Goal: Transaction & Acquisition: Purchase product/service

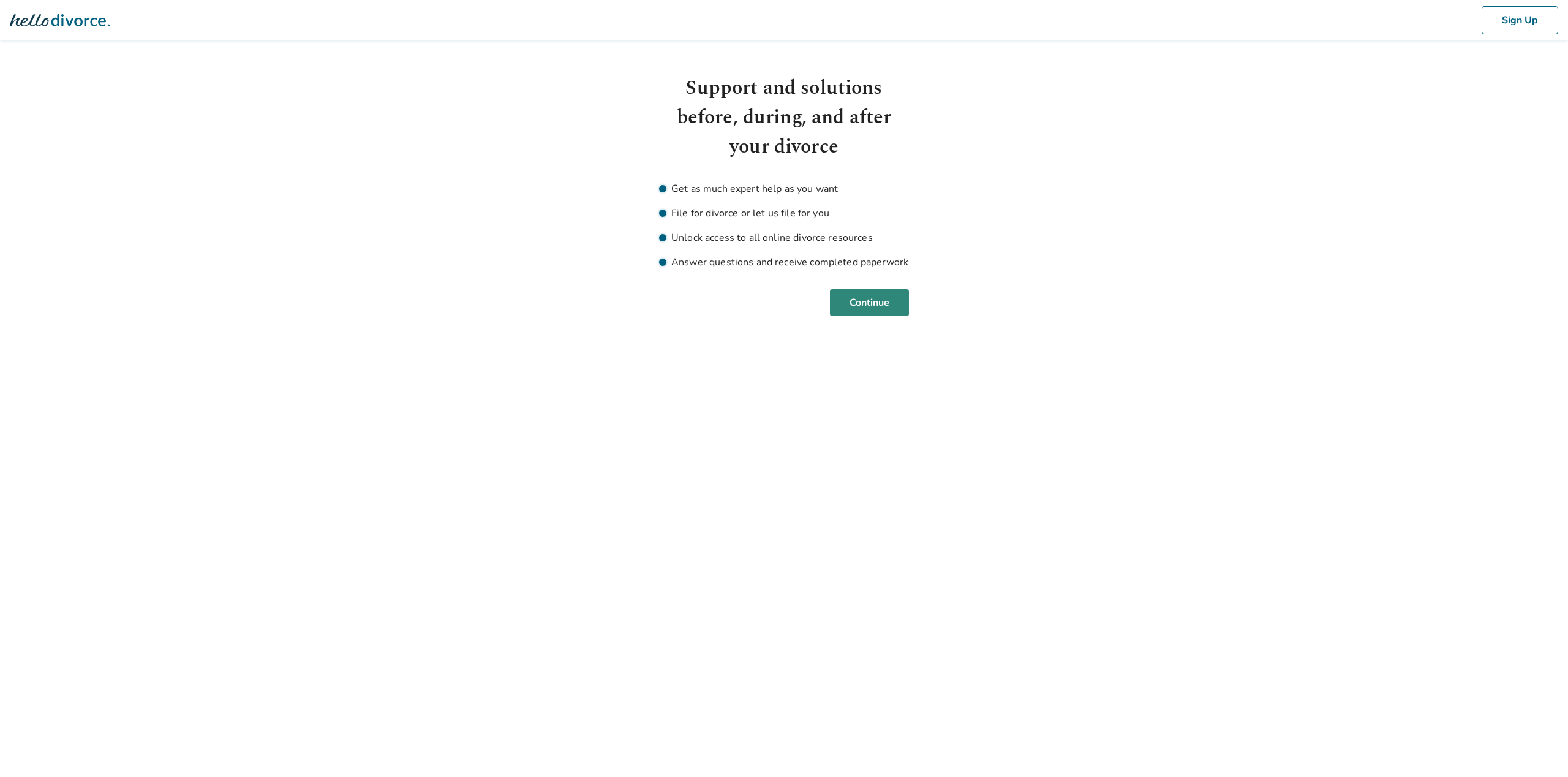
click at [877, 304] on button "Continue" at bounding box center [869, 302] width 79 height 27
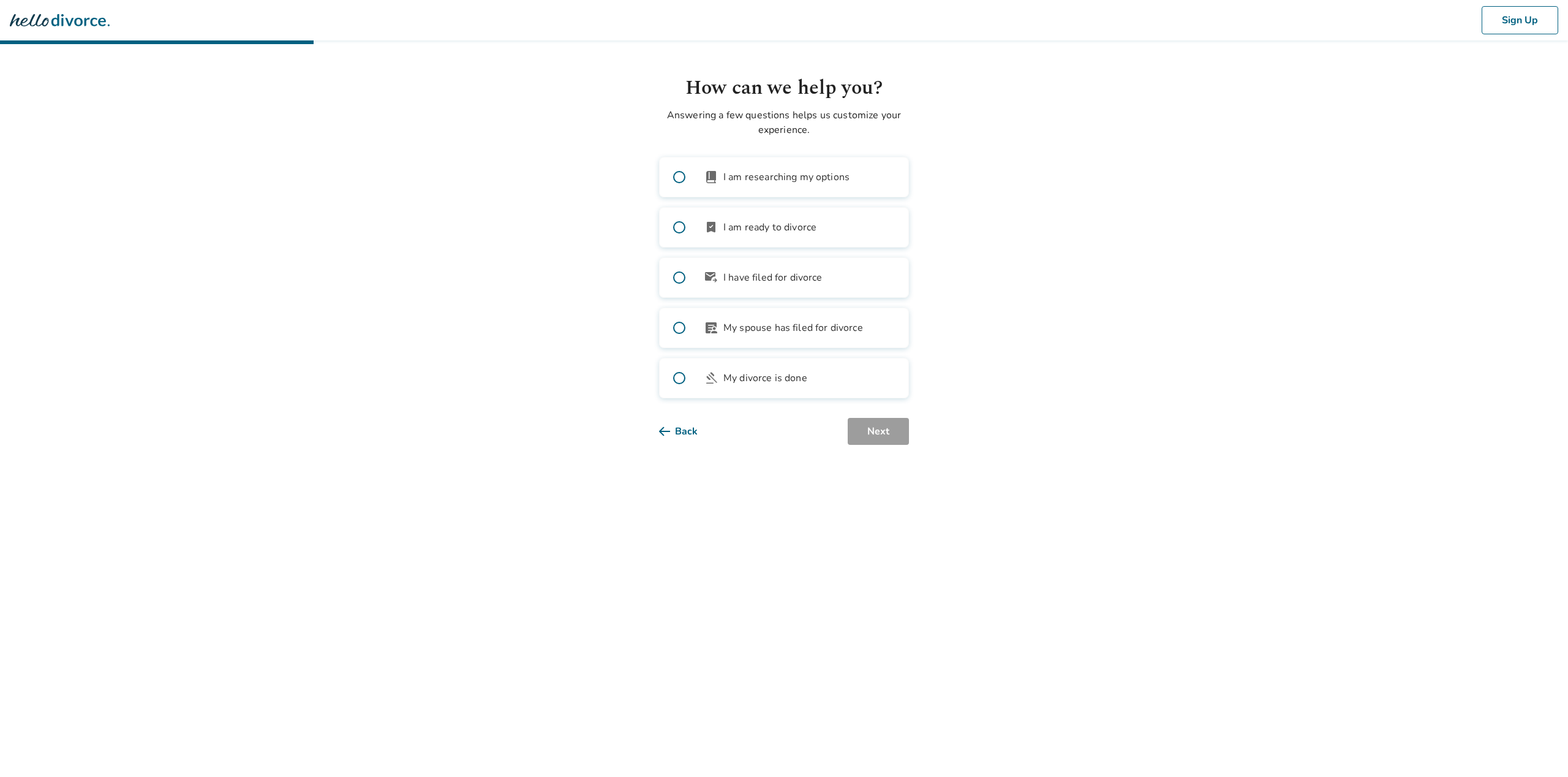
click at [789, 228] on span "I am ready to divorce" at bounding box center [770, 227] width 93 height 15
click at [807, 182] on span "I am researching my options" at bounding box center [786, 177] width 126 height 15
click at [805, 222] on span "I am ready to divorce" at bounding box center [770, 227] width 93 height 15
click at [888, 422] on button "Next" at bounding box center [878, 431] width 61 height 27
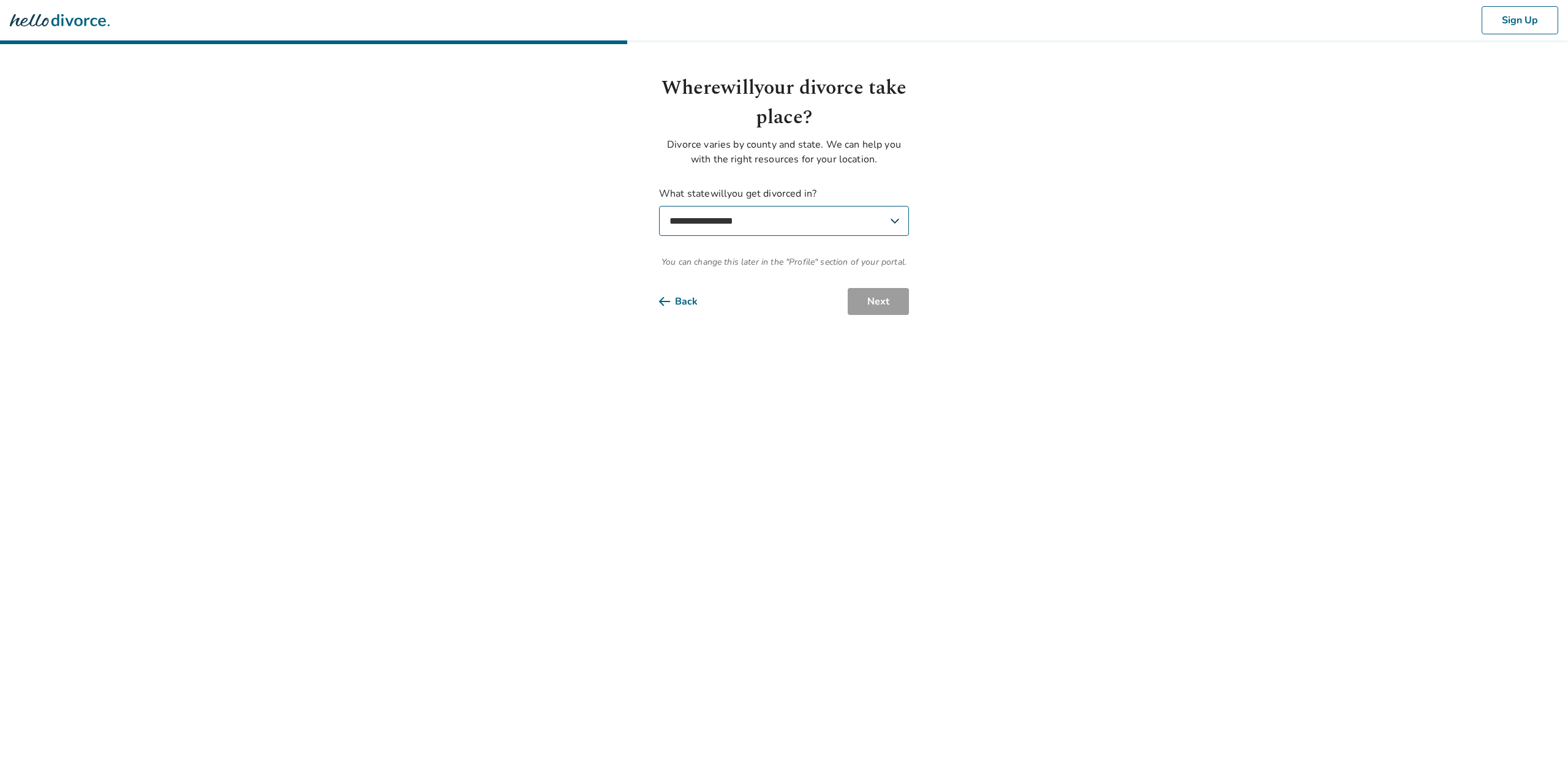
click at [789, 220] on select "**********" at bounding box center [784, 221] width 250 height 30
select select "**"
click at [659, 206] on select "**********" at bounding box center [784, 221] width 250 height 30
click at [792, 283] on select "**********" at bounding box center [784, 280] width 250 height 30
select select "******"
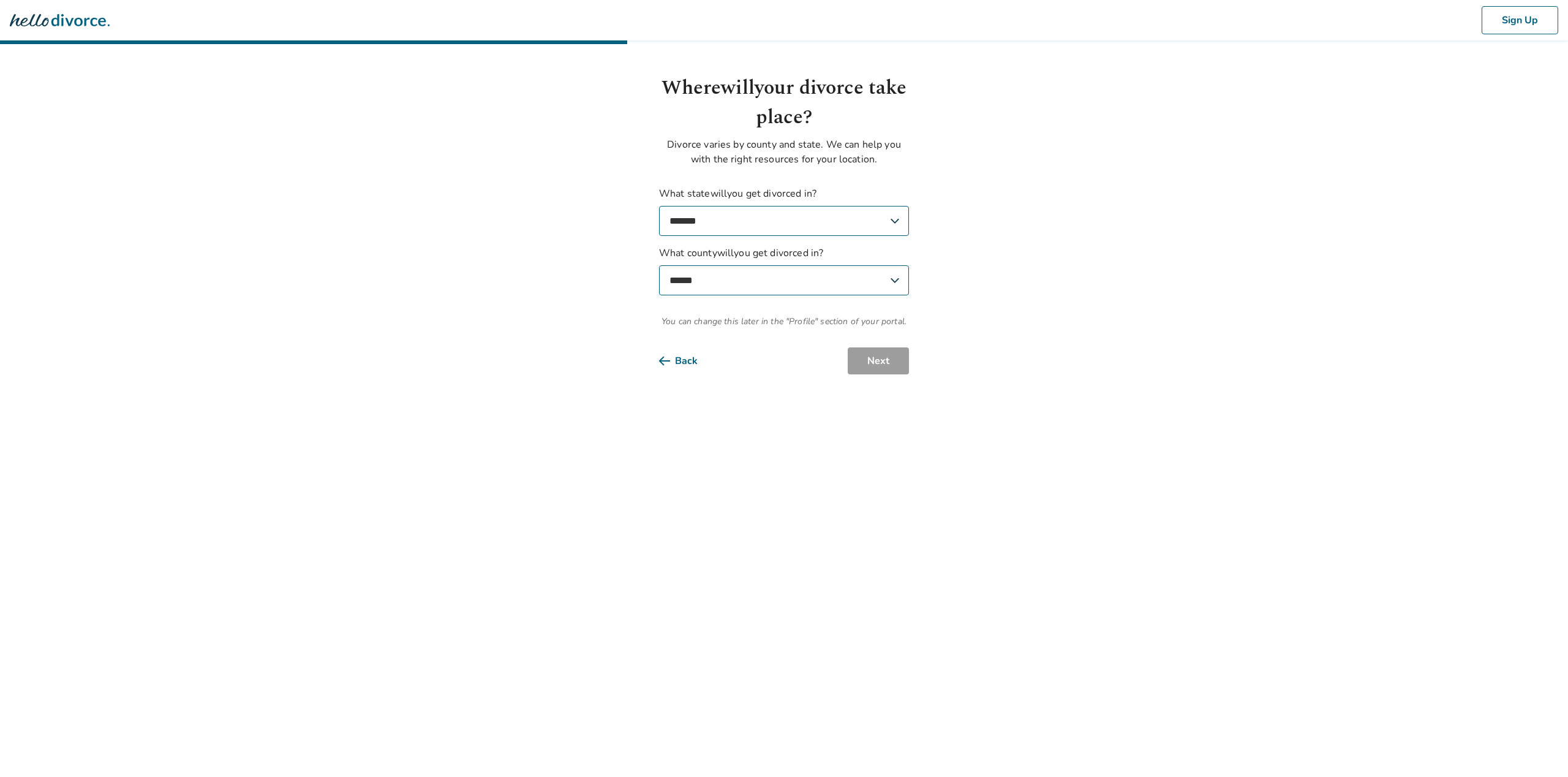
click at [659, 265] on select "**********" at bounding box center [784, 280] width 250 height 30
click at [887, 361] on button "Next" at bounding box center [878, 361] width 61 height 27
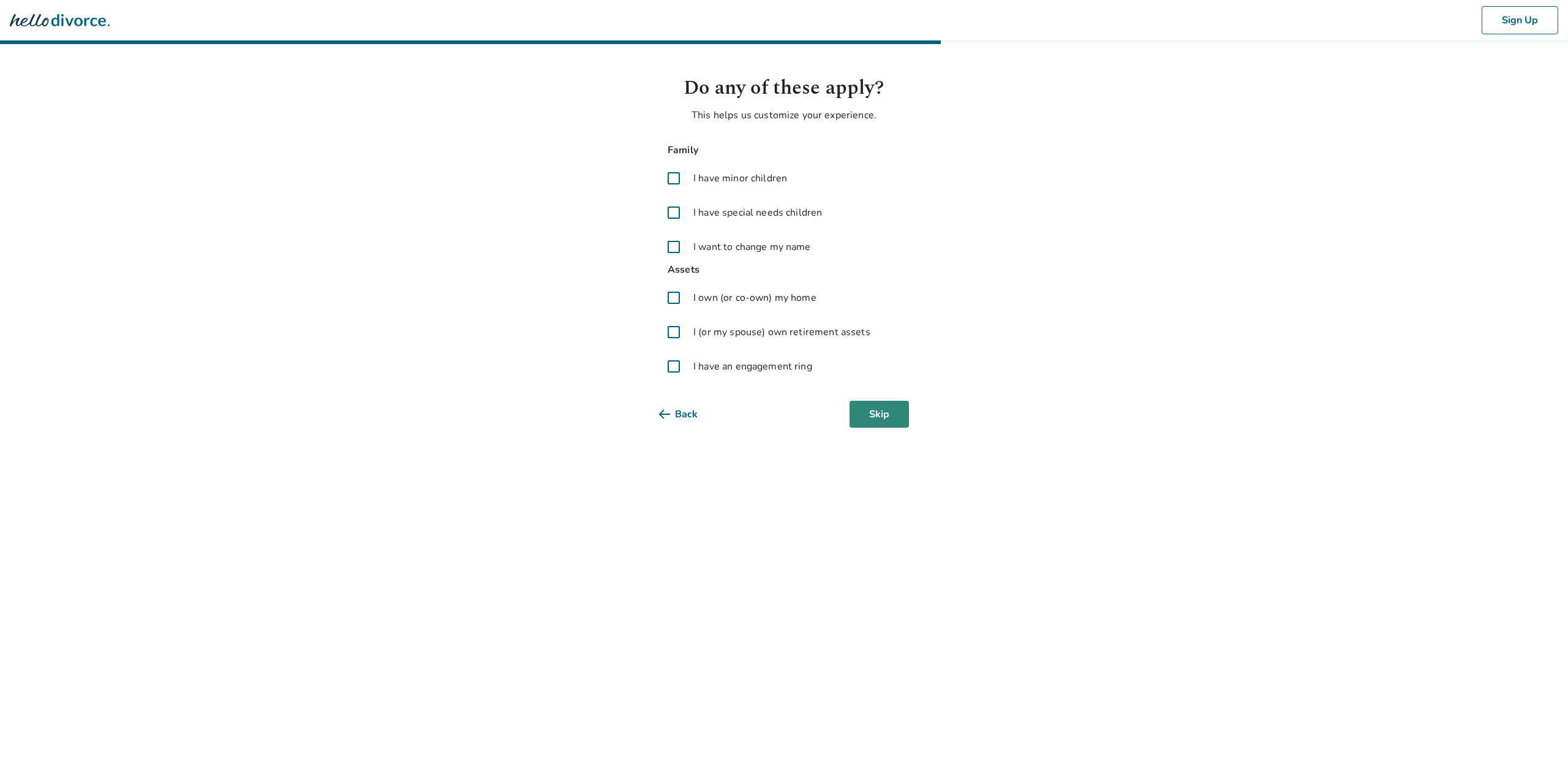
click at [881, 415] on button "Skip" at bounding box center [879, 414] width 59 height 27
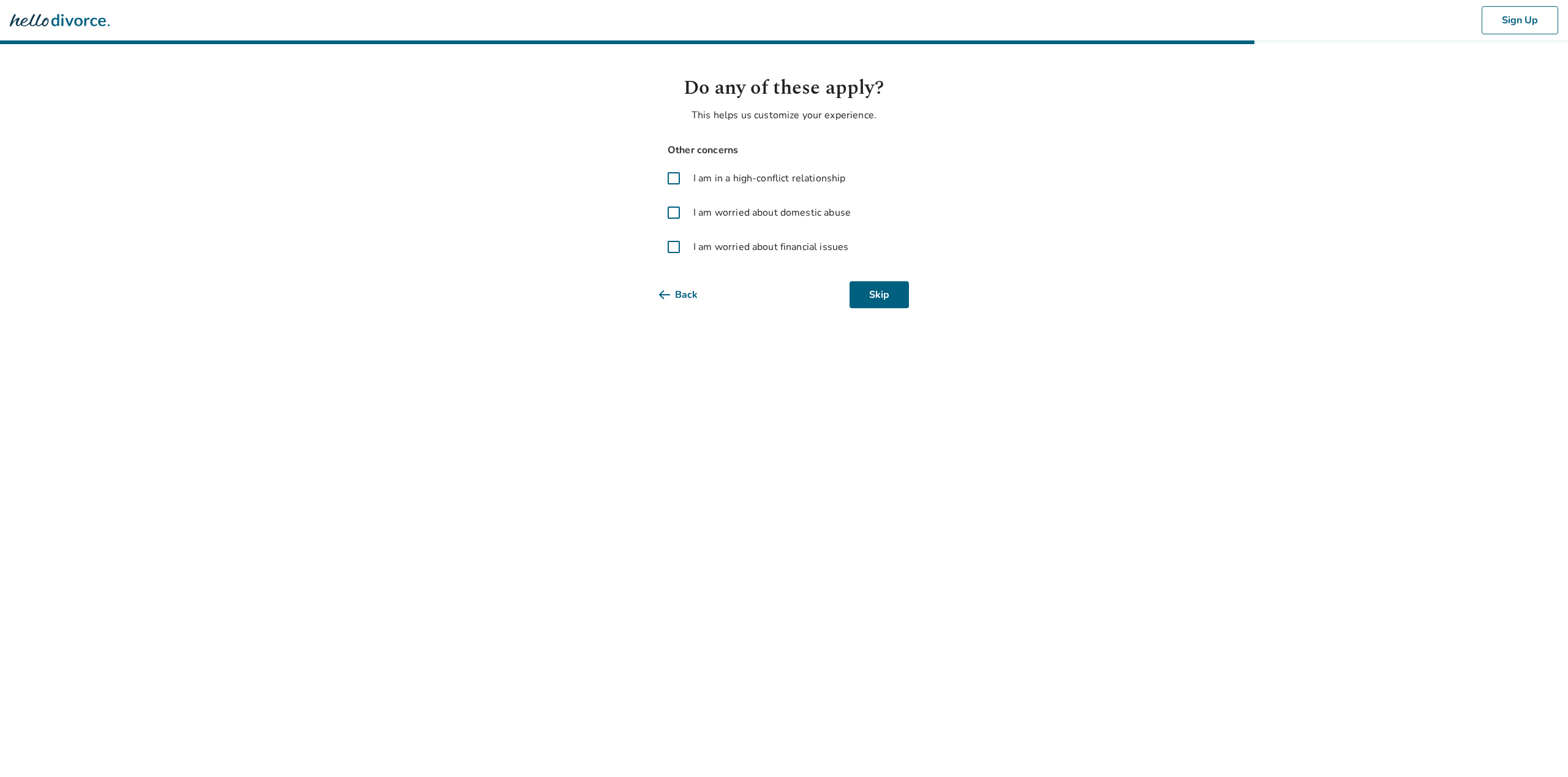
click at [681, 244] on span at bounding box center [674, 247] width 29 height 29
click at [676, 178] on span at bounding box center [674, 178] width 29 height 29
click at [871, 299] on button "Next" at bounding box center [878, 295] width 61 height 27
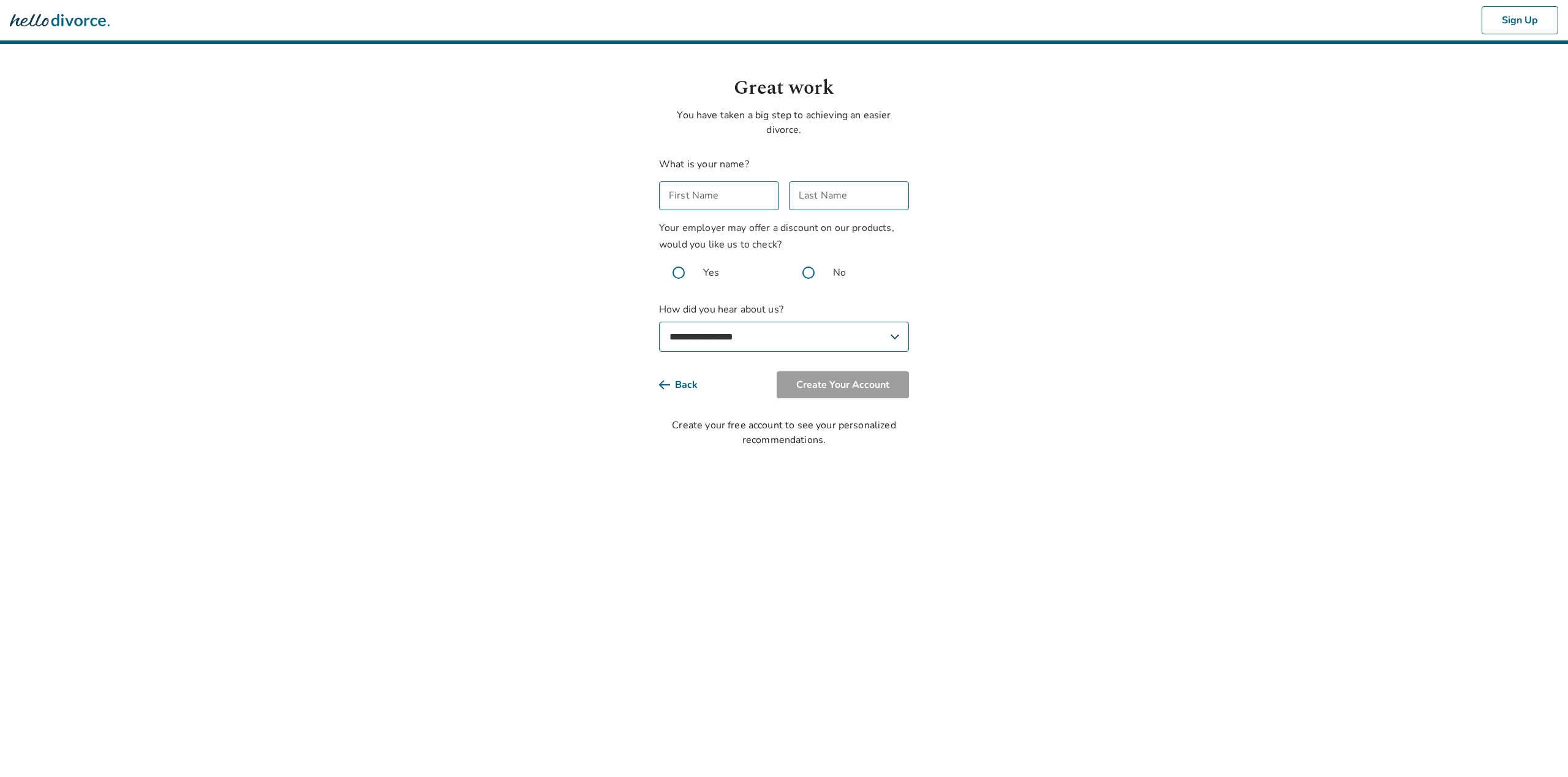
click at [727, 197] on input "First Name" at bounding box center [719, 195] width 120 height 29
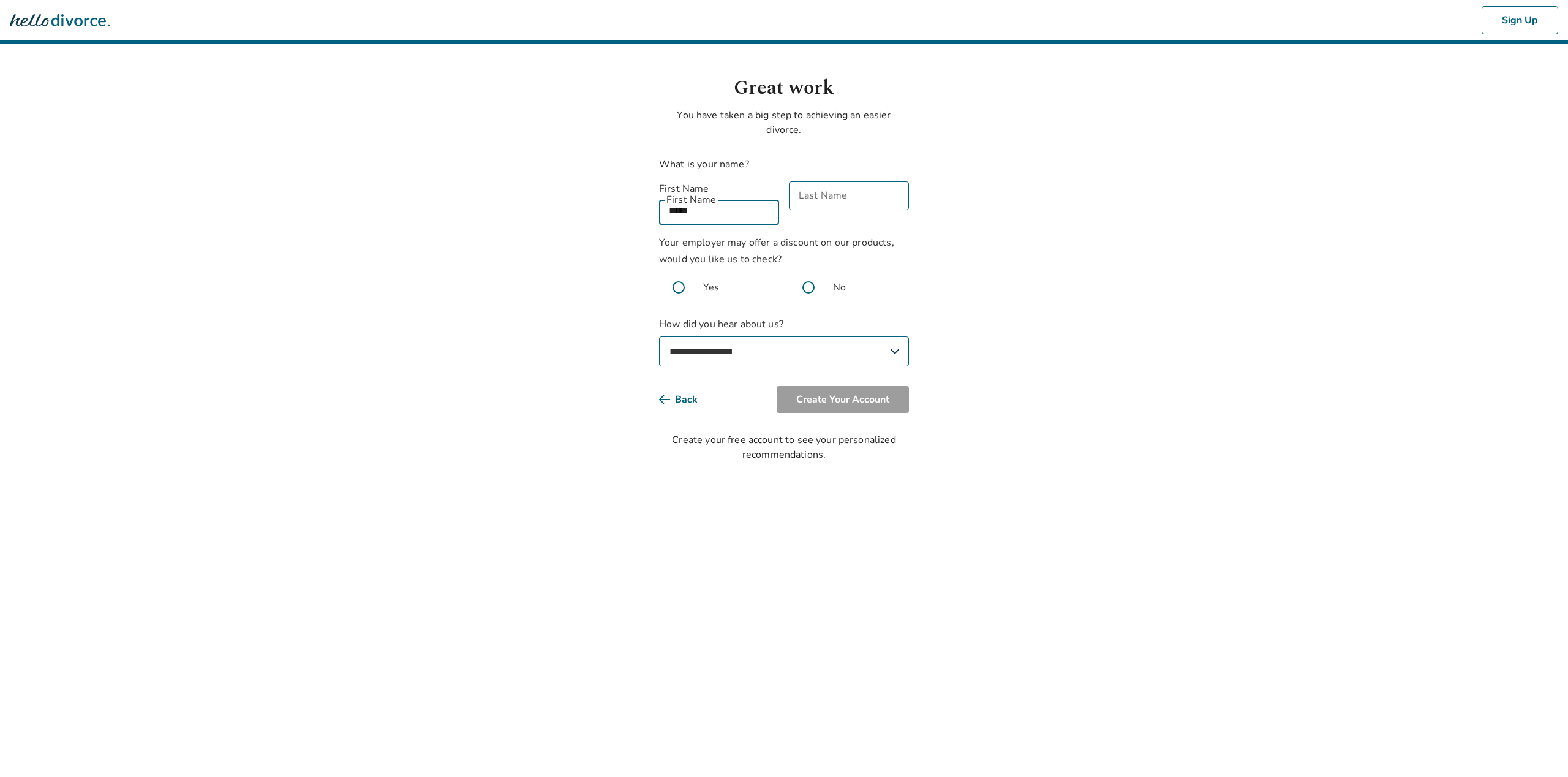
type input "*****"
click at [808, 274] on span at bounding box center [809, 288] width 39 height 39
click at [777, 336] on select "**********" at bounding box center [784, 351] width 250 height 30
select select "**********"
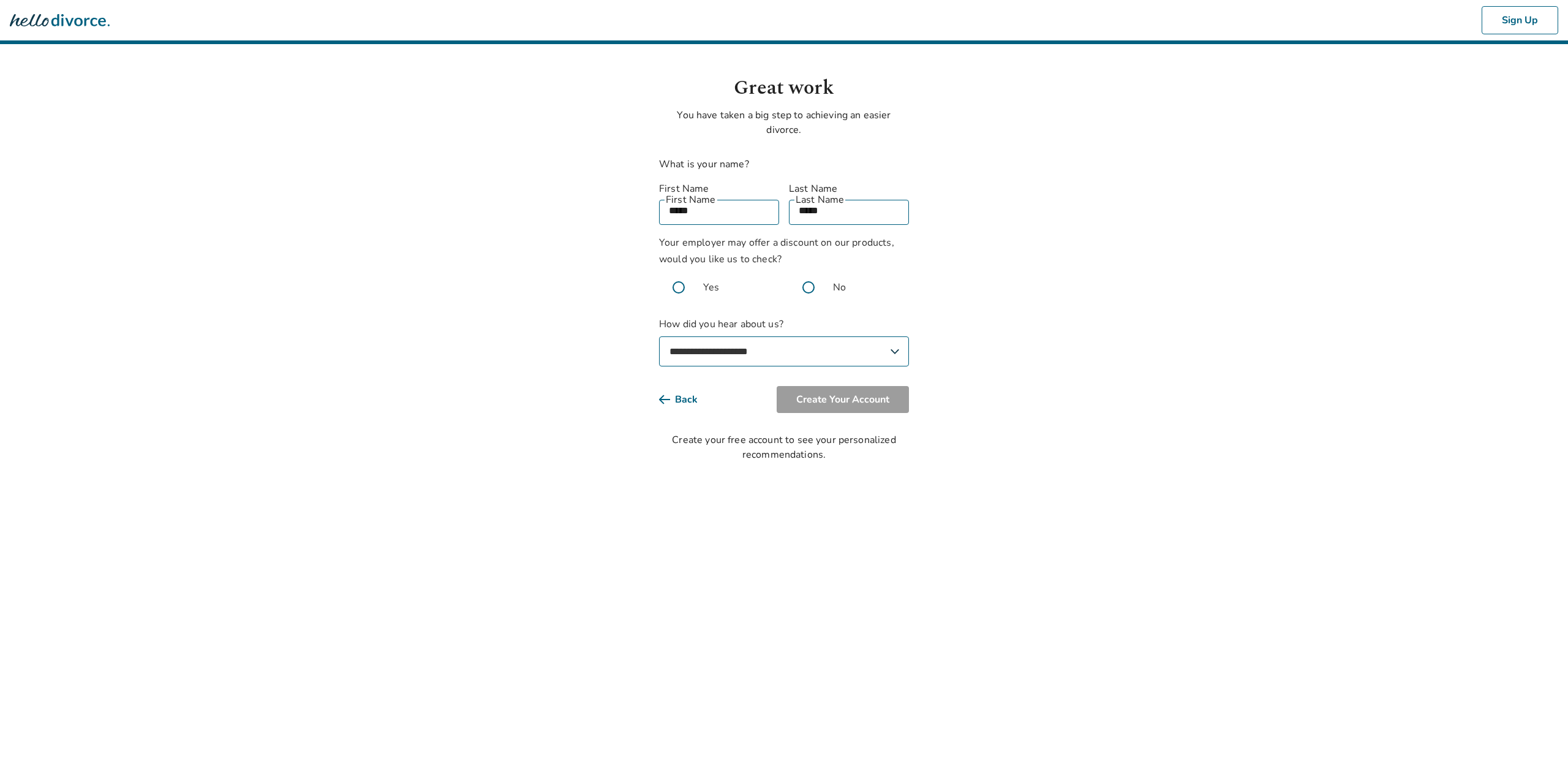
click at [659, 336] on select "**********" at bounding box center [784, 351] width 250 height 30
click at [860, 386] on button "Create Your Account" at bounding box center [843, 399] width 132 height 27
click at [872, 387] on button "Create Your Account" at bounding box center [843, 399] width 132 height 27
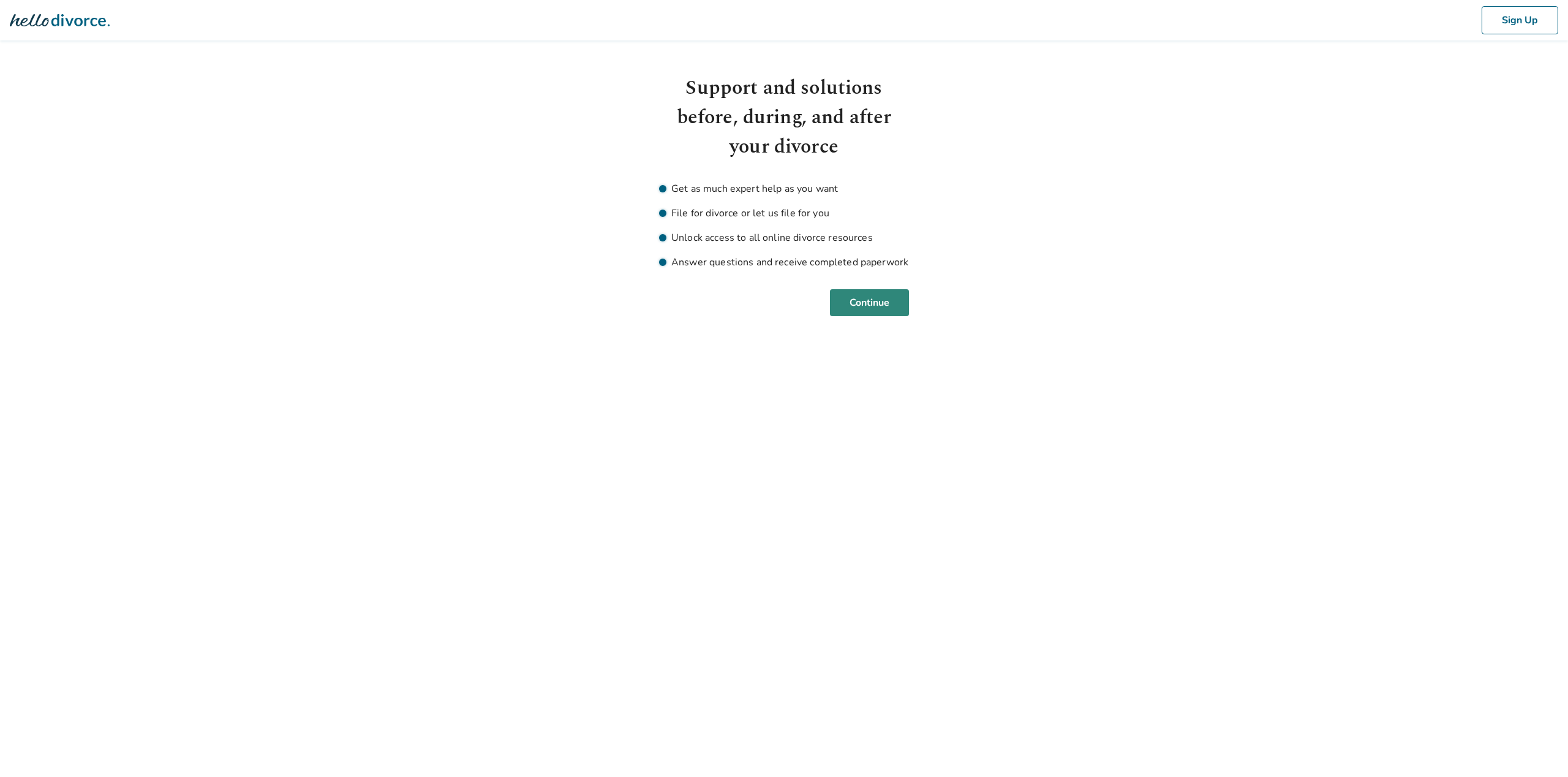
click at [856, 299] on button "Continue" at bounding box center [869, 302] width 79 height 27
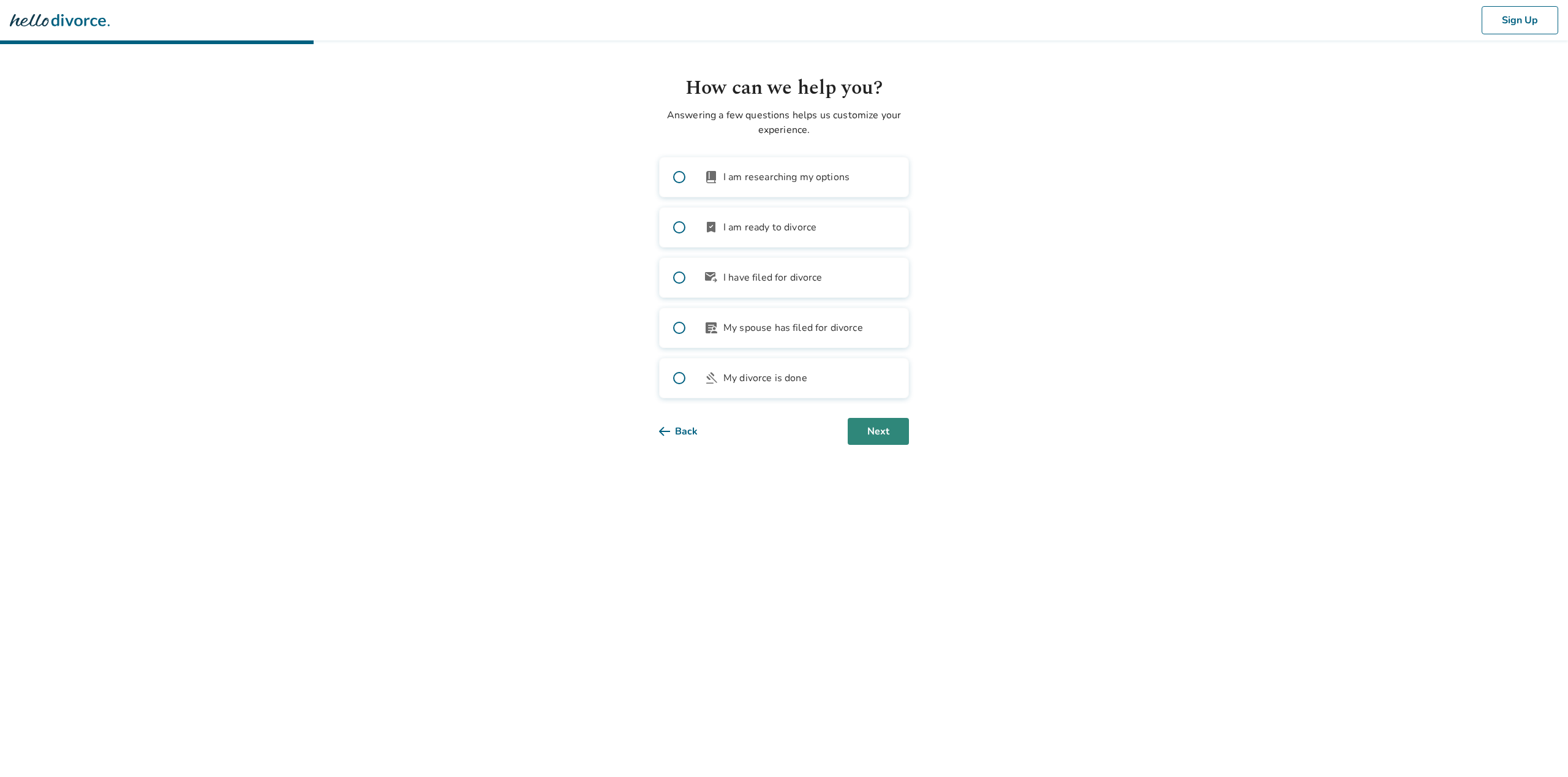
click at [891, 432] on button "Next" at bounding box center [878, 431] width 61 height 27
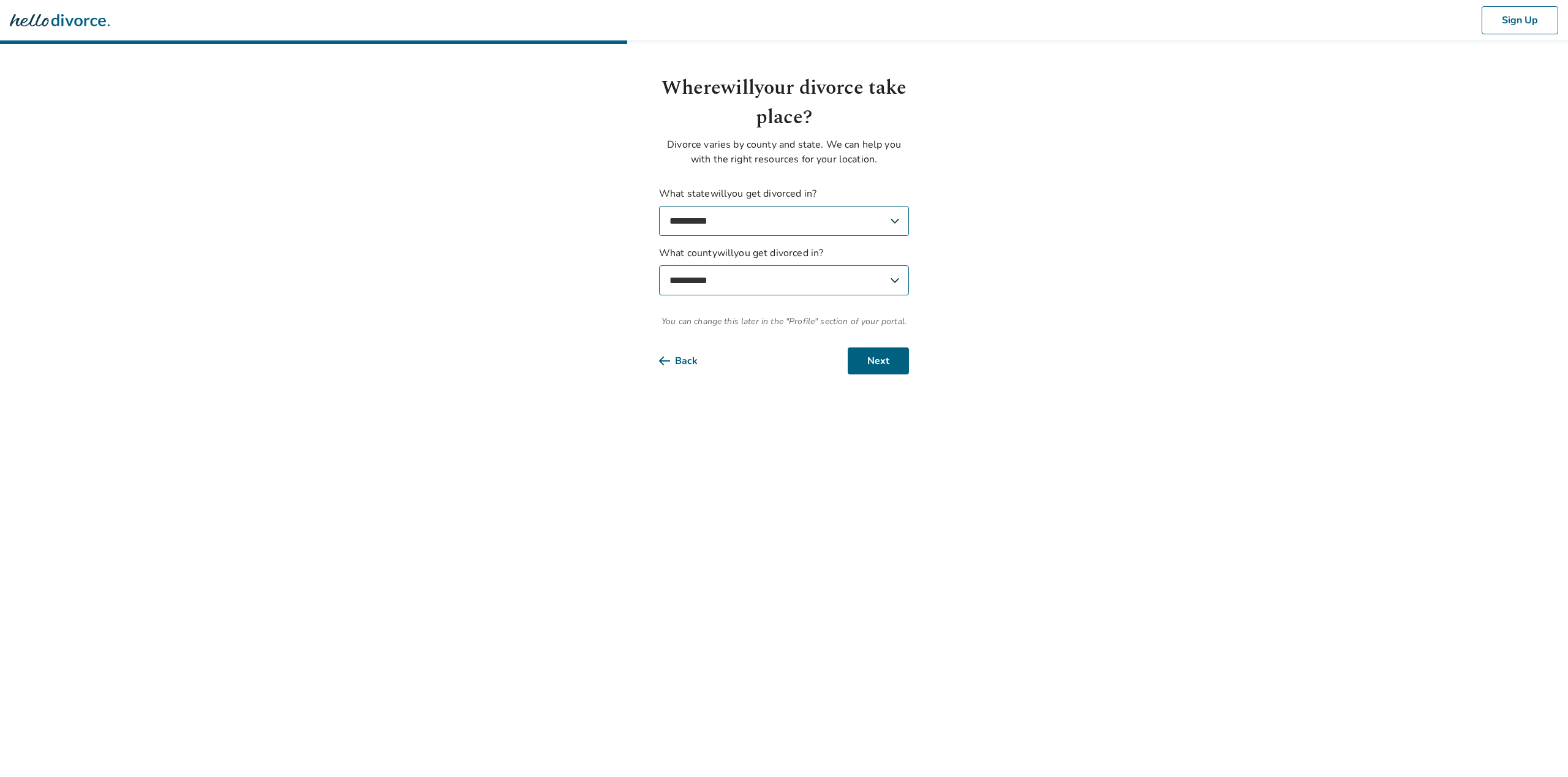
select select "**"
click at [801, 281] on select "**********" at bounding box center [784, 280] width 250 height 30
select select "******"
click at [659, 265] on select "**********" at bounding box center [784, 280] width 250 height 30
click at [890, 372] on button "Next" at bounding box center [878, 361] width 61 height 27
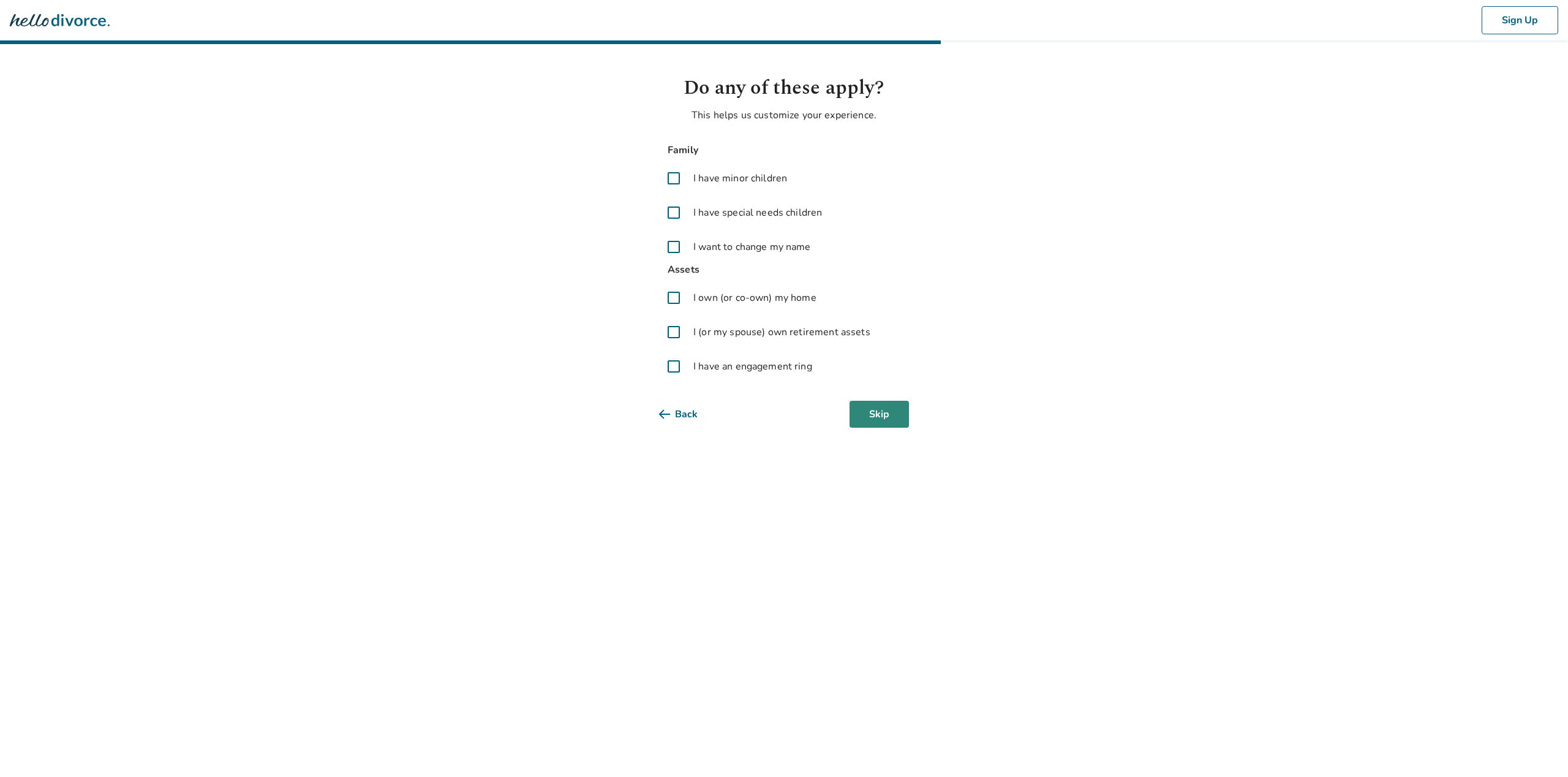
click at [882, 414] on button "Skip" at bounding box center [879, 414] width 59 height 27
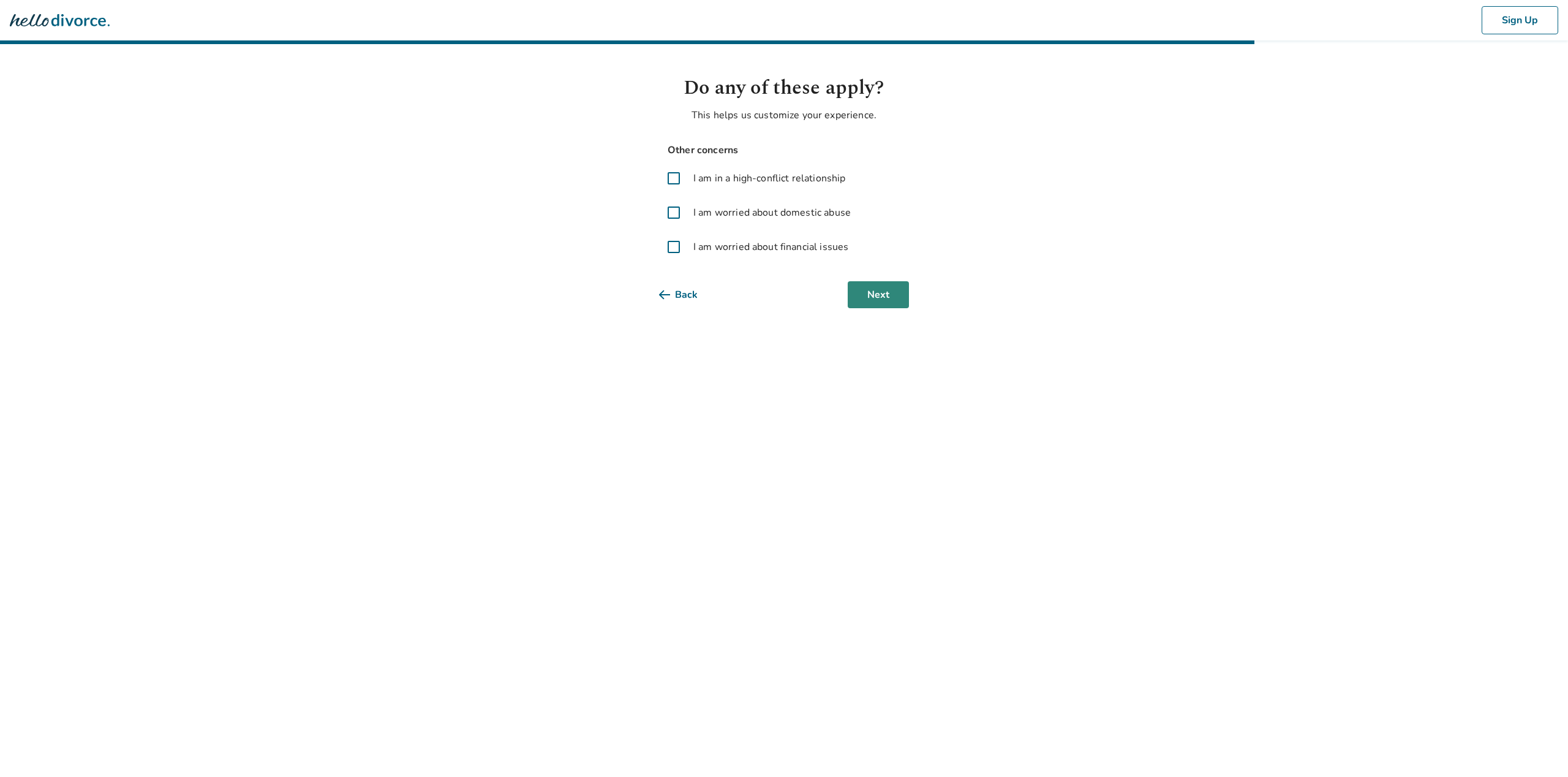
click at [876, 299] on button "Next" at bounding box center [878, 295] width 61 height 27
select select "**********"
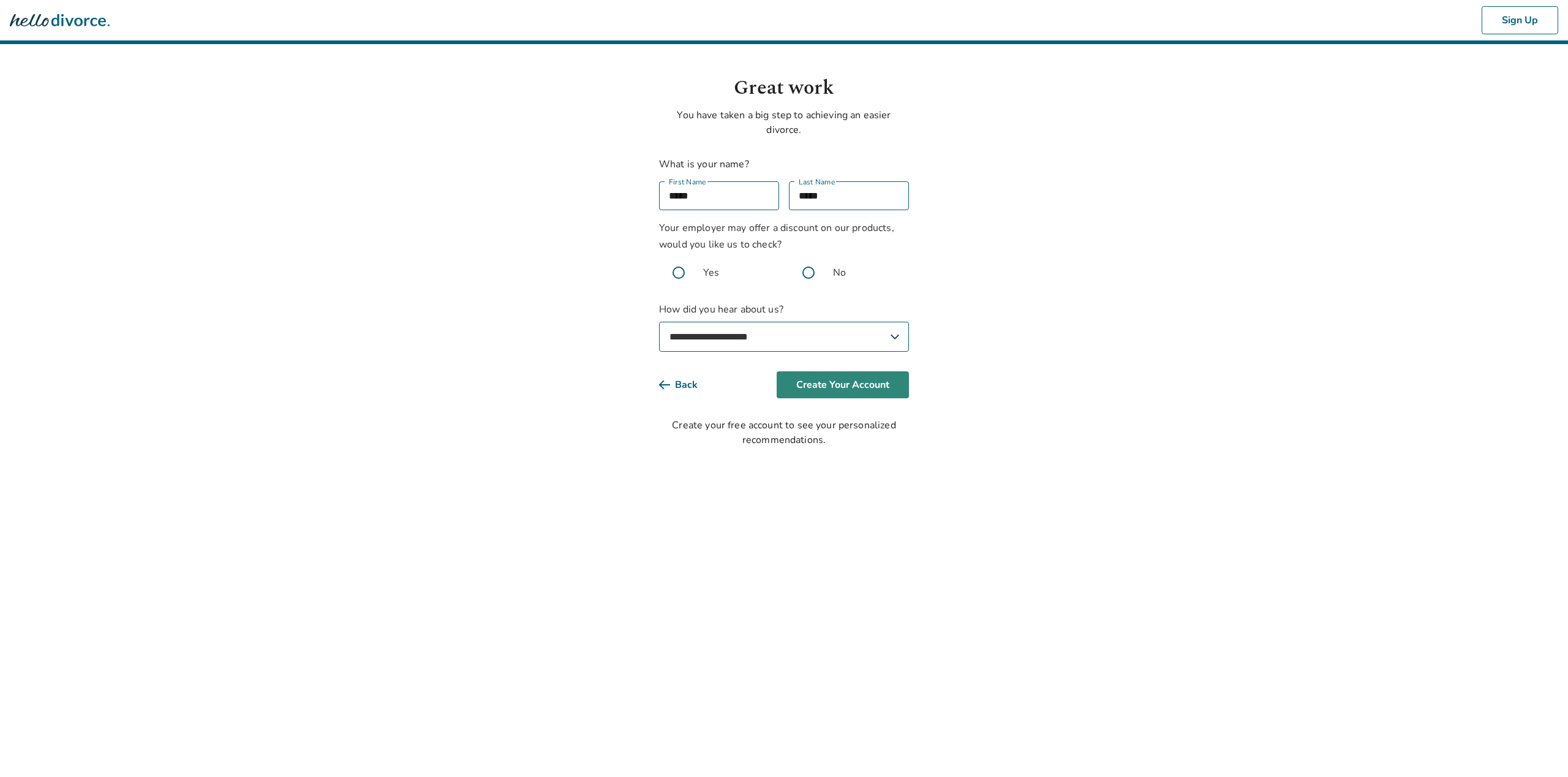
click at [861, 391] on button "Create Your Account" at bounding box center [843, 384] width 132 height 27
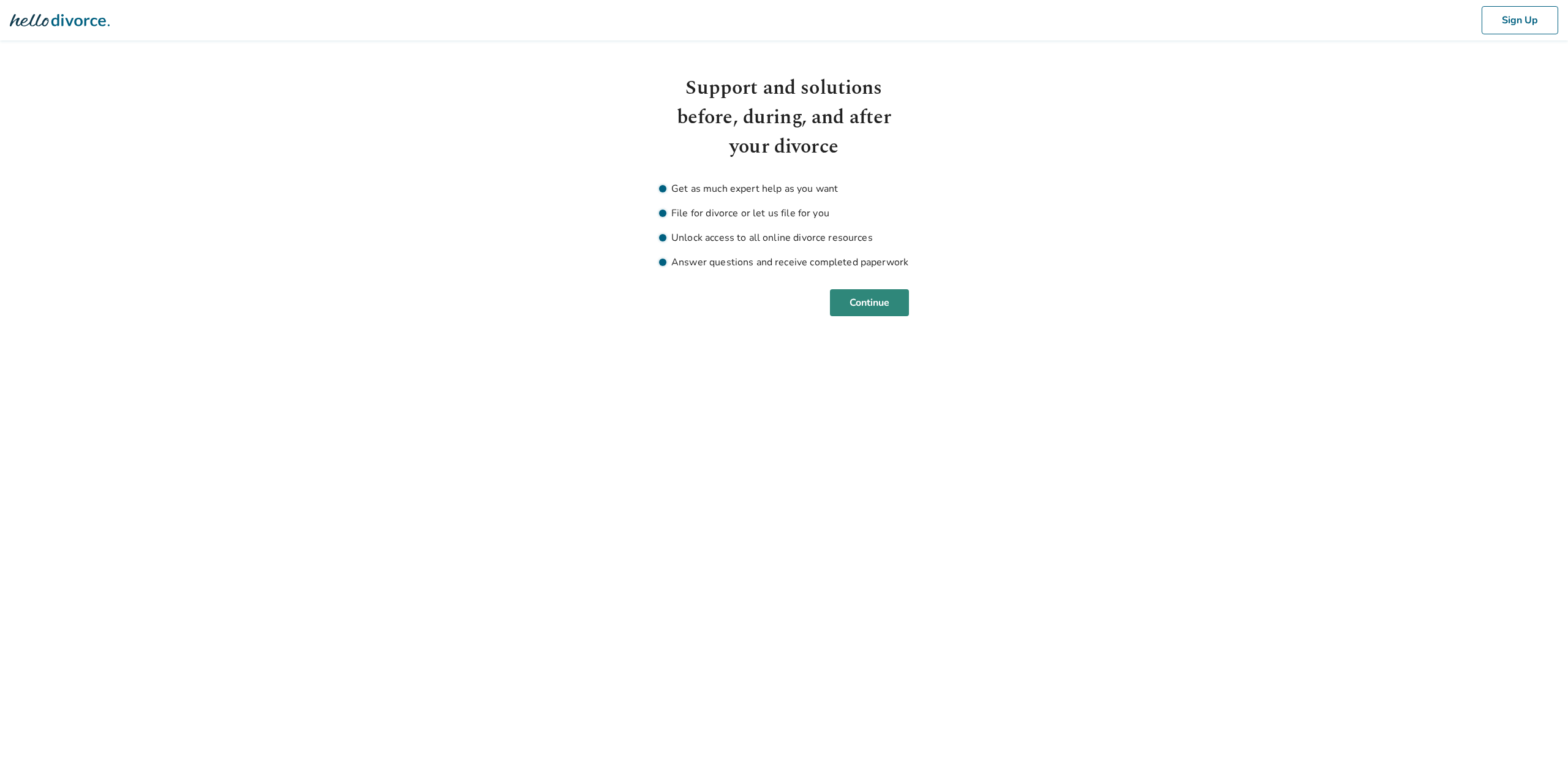
click at [850, 304] on button "Continue" at bounding box center [869, 302] width 79 height 27
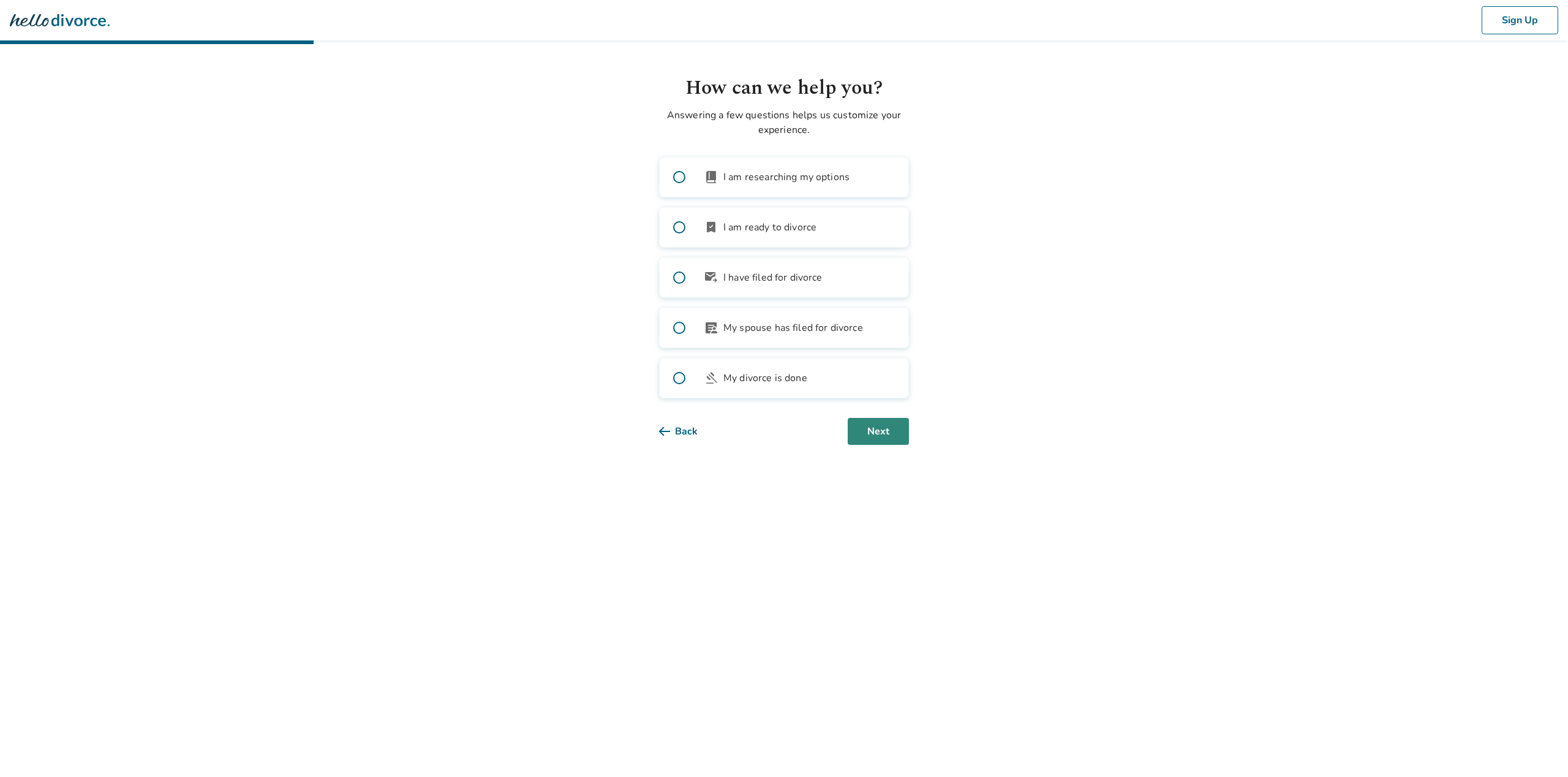
click at [880, 436] on button "Next" at bounding box center [878, 431] width 61 height 27
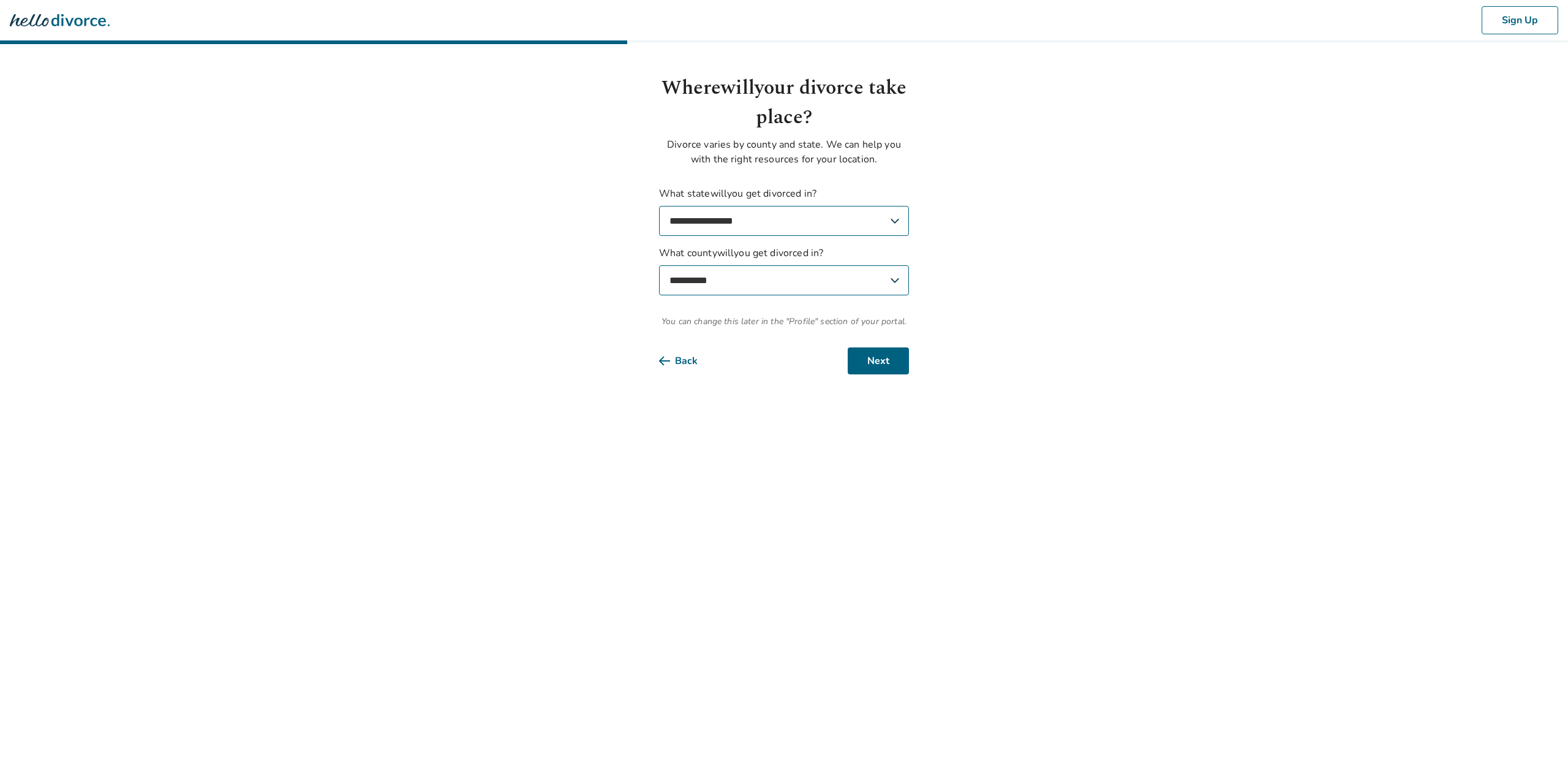
click at [881, 345] on div "**********" at bounding box center [784, 224] width 250 height 301
click at [879, 353] on button "Next" at bounding box center [878, 361] width 61 height 27
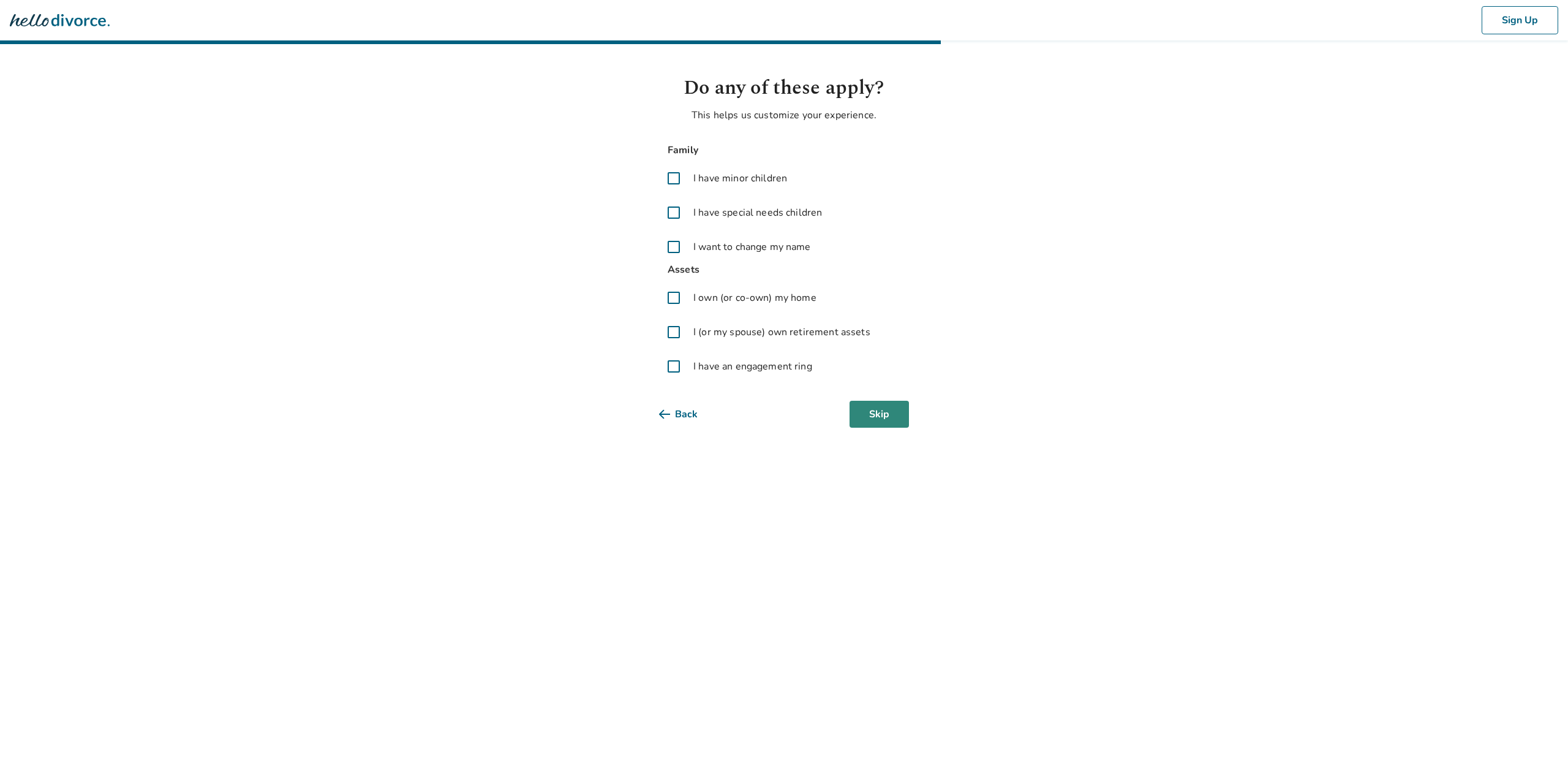
click at [882, 409] on button "Skip" at bounding box center [879, 414] width 59 height 27
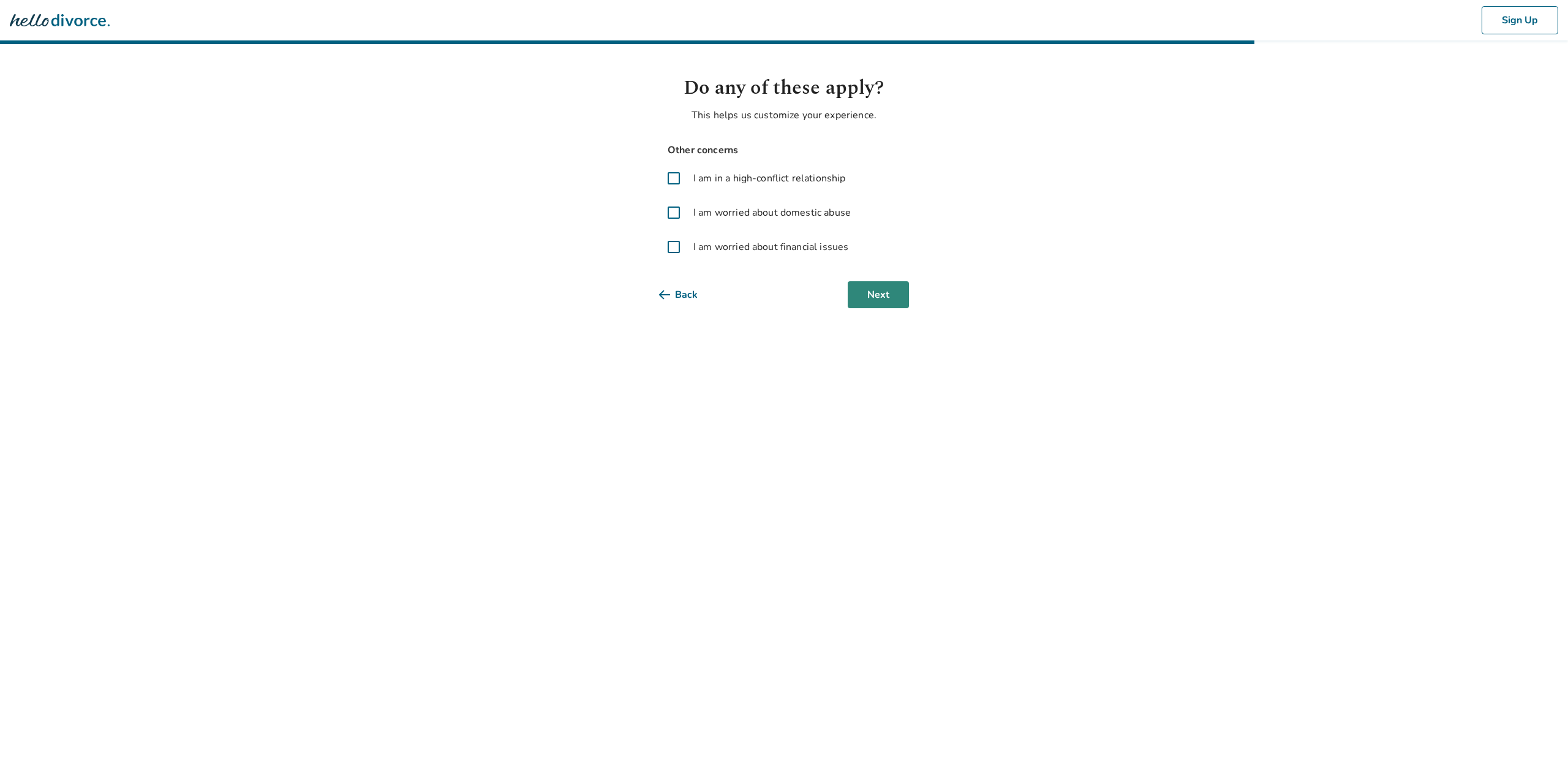
click at [878, 299] on button "Next" at bounding box center [878, 295] width 61 height 27
select select "**********"
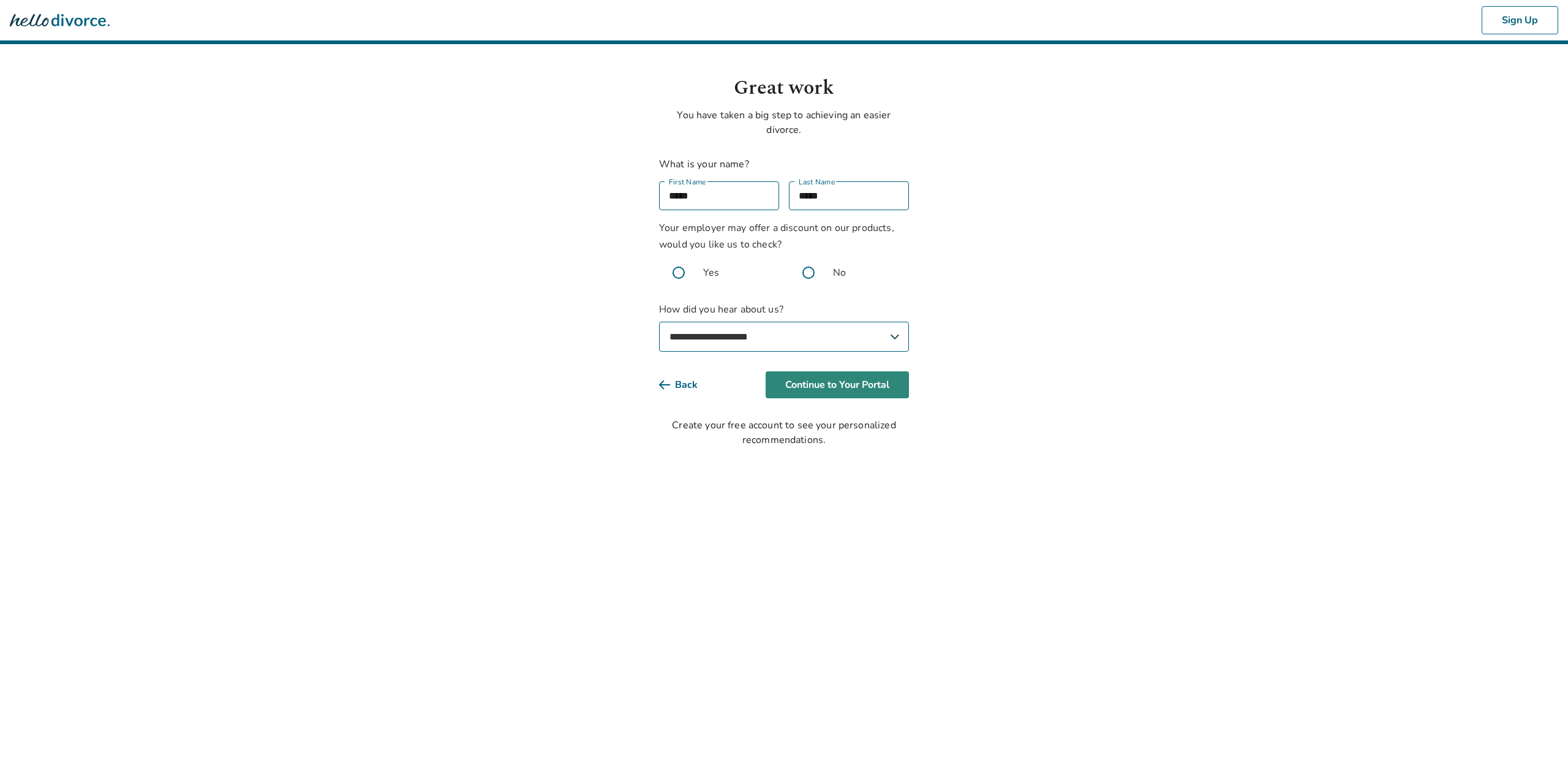
click at [863, 386] on button "Continue to Your Portal" at bounding box center [837, 384] width 143 height 27
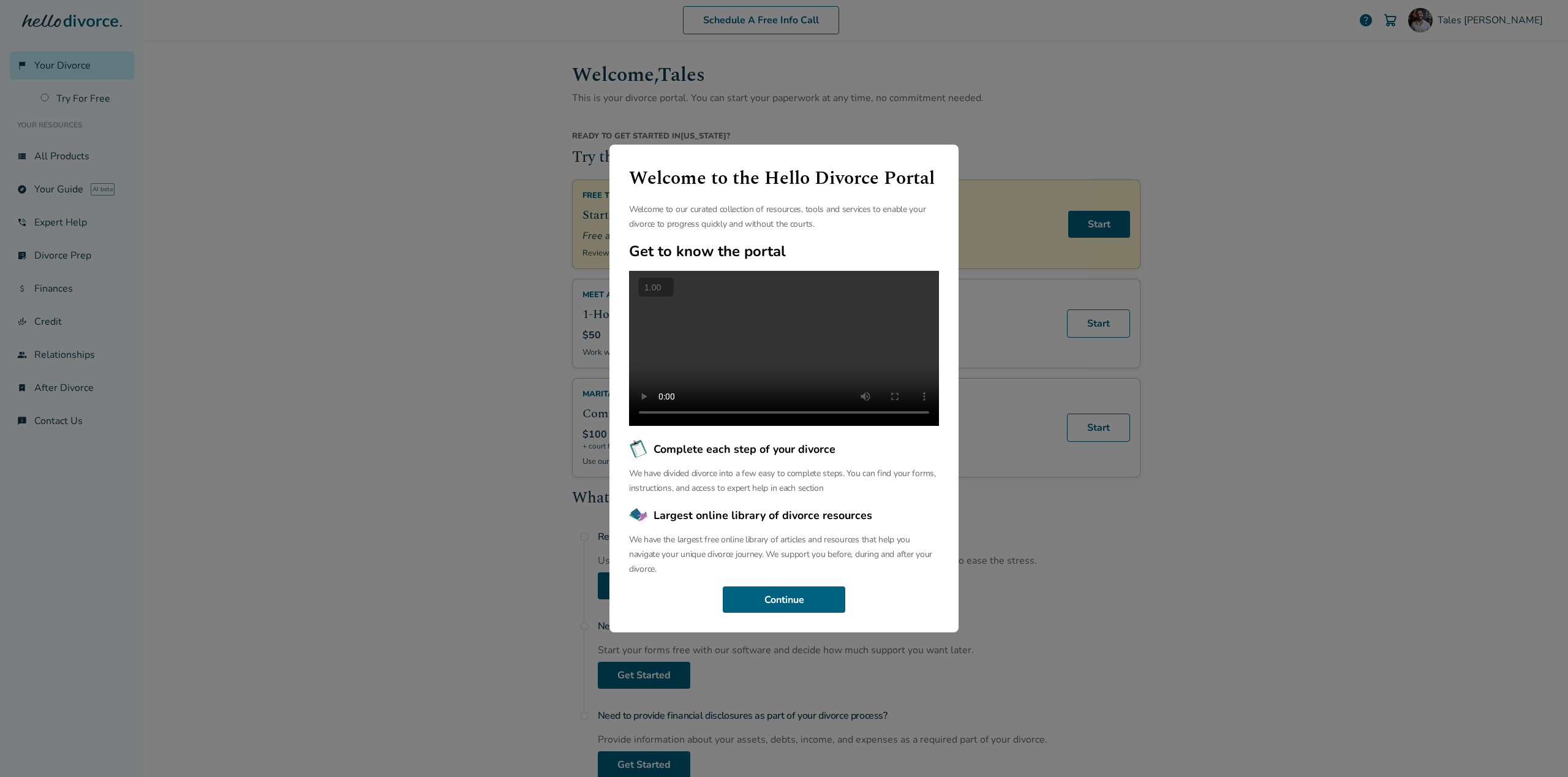
click at [0, 0] on button "+" at bounding box center [0, 0] width 0 height 0
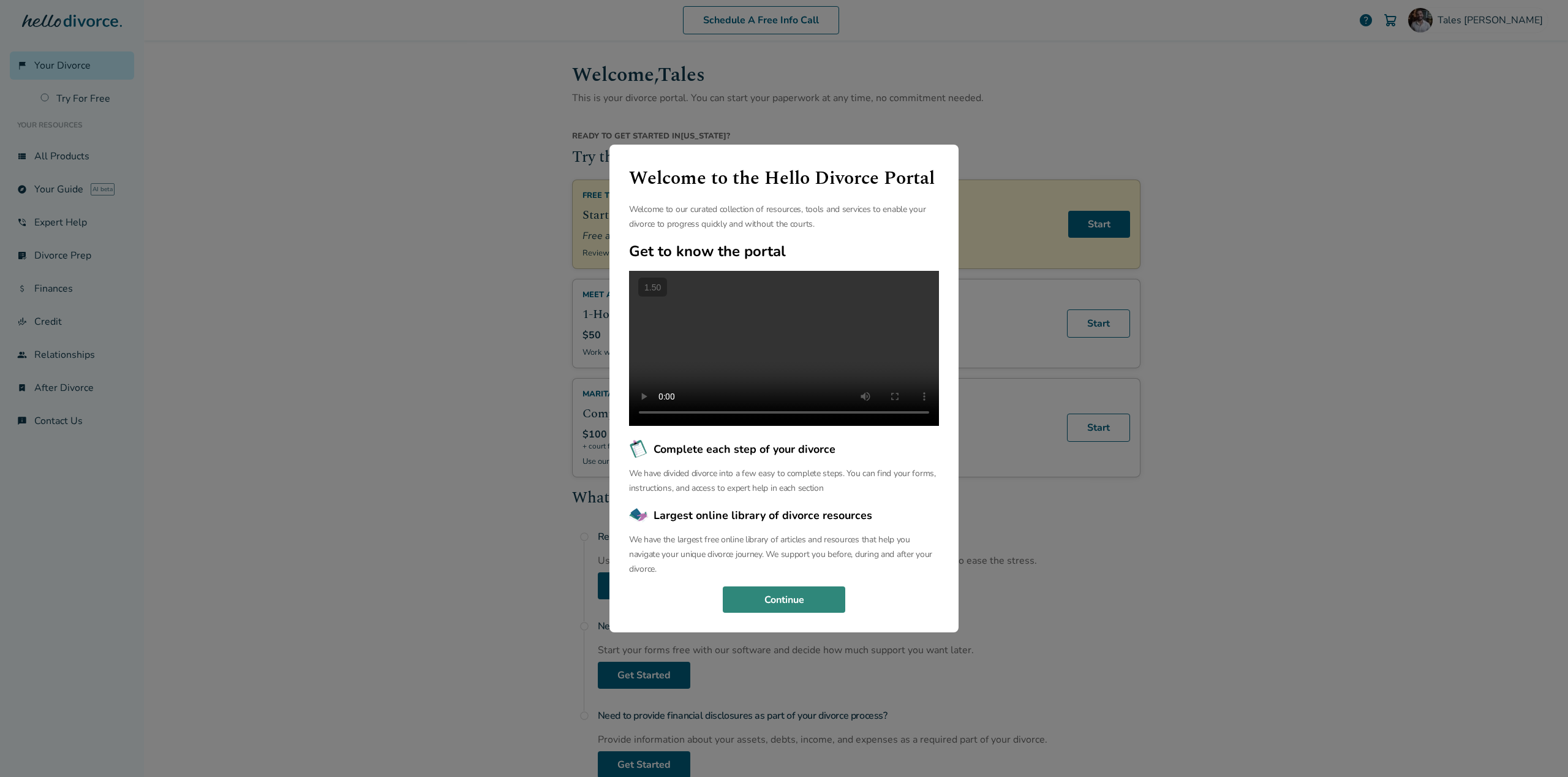
click at [787, 613] on button "Continue" at bounding box center [784, 599] width 122 height 27
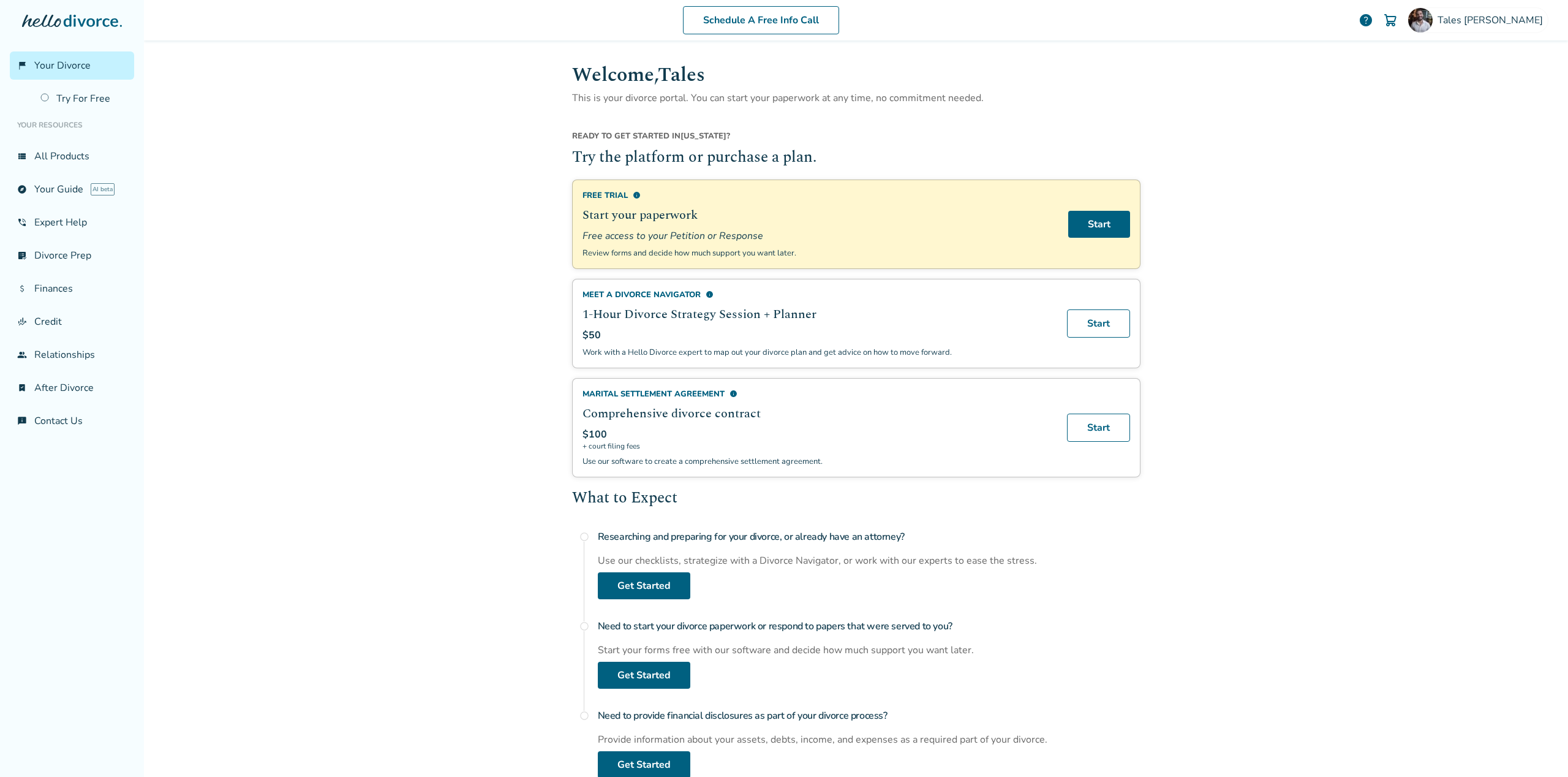
click at [729, 390] on span "info" at bounding box center [733, 393] width 8 height 8
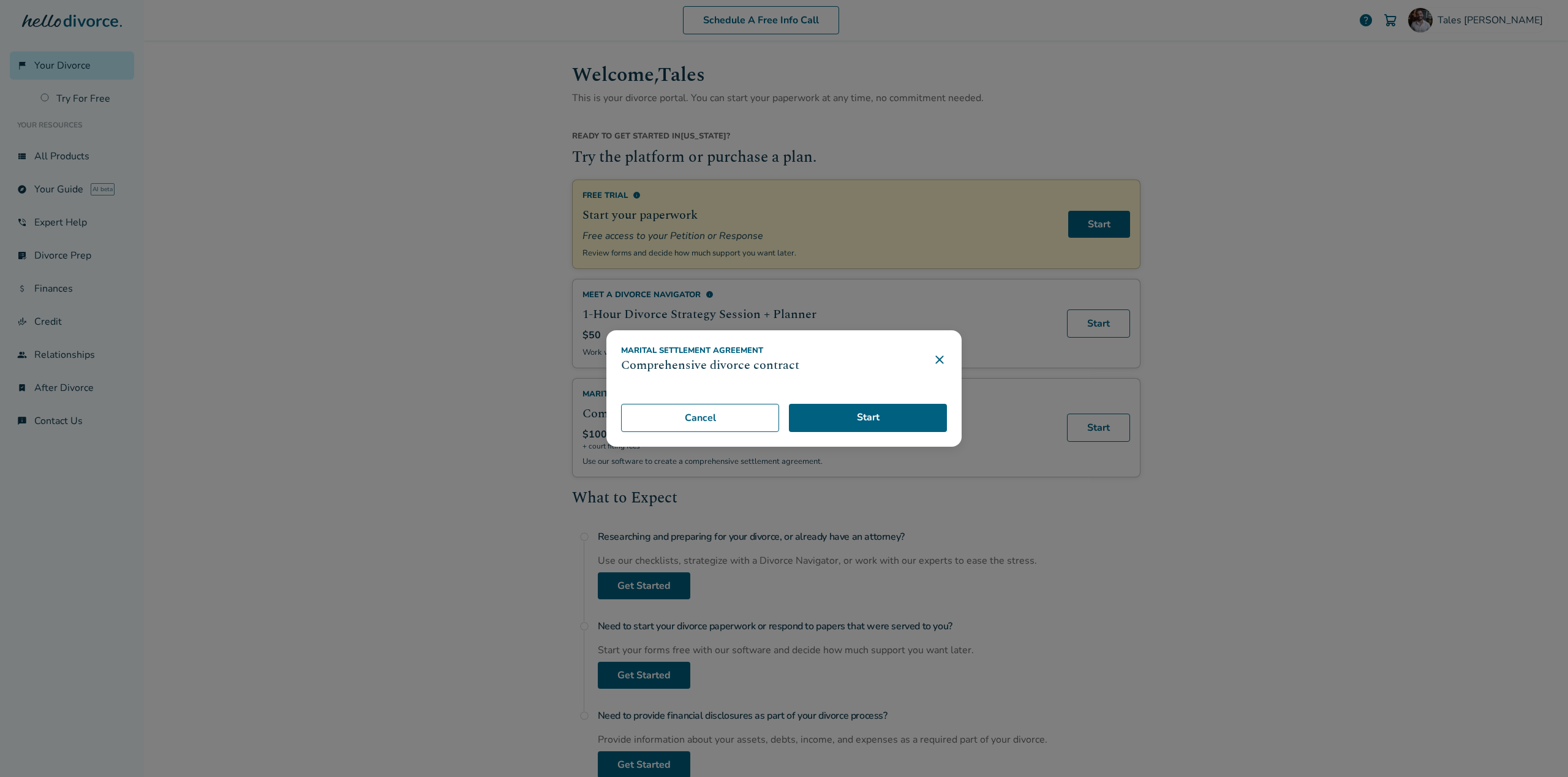
click at [425, 384] on div "Marital Settlement Agreement Comprehensive divorce contract Start Cancel" at bounding box center [784, 388] width 1568 height 777
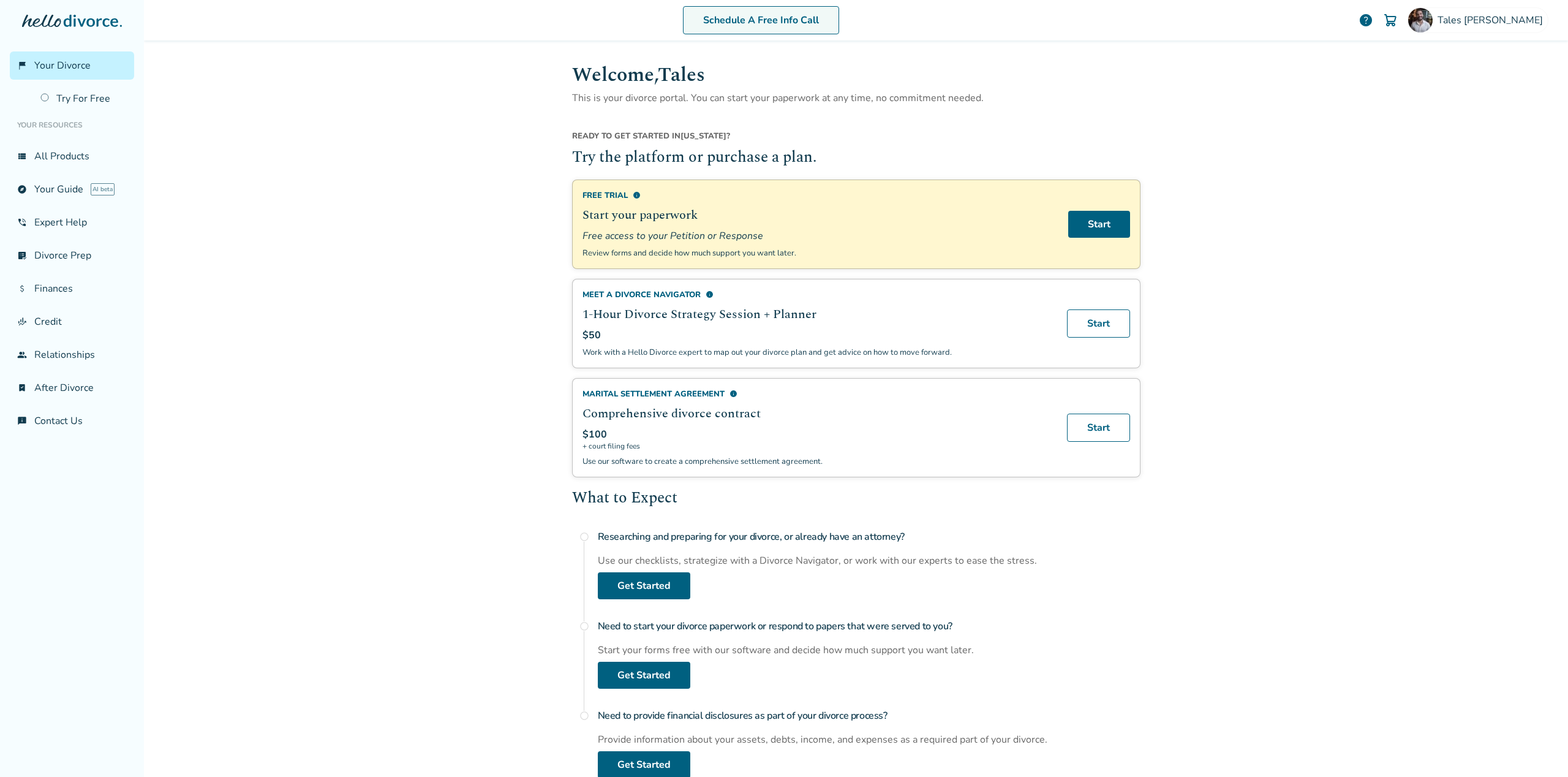
click at [789, 24] on link "Schedule A Free Info Call" at bounding box center [761, 20] width 156 height 28
click at [706, 293] on span "info" at bounding box center [709, 294] width 8 height 8
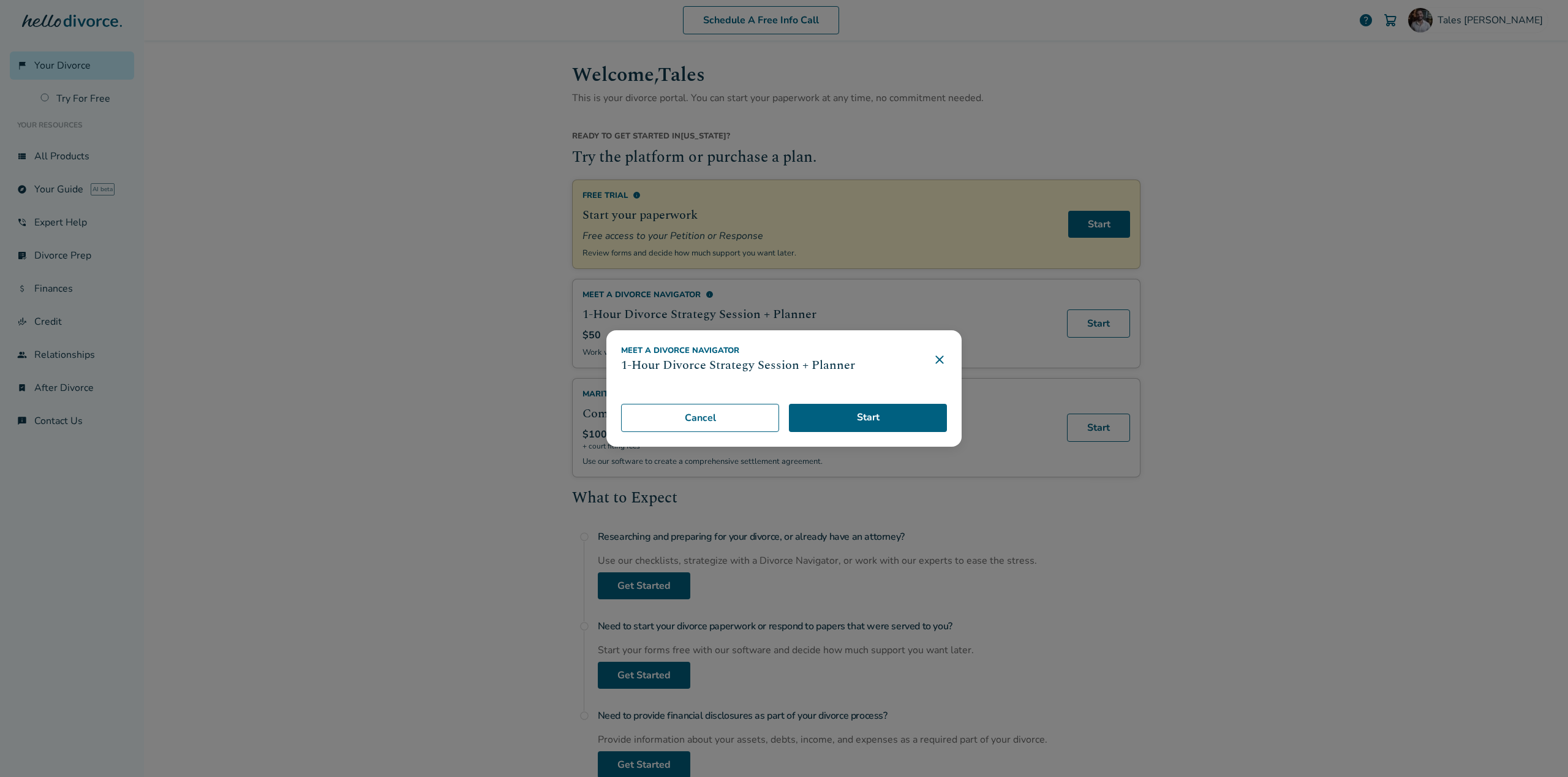
click at [942, 357] on icon at bounding box center [939, 359] width 15 height 15
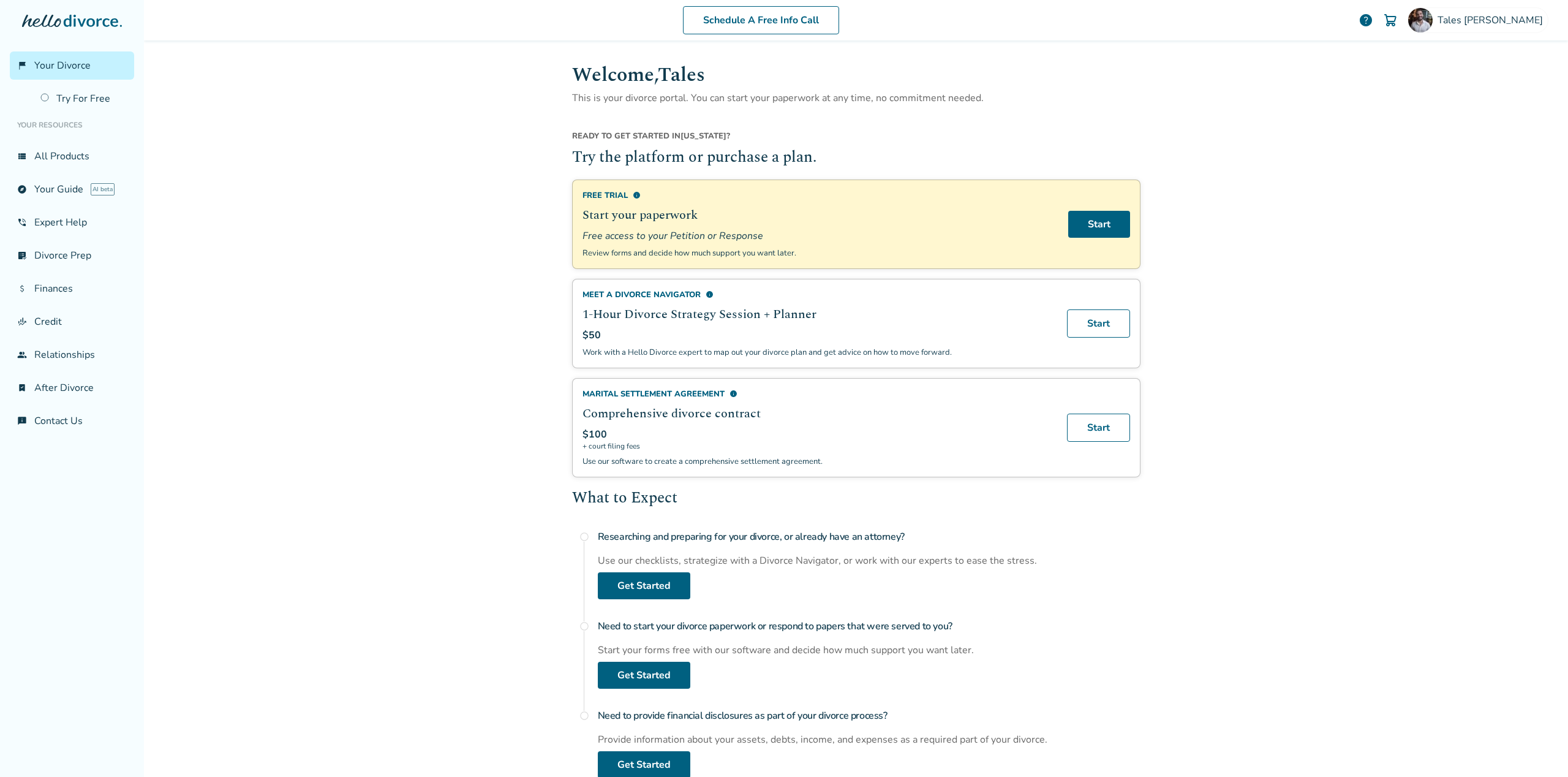
click at [732, 391] on span "info" at bounding box center [733, 393] width 8 height 8
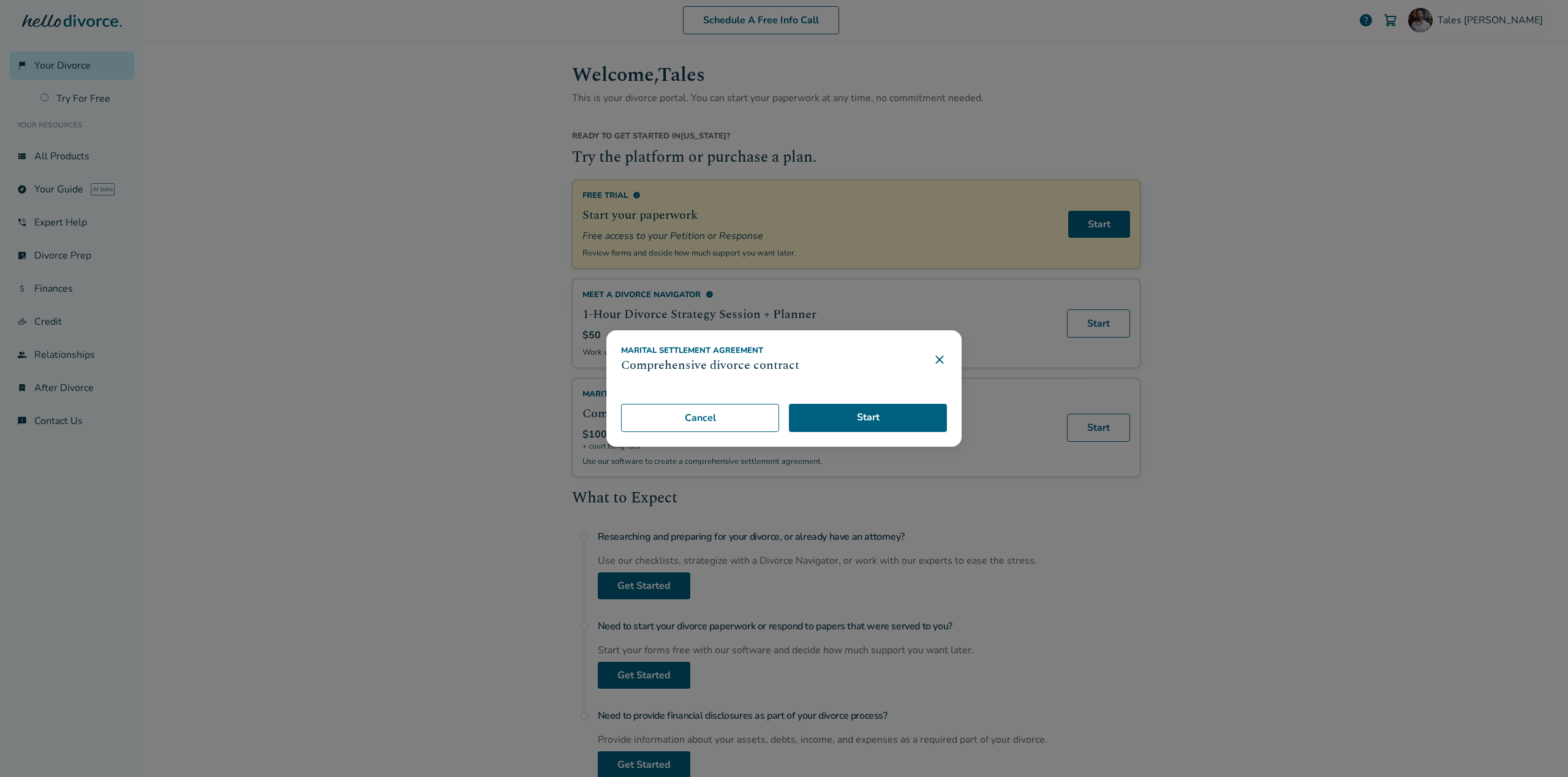
click at [940, 358] on icon at bounding box center [939, 359] width 15 height 15
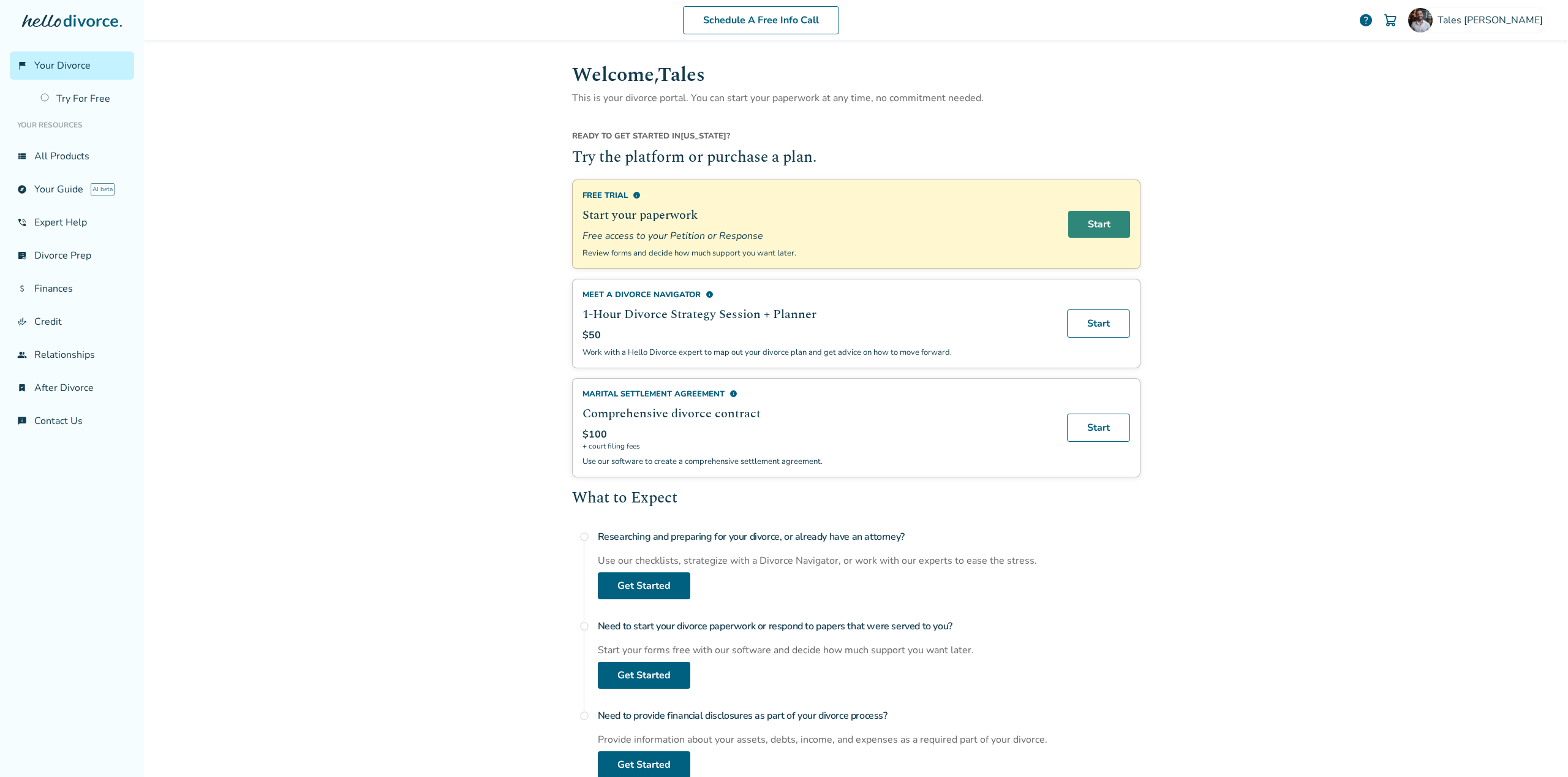
click at [1106, 228] on link "Start" at bounding box center [1099, 224] width 62 height 27
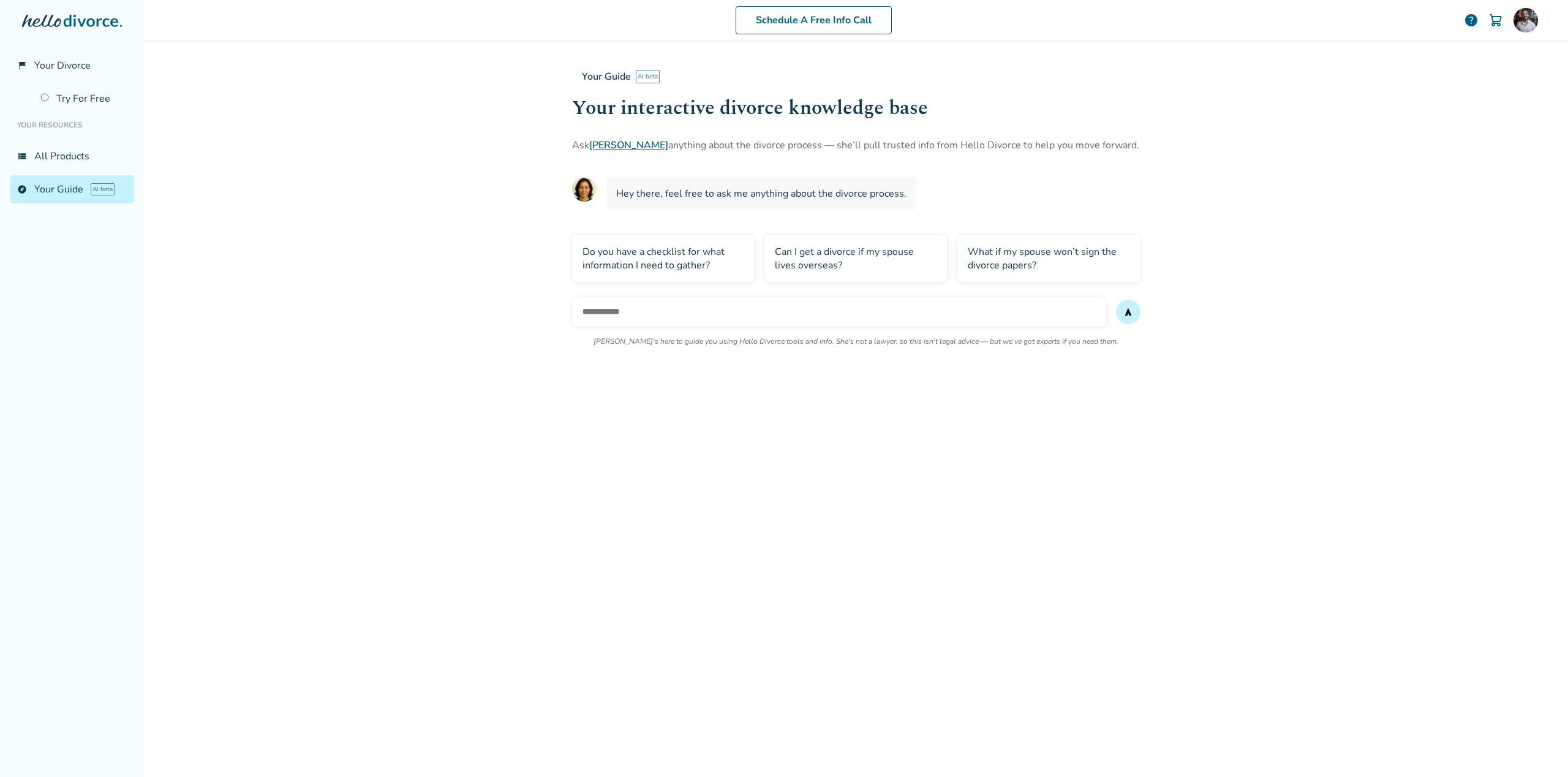
click at [651, 308] on input "text" at bounding box center [839, 312] width 534 height 29
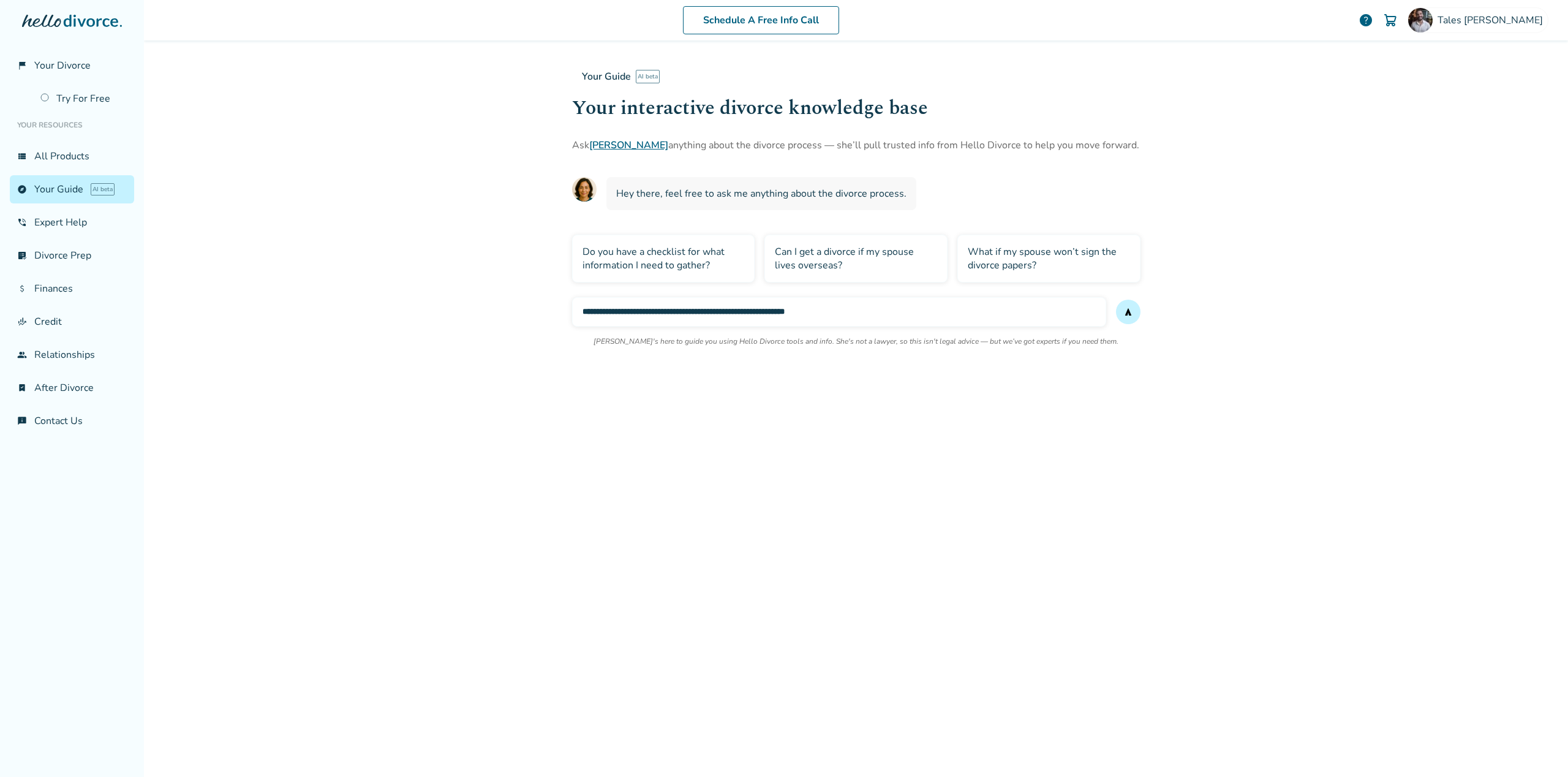
type input "**********"
click at [1116, 299] on button "send" at bounding box center [1127, 311] width 24 height 24
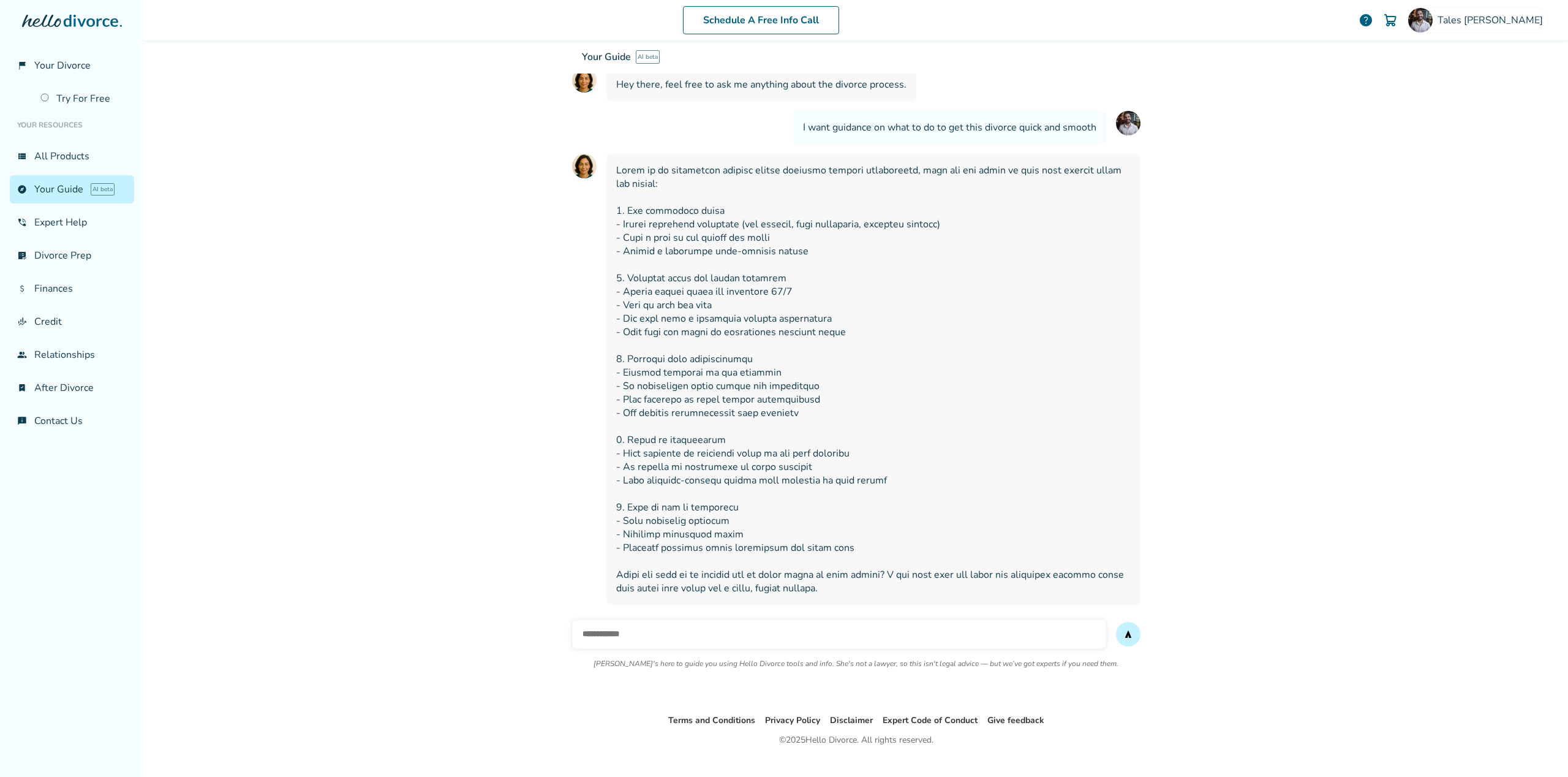
scroll to position [120, 0]
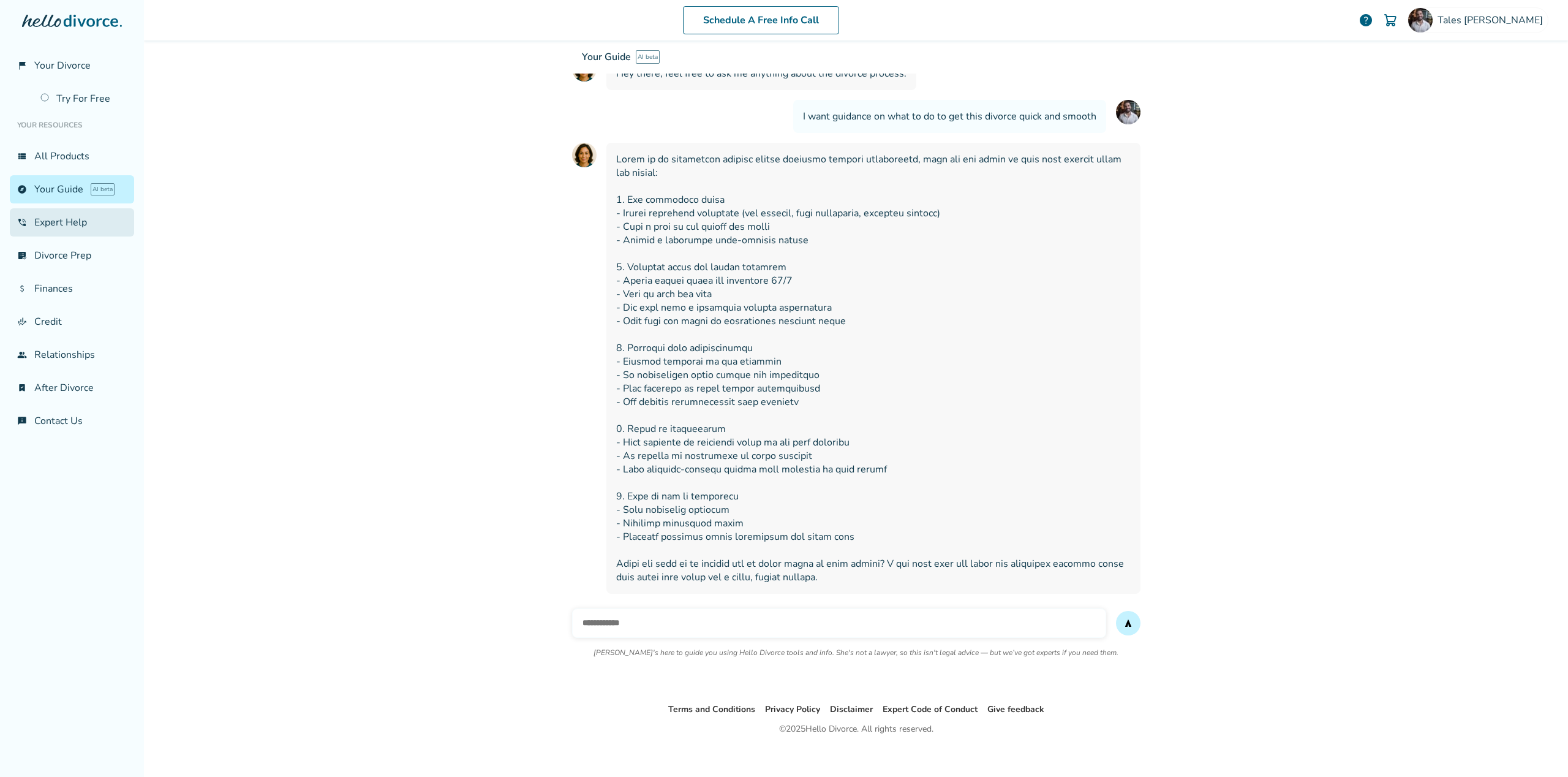
click at [74, 215] on link "phone_in_talk Expert Help" at bounding box center [72, 222] width 125 height 28
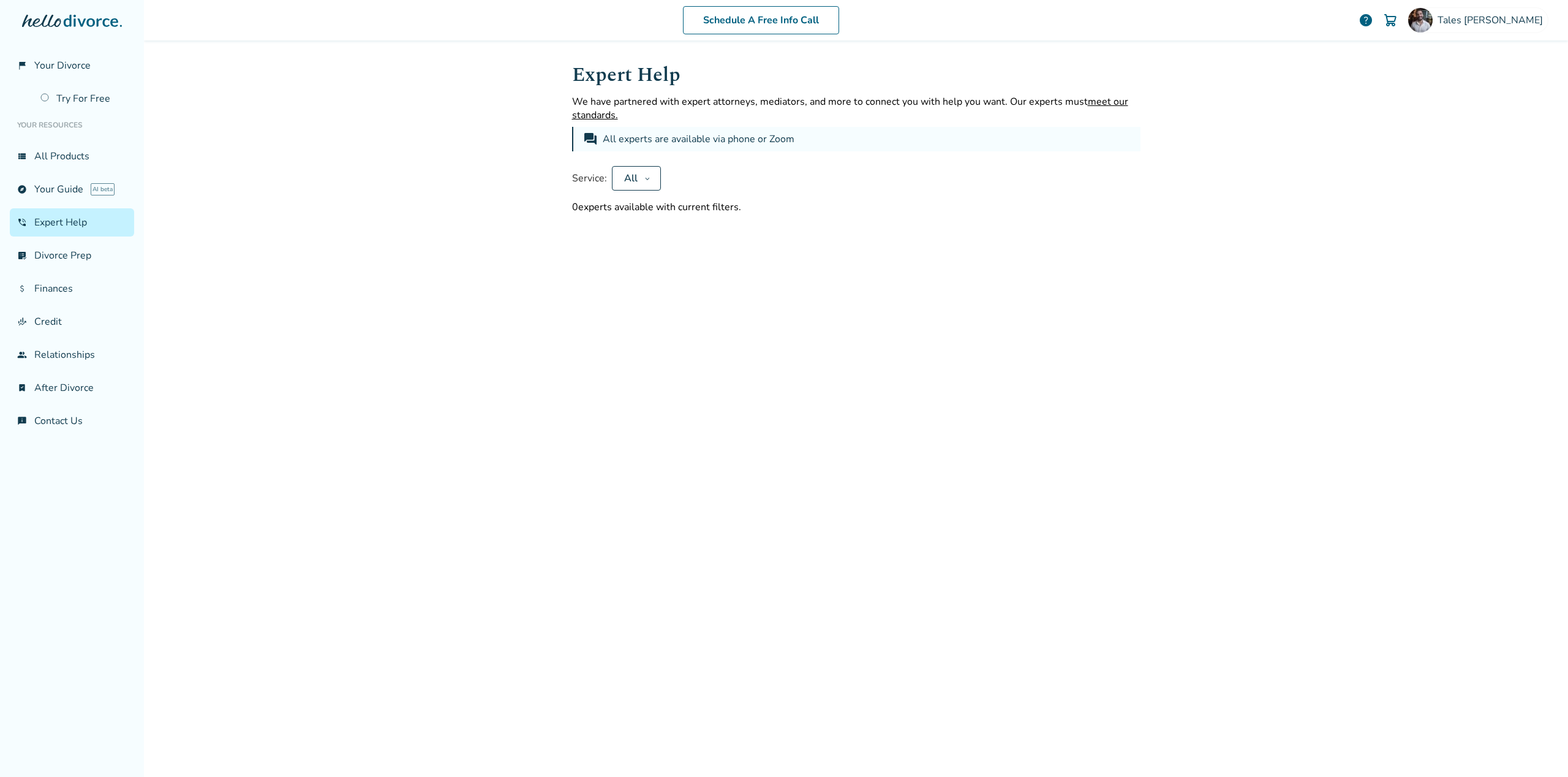
click at [628, 177] on div "All" at bounding box center [631, 178] width 17 height 13
click at [651, 214] on button "Apply" at bounding box center [660, 219] width 67 height 27
click at [693, 171] on div "Service: All" at bounding box center [856, 178] width 569 height 24
click at [61, 253] on link "list_alt_check Divorce Prep" at bounding box center [72, 256] width 125 height 28
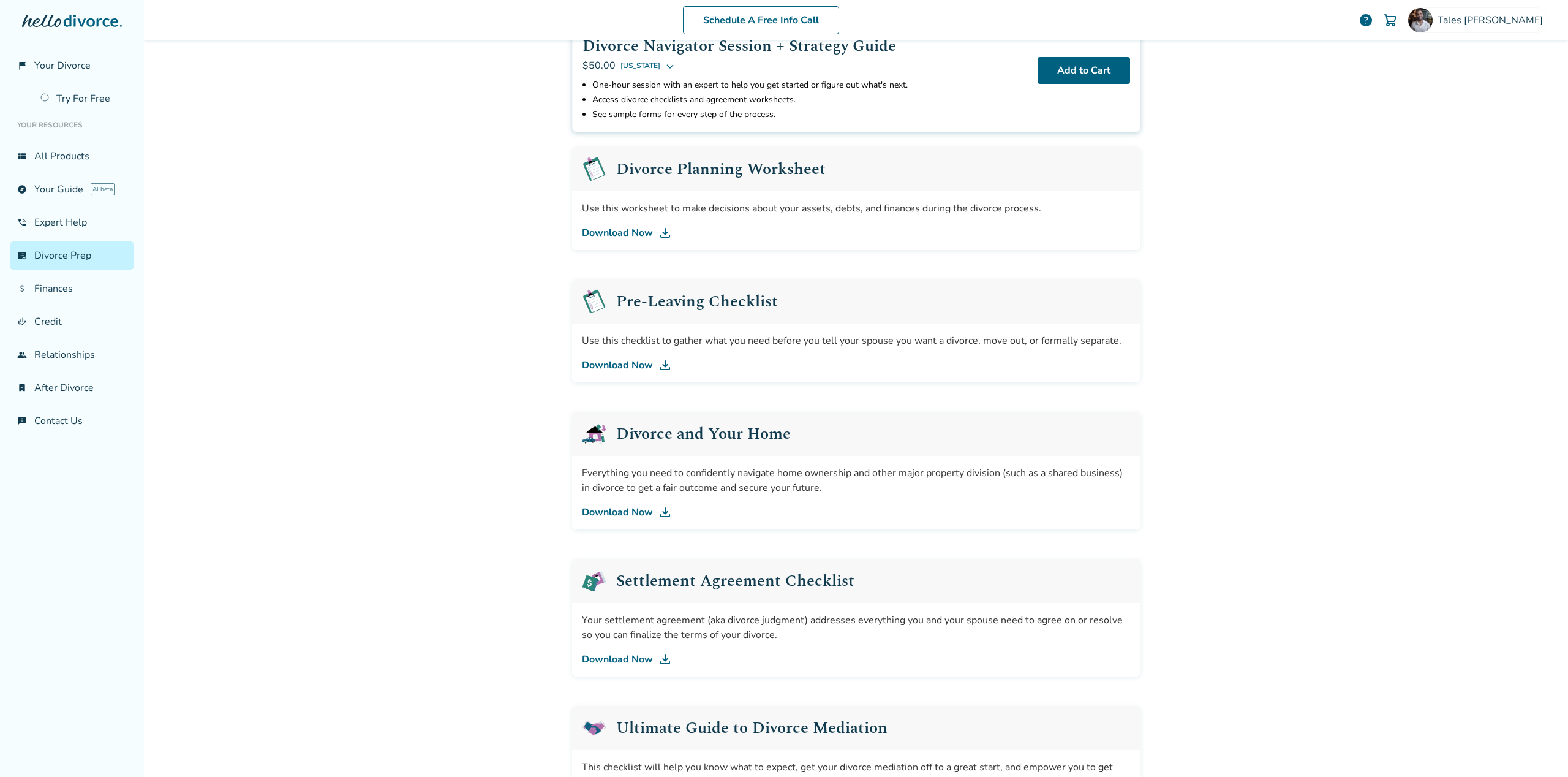
scroll to position [111, 0]
click at [58, 283] on link "attach_money Finances" at bounding box center [72, 288] width 125 height 28
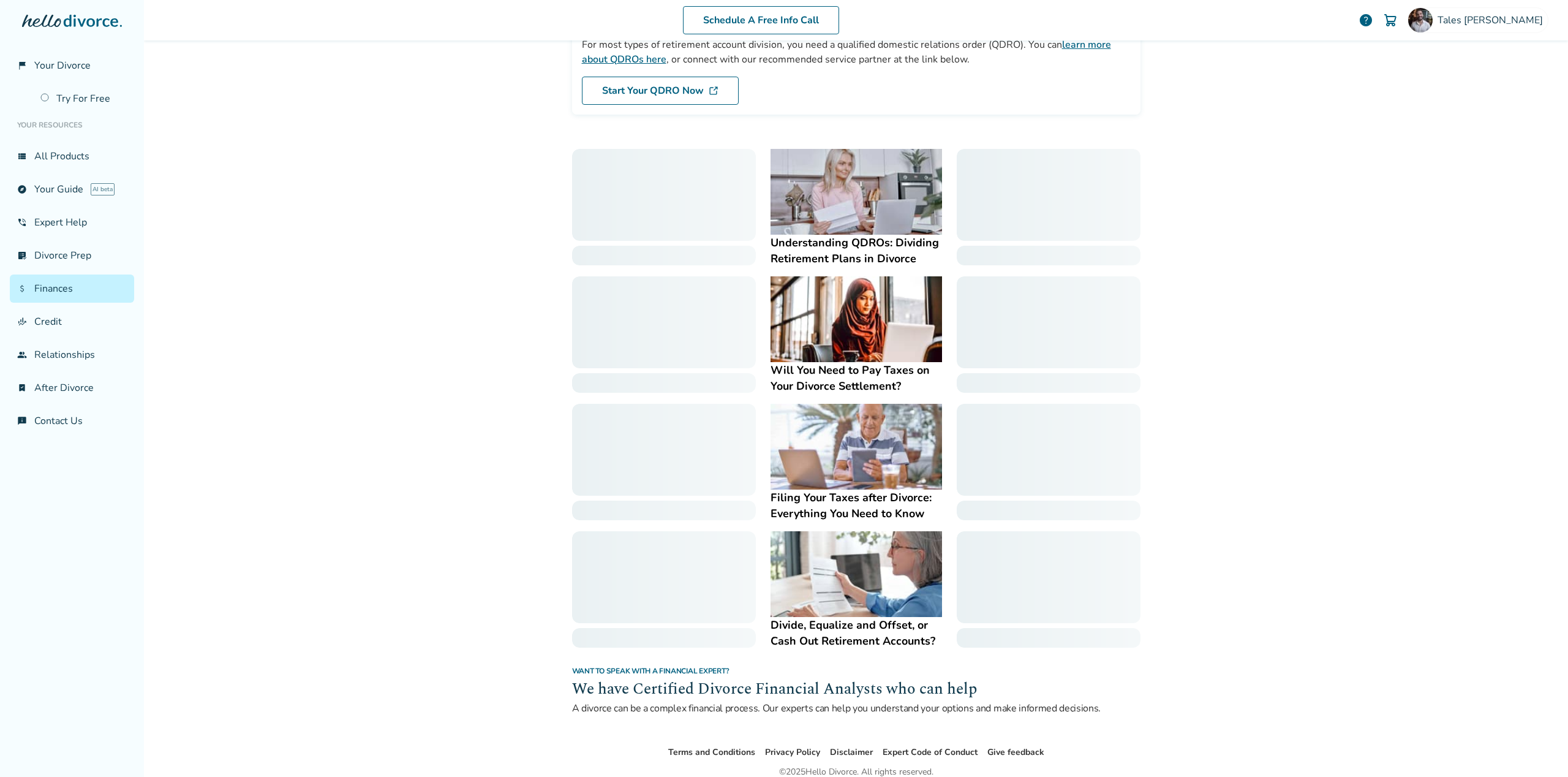
scroll to position [166, 0]
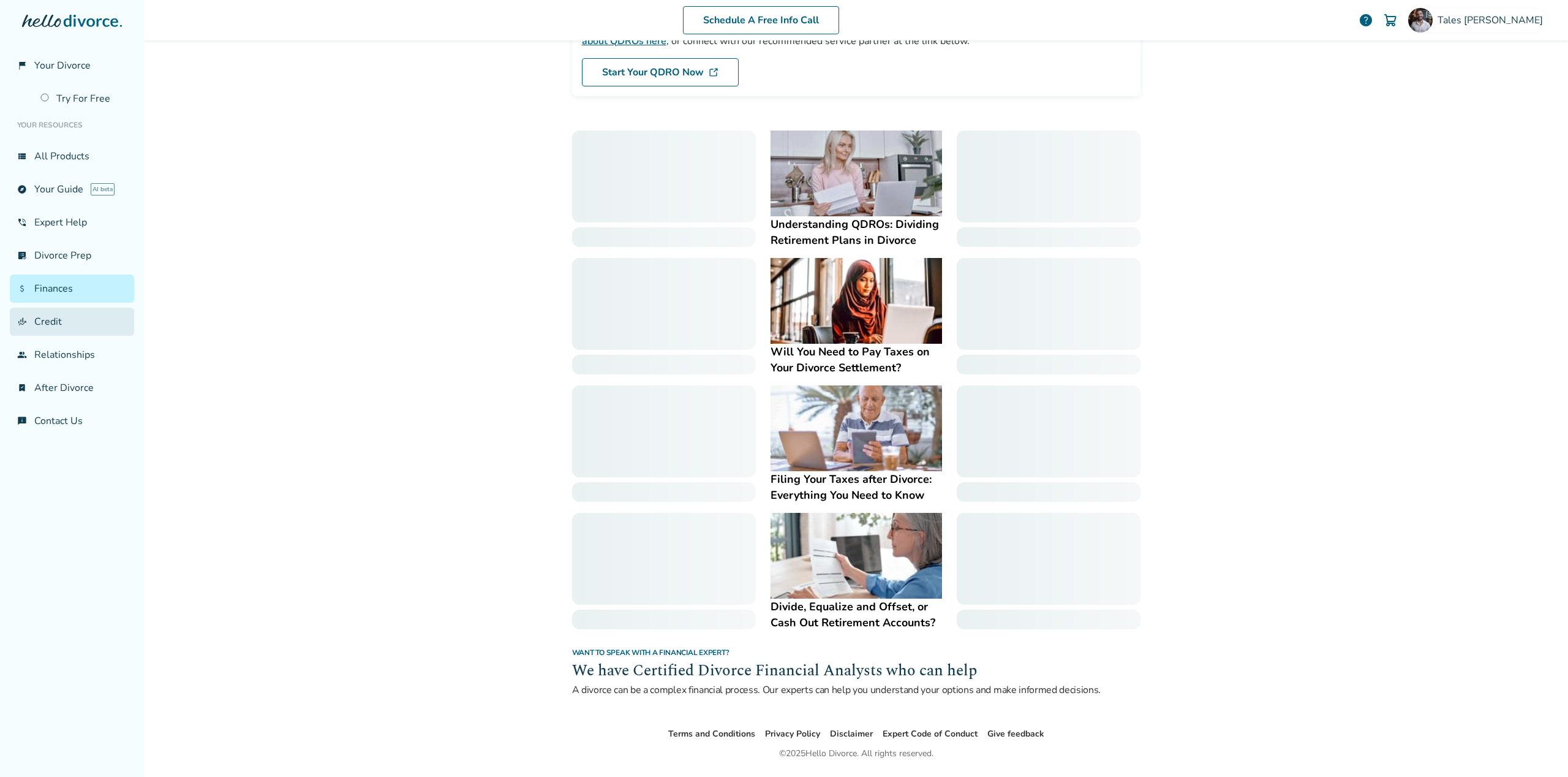
click at [63, 318] on link "finance_mode Credit" at bounding box center [72, 322] width 125 height 28
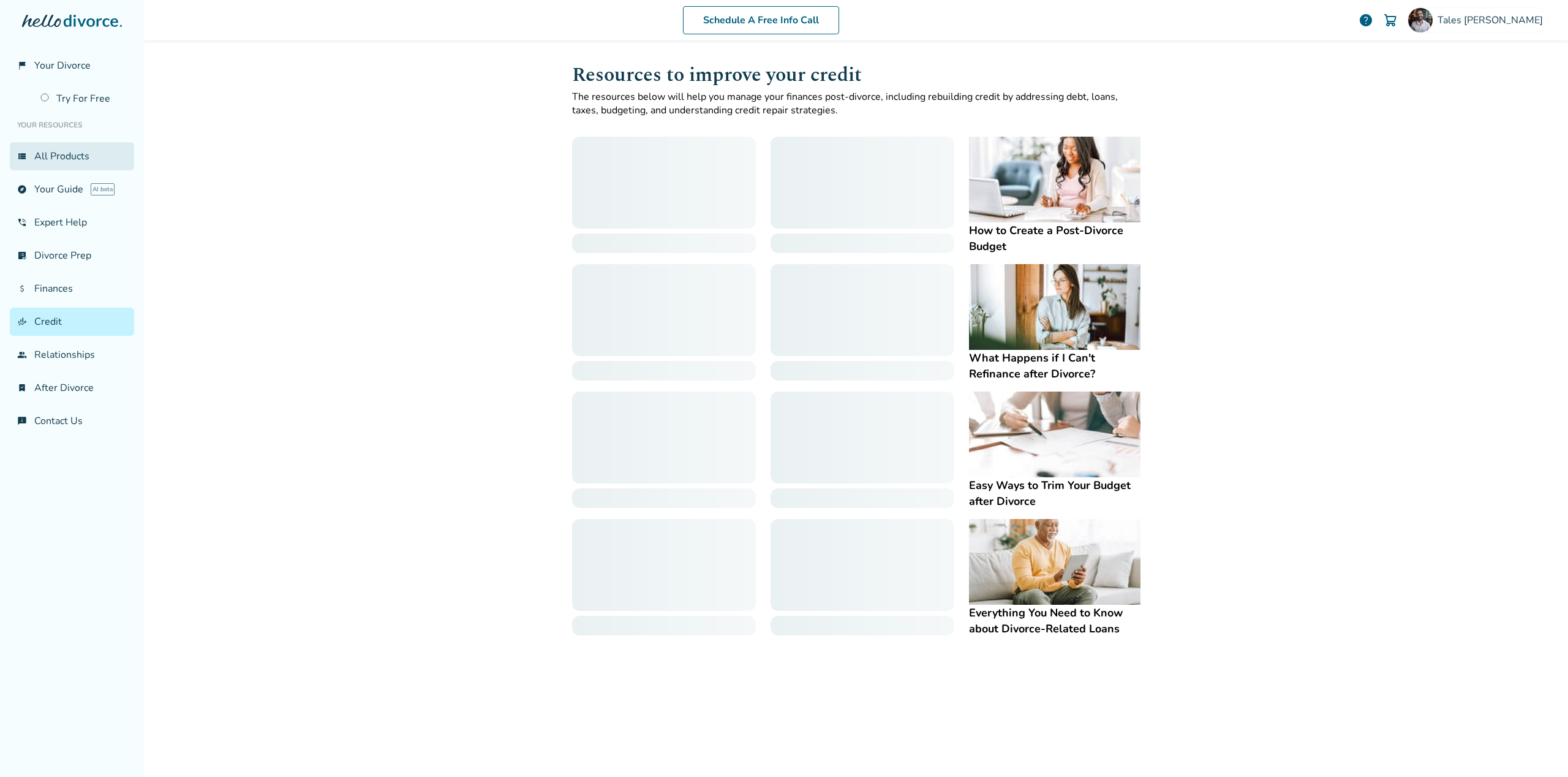
click at [63, 159] on link "view_list All Products" at bounding box center [72, 156] width 125 height 28
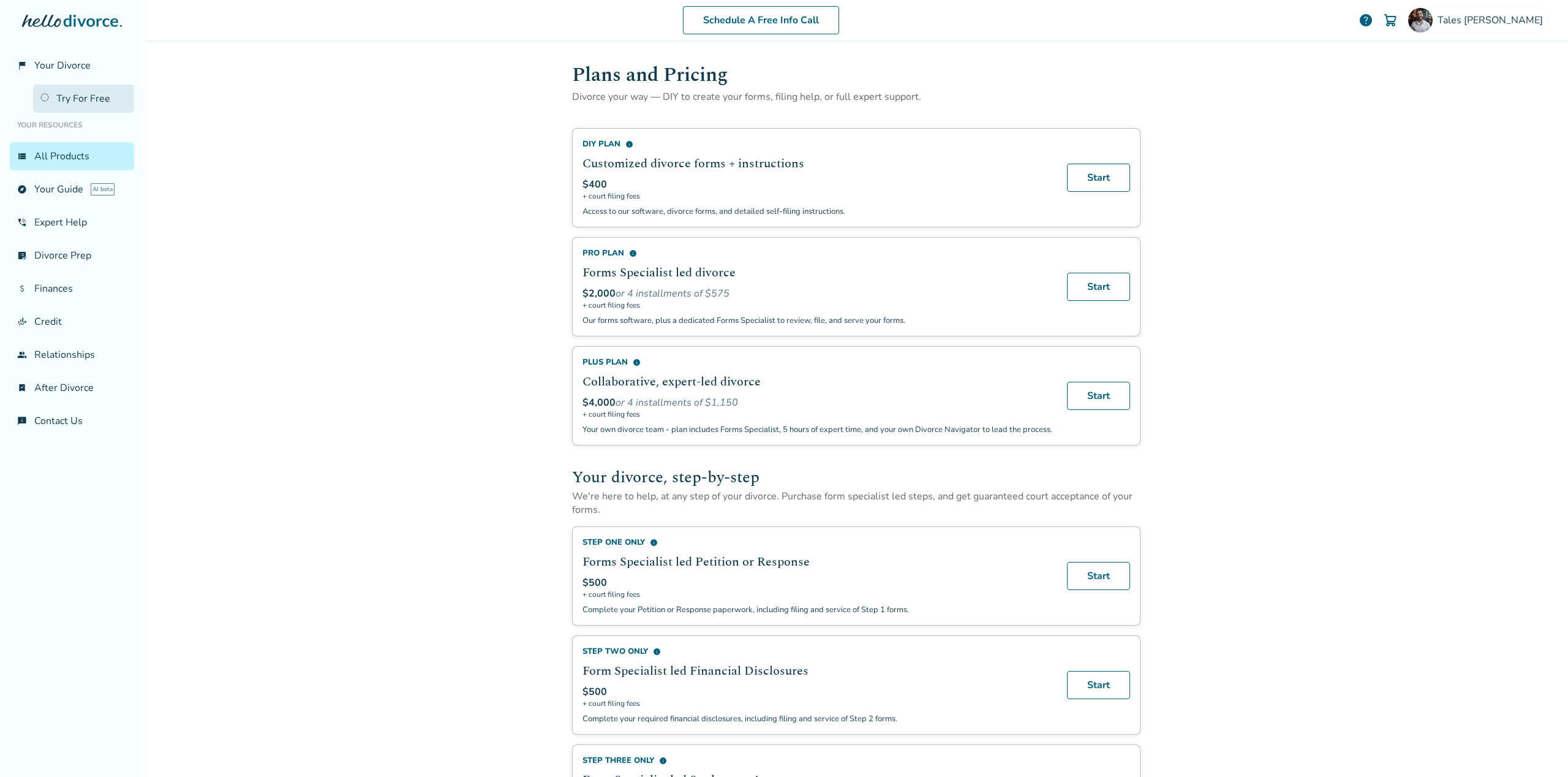
click at [84, 95] on link "Try For Free" at bounding box center [84, 98] width 101 height 28
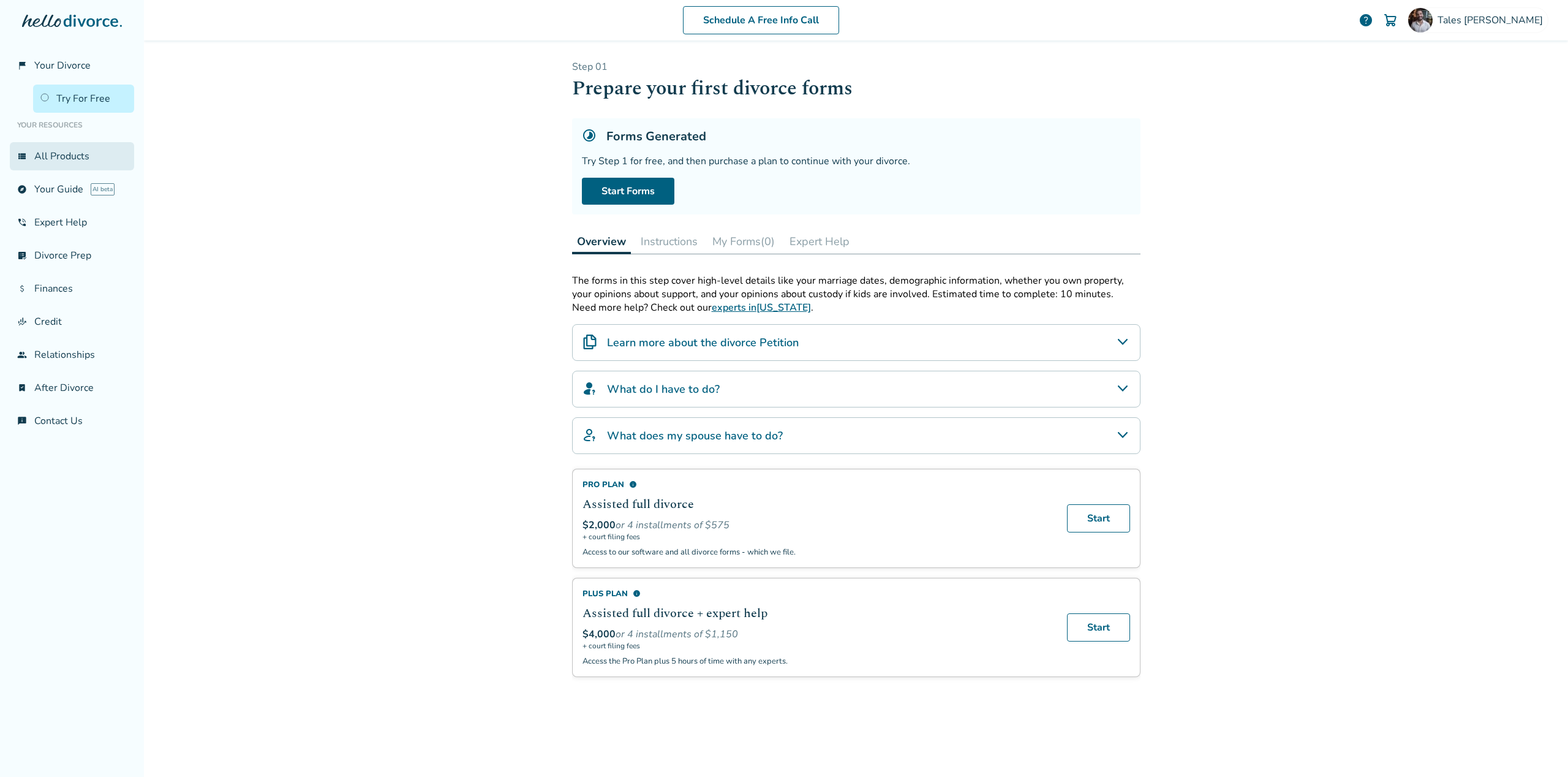
click at [54, 154] on link "view_list All Products" at bounding box center [72, 156] width 125 height 28
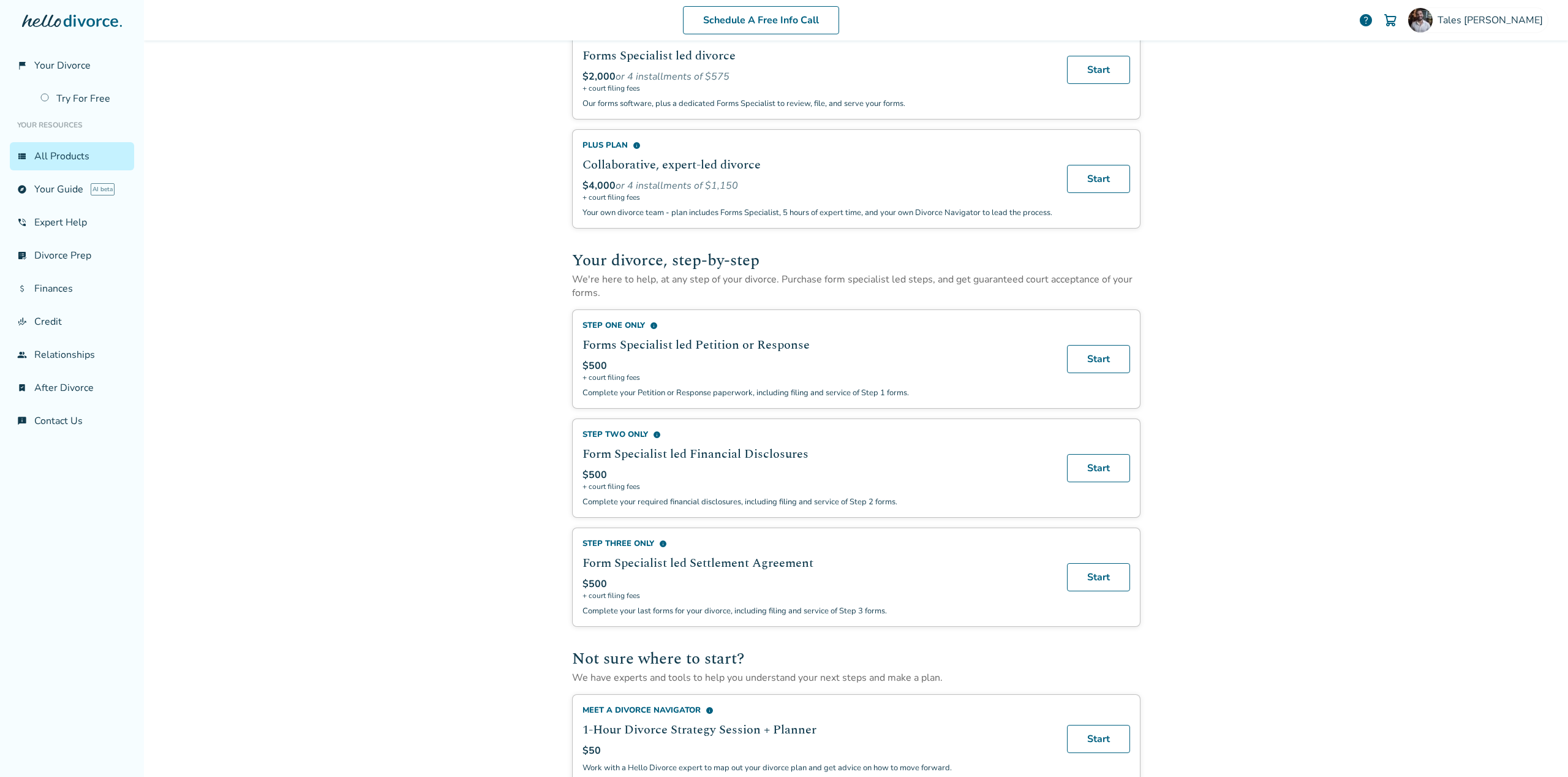
scroll to position [227, 0]
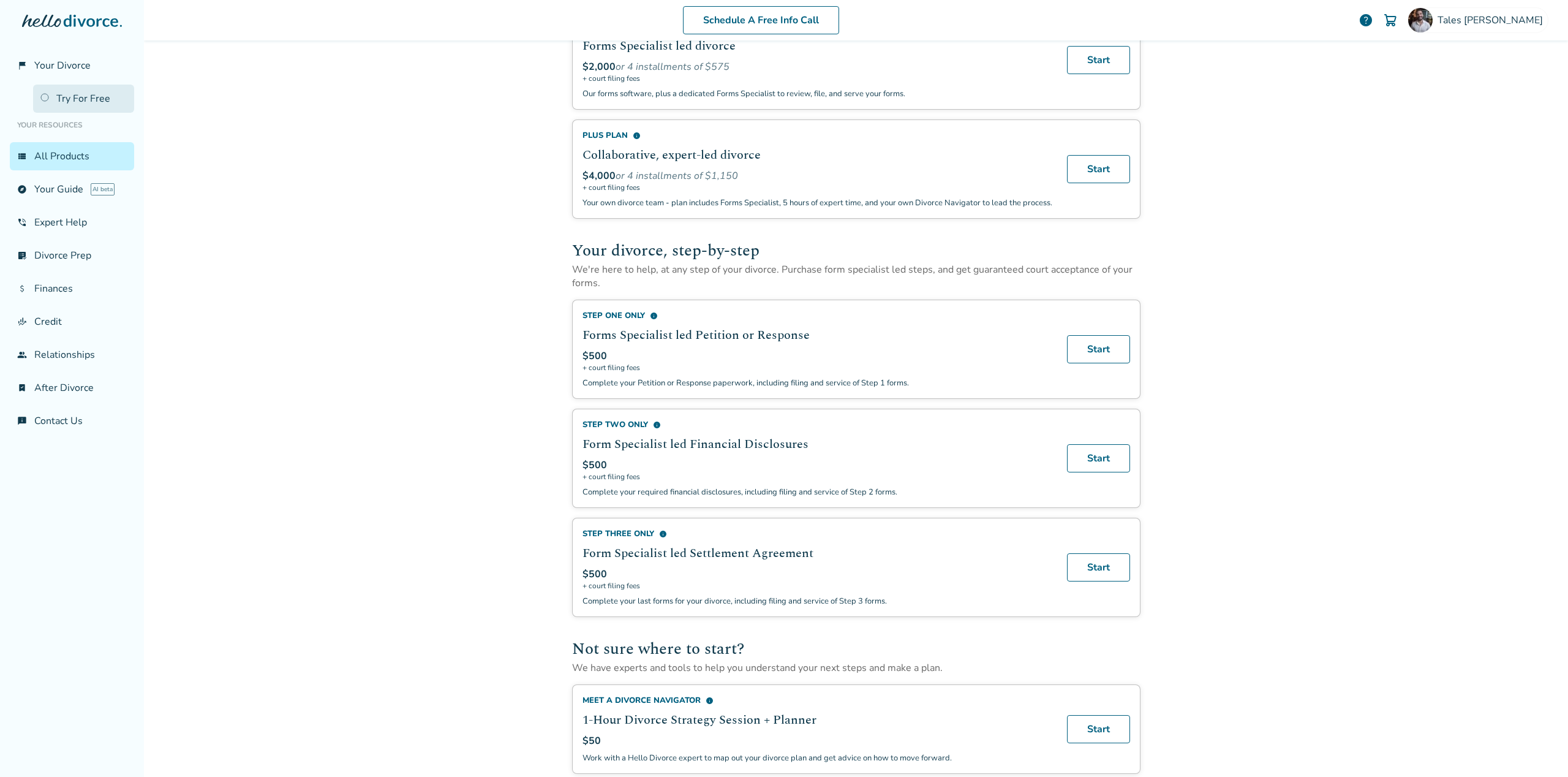
click at [61, 97] on link "Try For Free" at bounding box center [84, 98] width 101 height 28
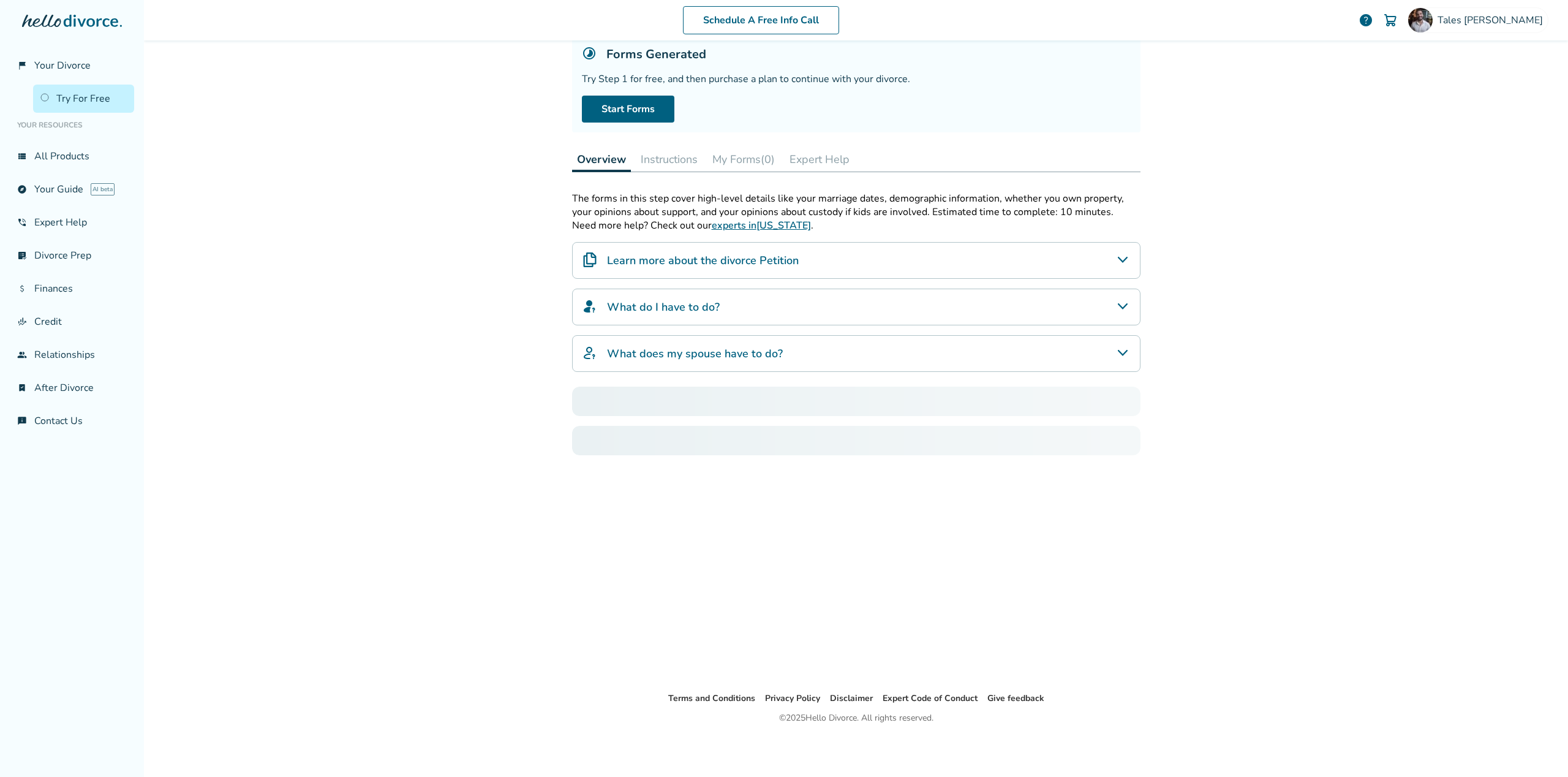
scroll to position [60, 0]
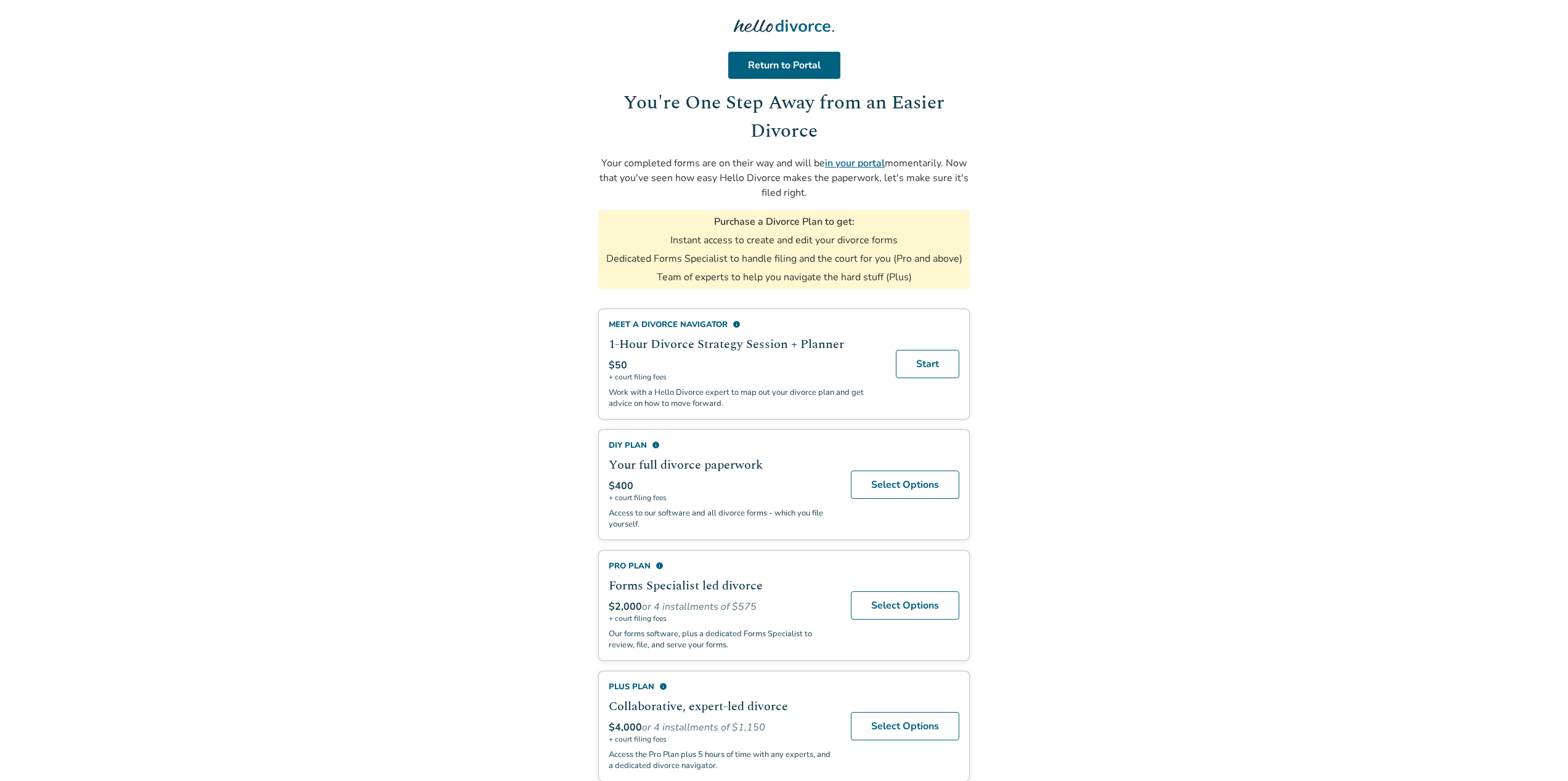
scroll to position [15, 0]
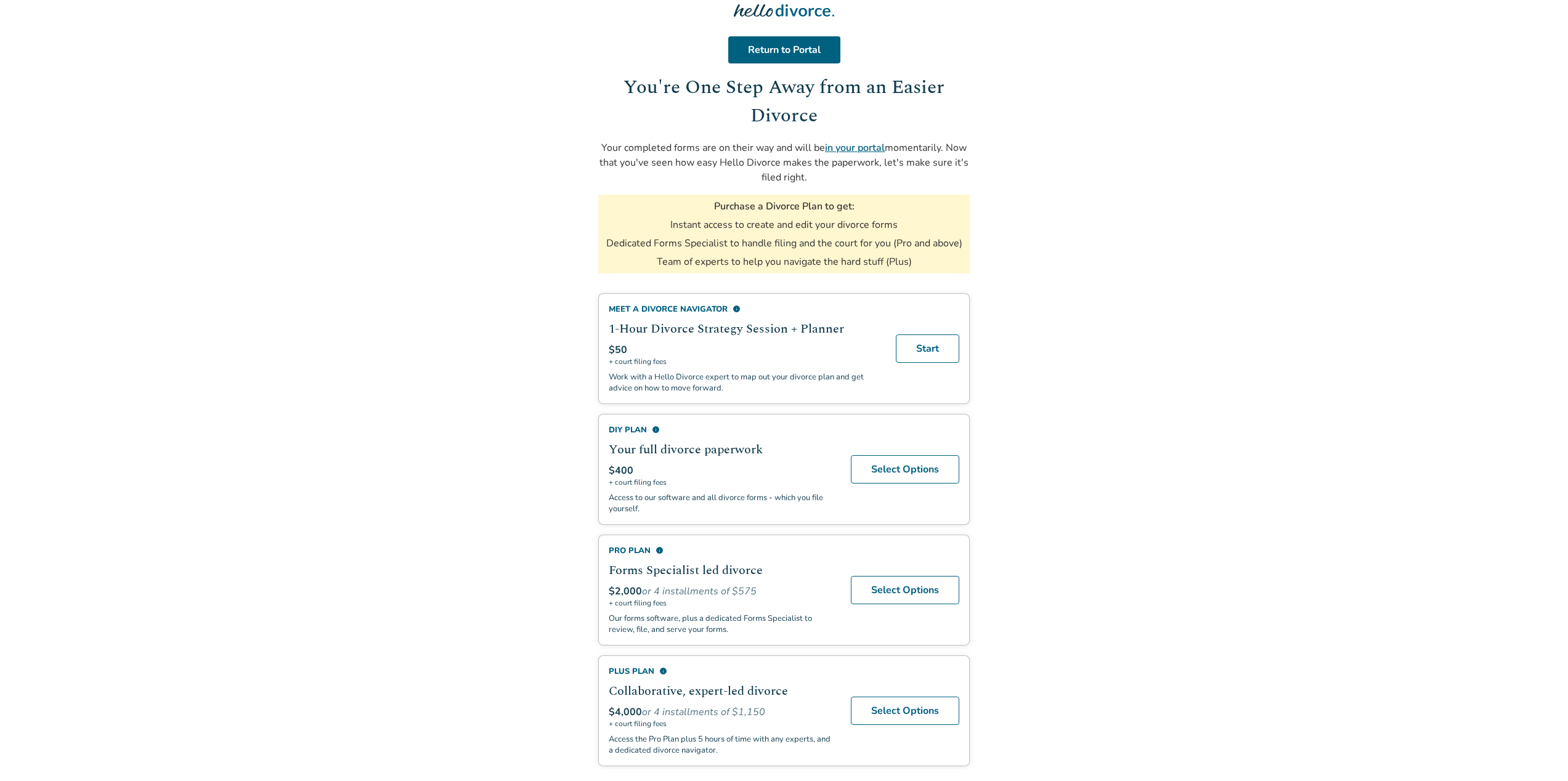
click at [657, 427] on span "info" at bounding box center [655, 429] width 8 height 8
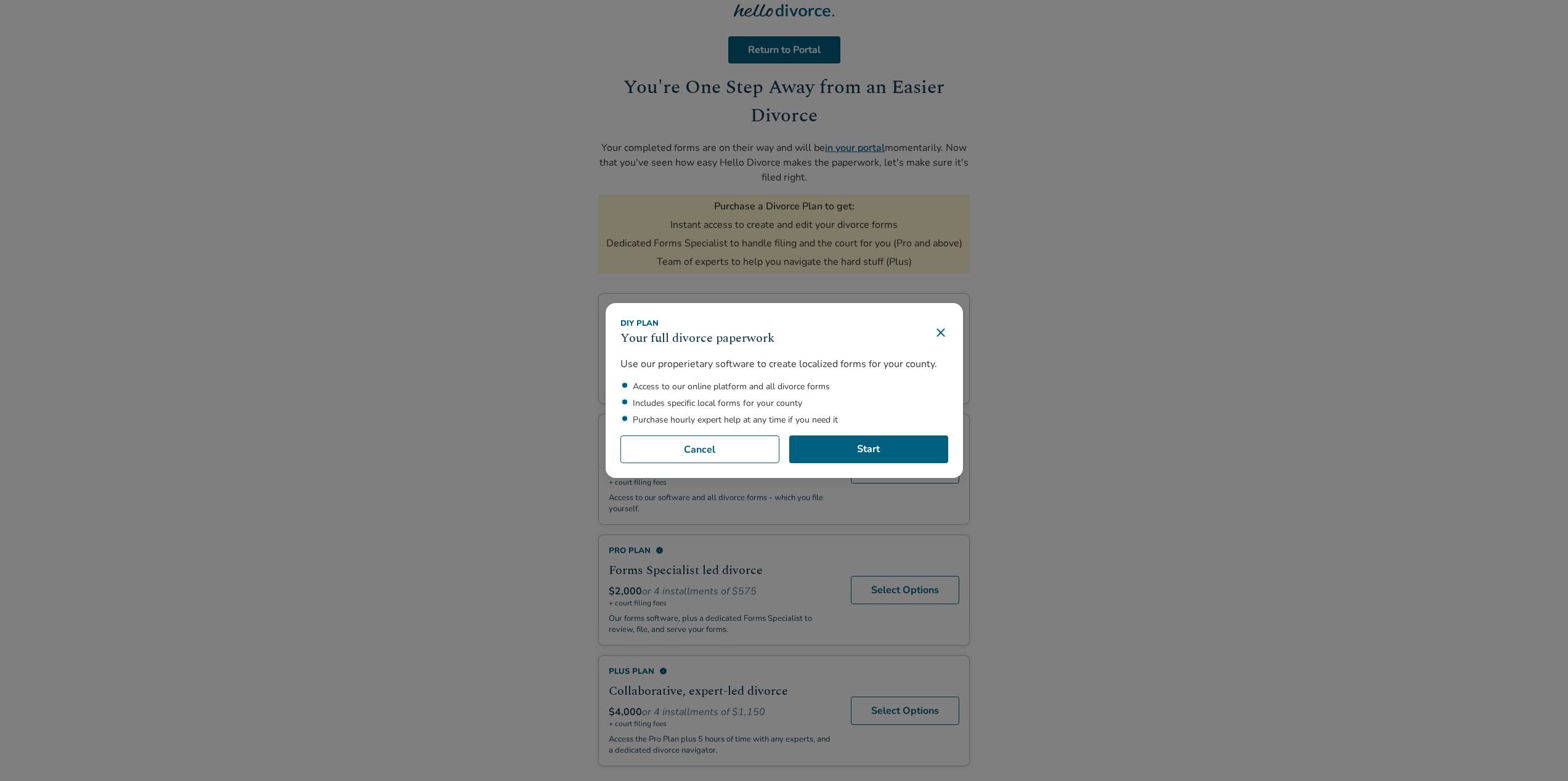
click at [944, 332] on icon at bounding box center [940, 332] width 8 height 8
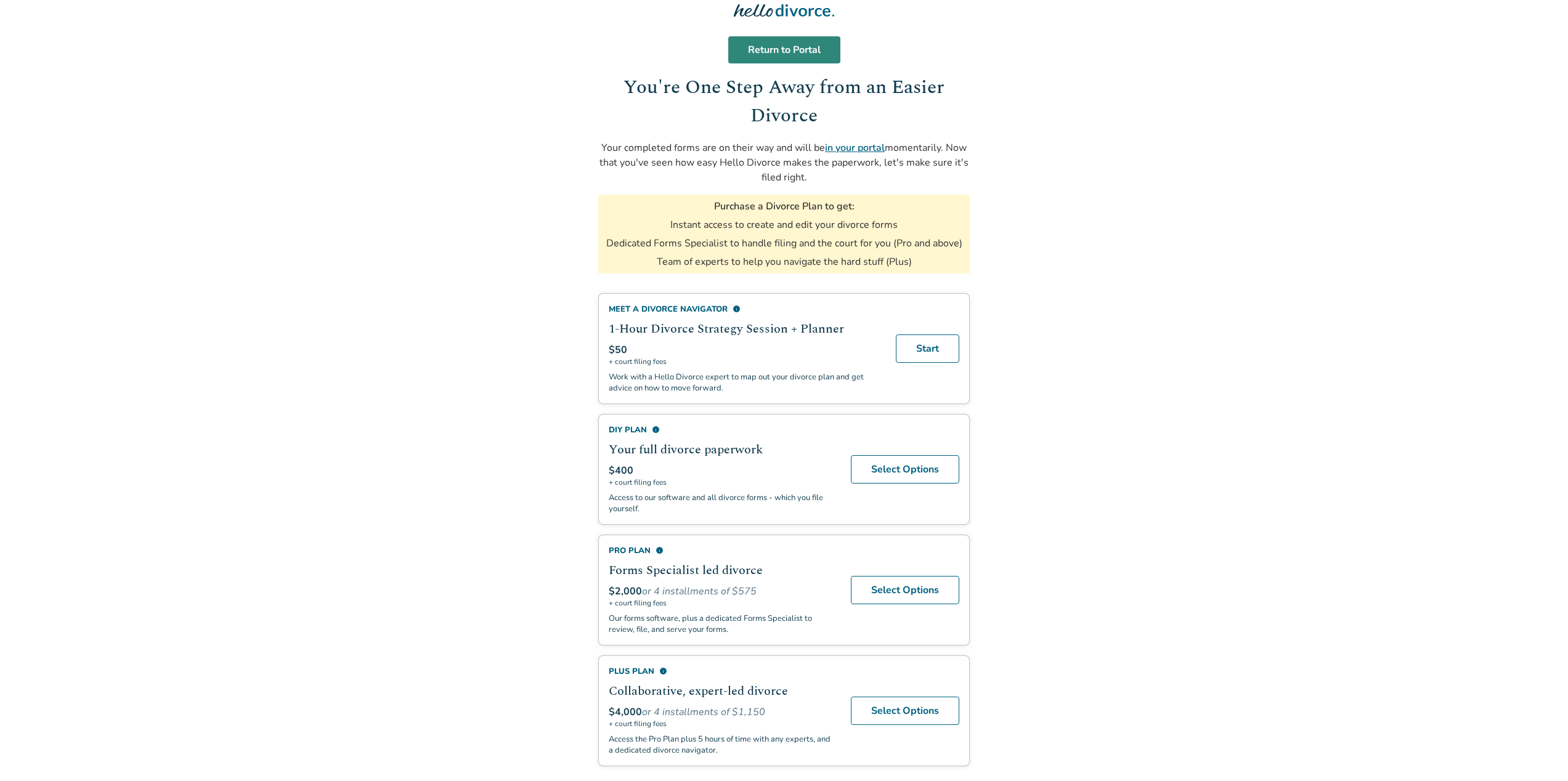
click at [783, 48] on link "Return to Portal" at bounding box center [784, 50] width 112 height 27
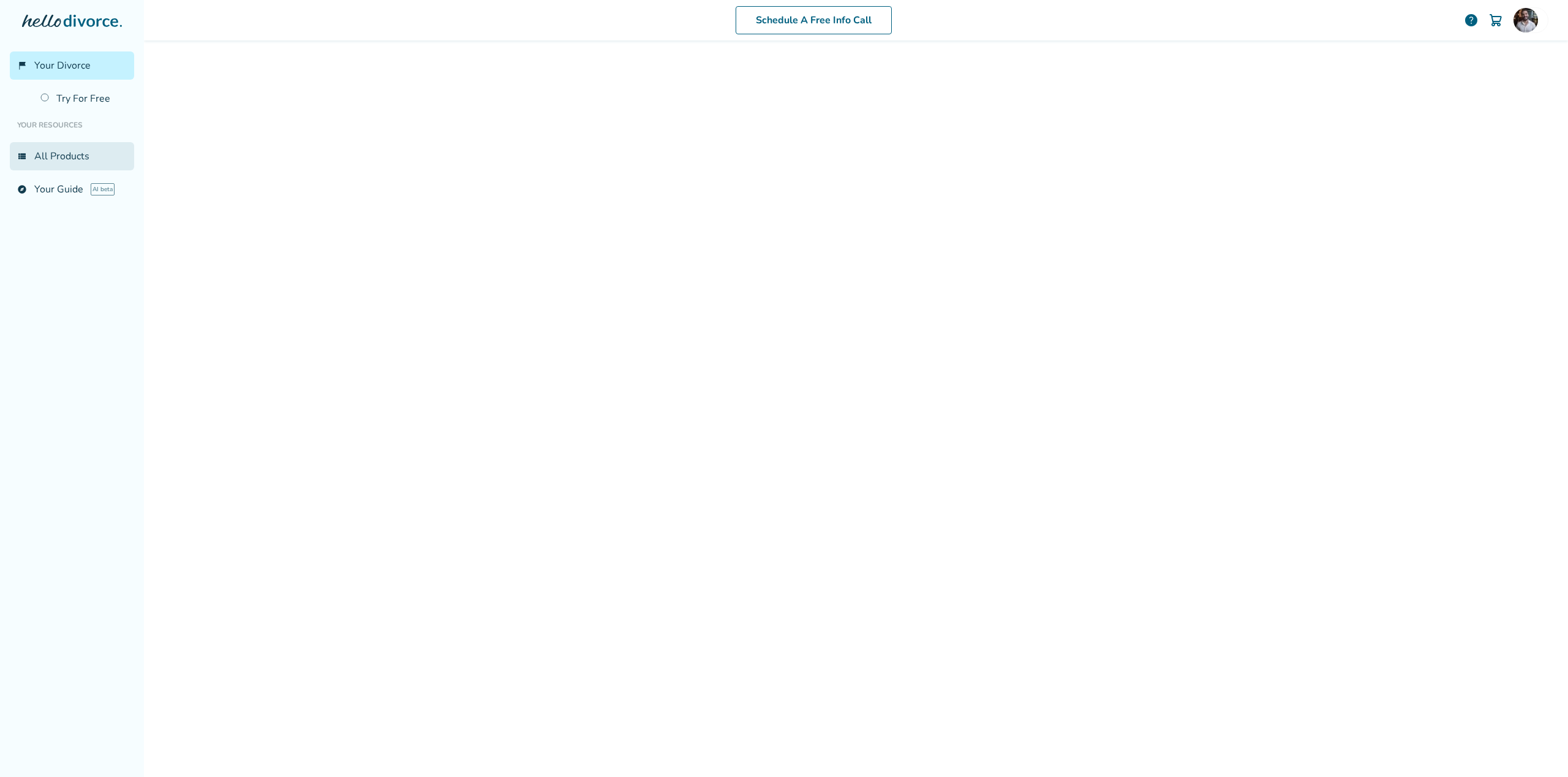
click at [64, 153] on link "view_list All Products" at bounding box center [72, 156] width 125 height 28
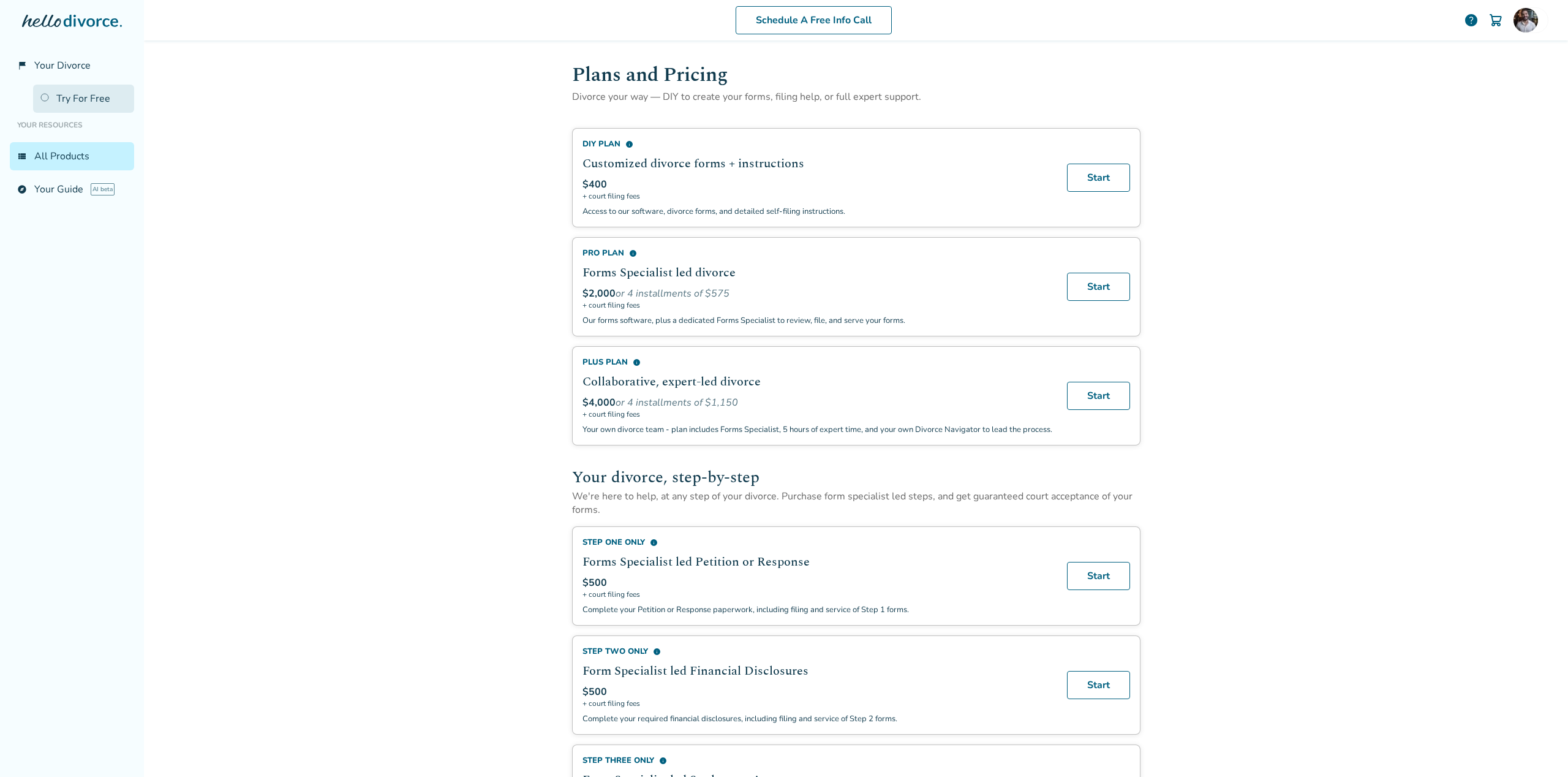
click at [79, 91] on link "Try For Free" at bounding box center [84, 98] width 101 height 28
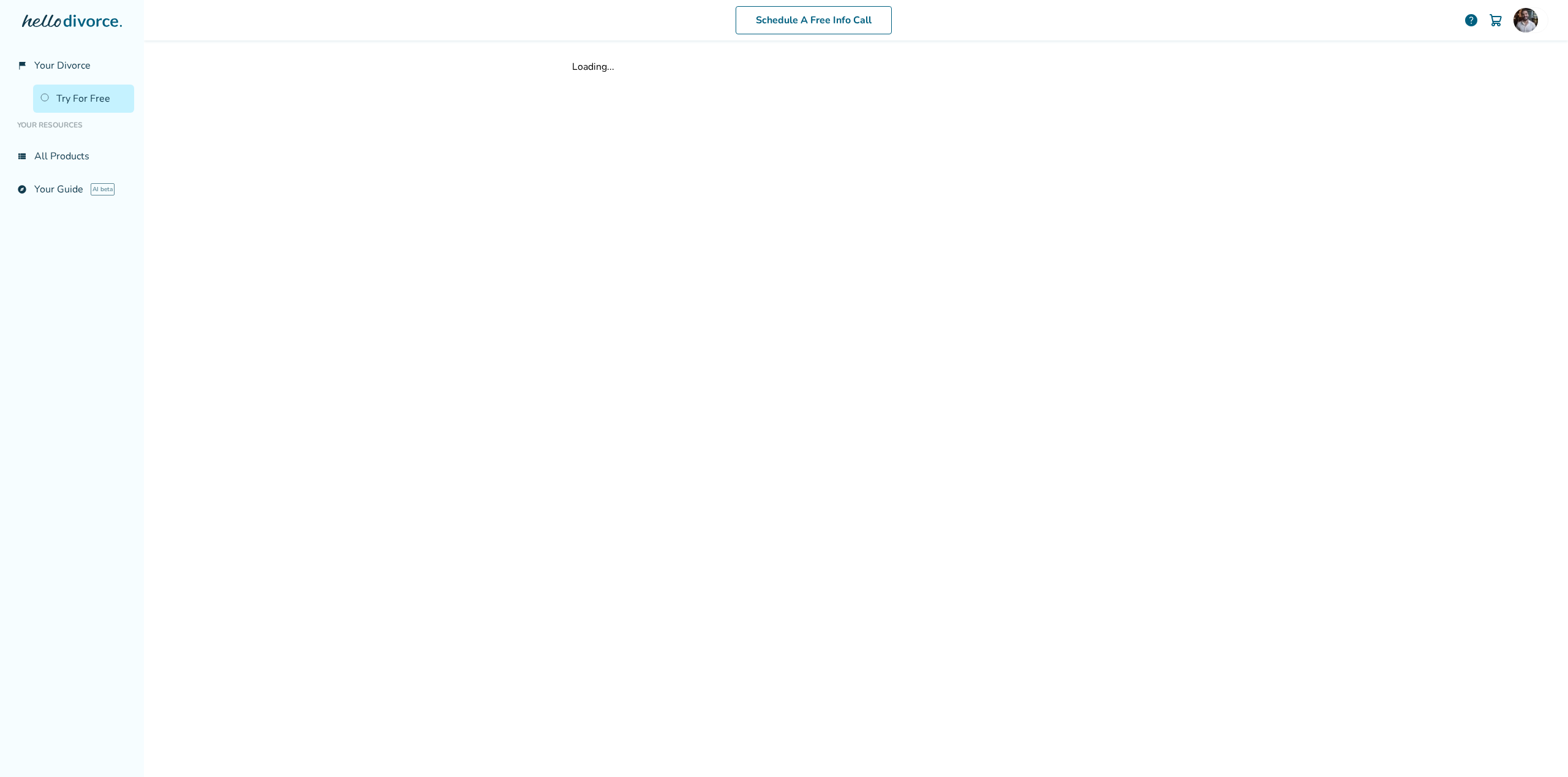
click at [70, 25] on icon at bounding box center [91, 21] width 54 height 13
click at [63, 19] on icon at bounding box center [72, 21] width 100 height 13
click at [64, 67] on span "Your Divorce" at bounding box center [62, 65] width 56 height 13
click at [74, 65] on span "Your Divorce" at bounding box center [62, 65] width 56 height 13
click at [80, 31] on div at bounding box center [72, 33] width 125 height 37
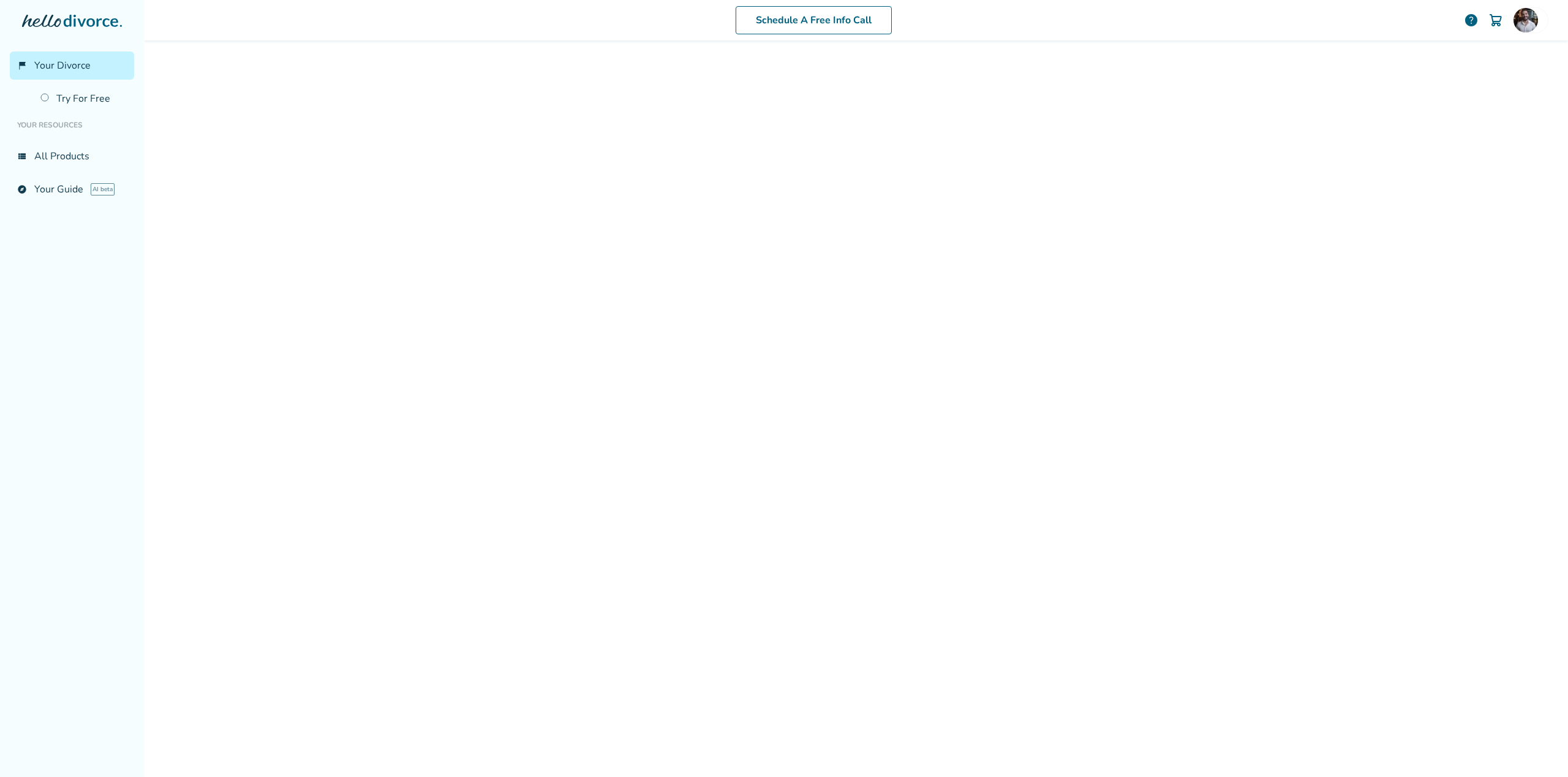
click at [90, 17] on icon at bounding box center [72, 21] width 100 height 13
click at [1514, 13] on img at bounding box center [1526, 19] width 24 height 24
click at [1420, 95] on link "Profile" at bounding box center [1419, 106] width 29 height 23
click at [56, 63] on span "Your Divorce" at bounding box center [62, 65] width 56 height 13
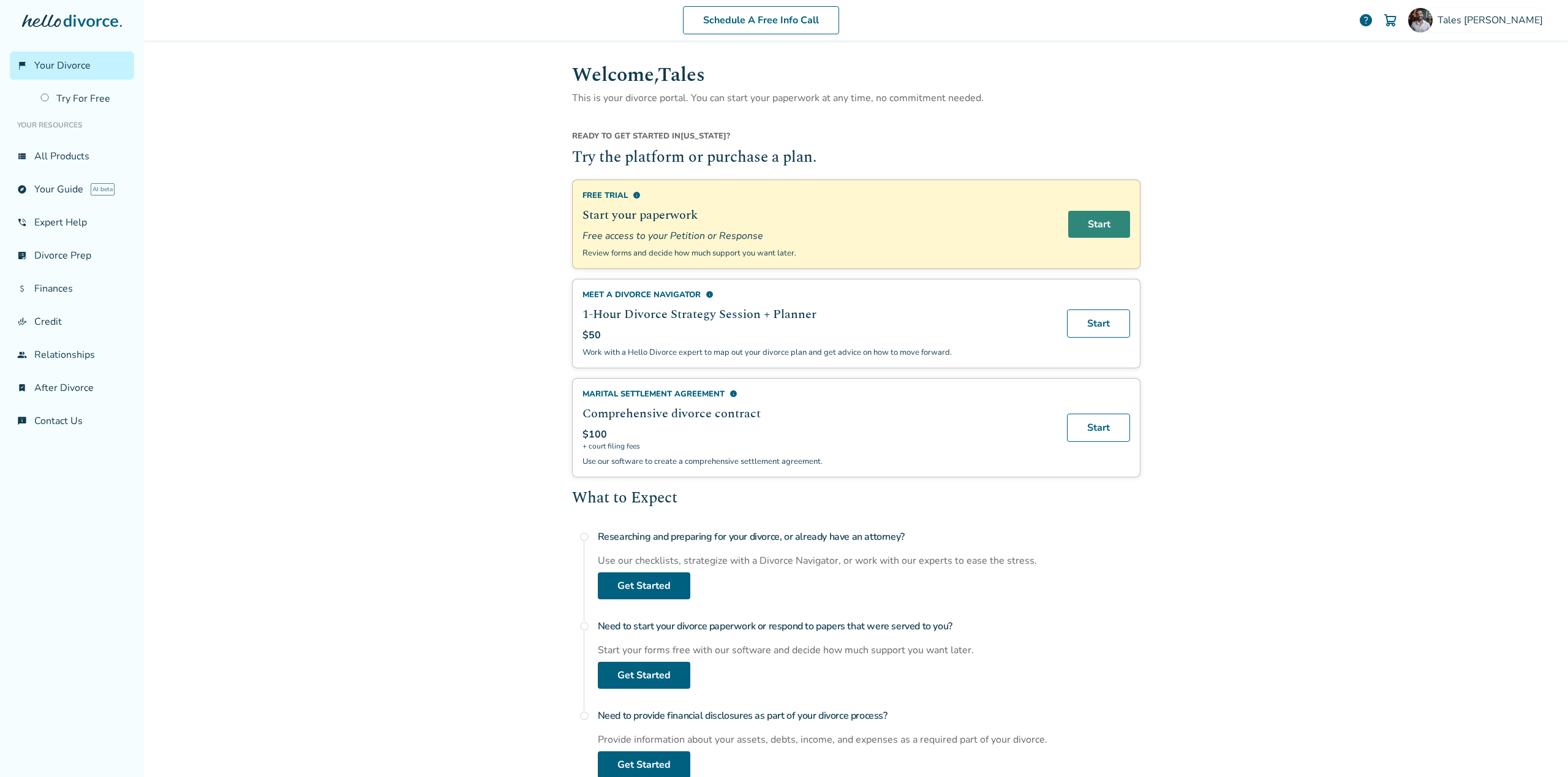
click at [1081, 219] on link "Start" at bounding box center [1099, 224] width 62 height 27
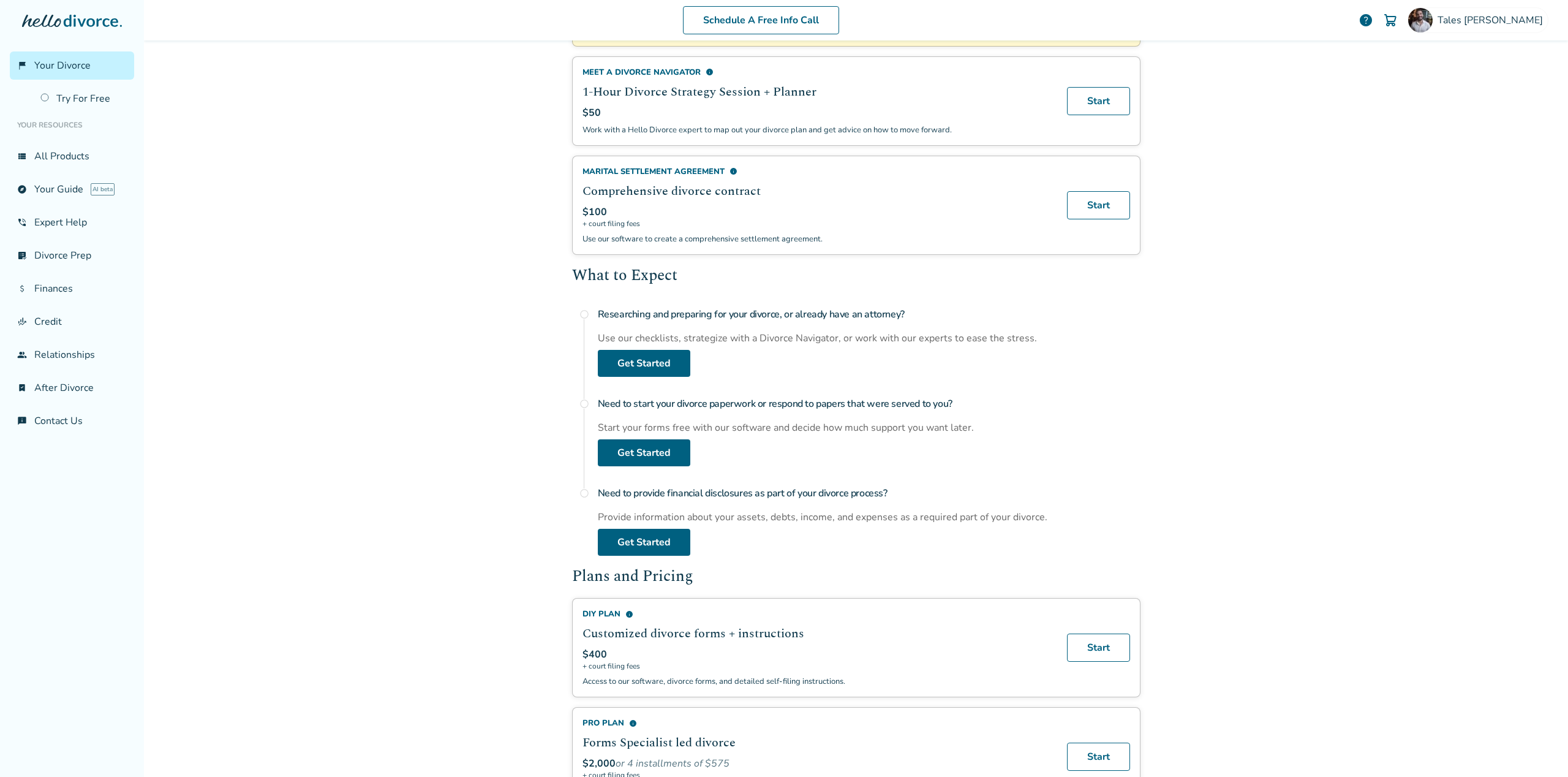
scroll to position [230, 0]
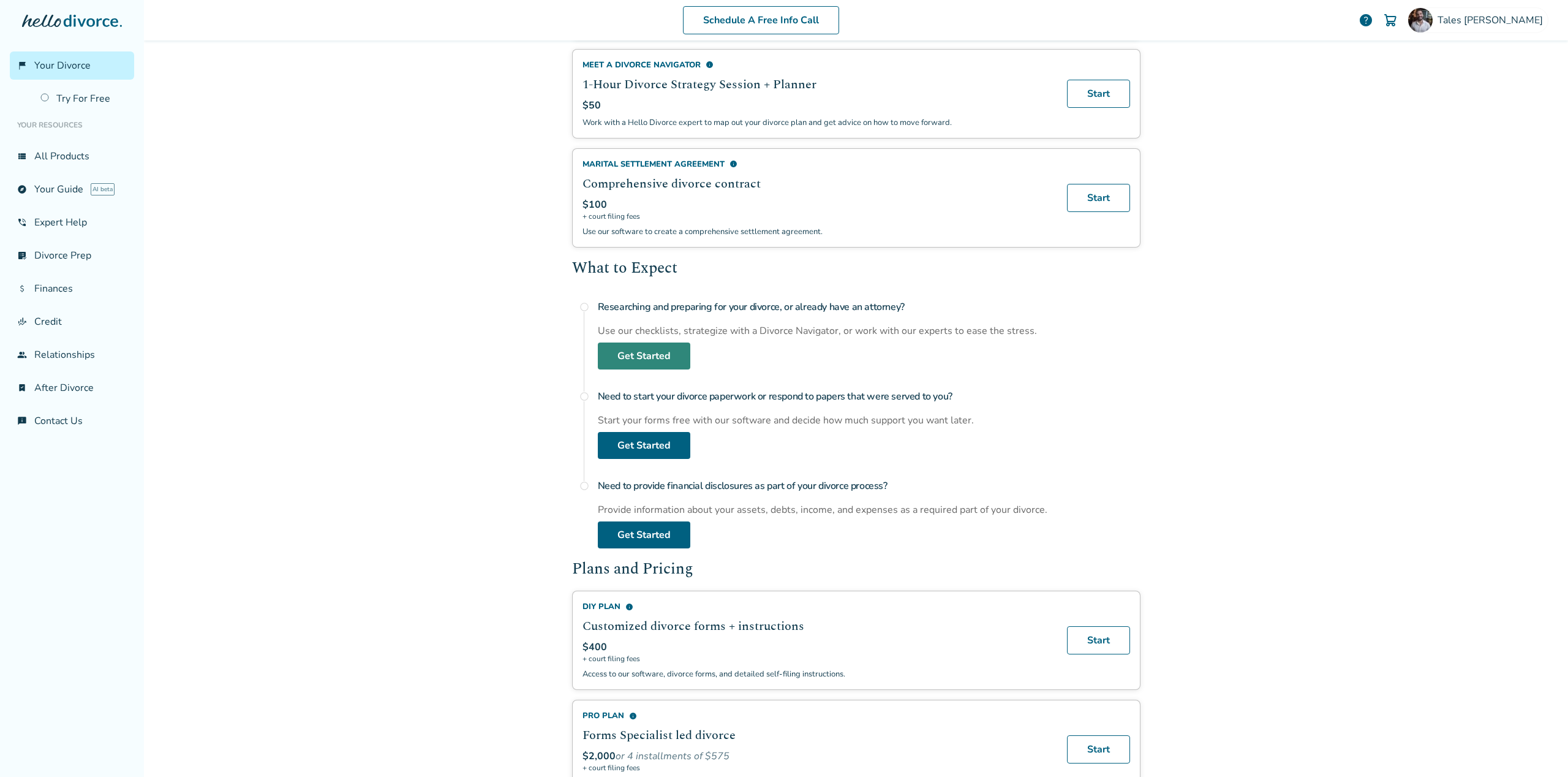
click at [640, 348] on link "Get Started" at bounding box center [644, 356] width 93 height 27
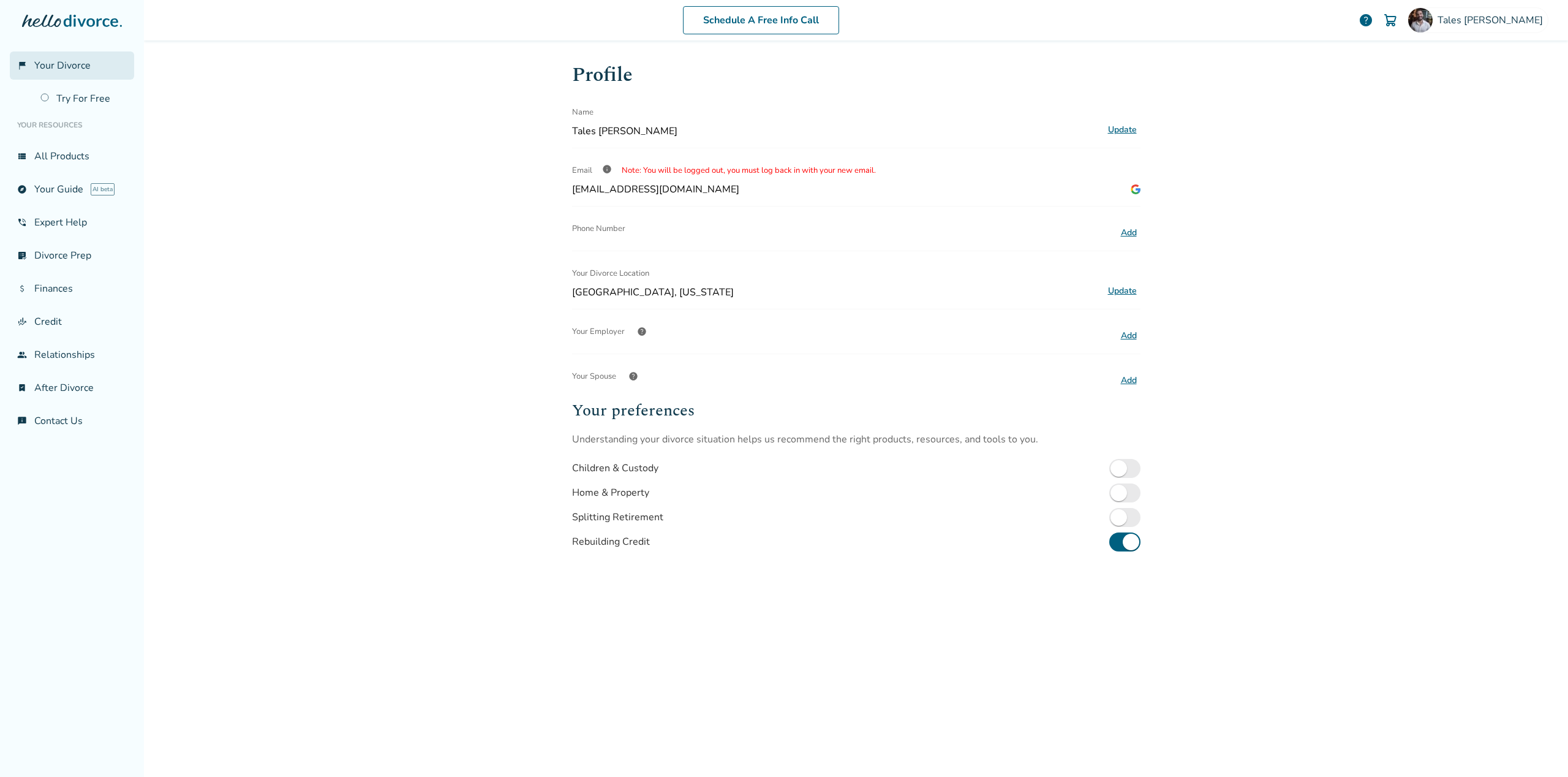
click at [74, 58] on link "flag_2 Your Divorce" at bounding box center [72, 65] width 125 height 28
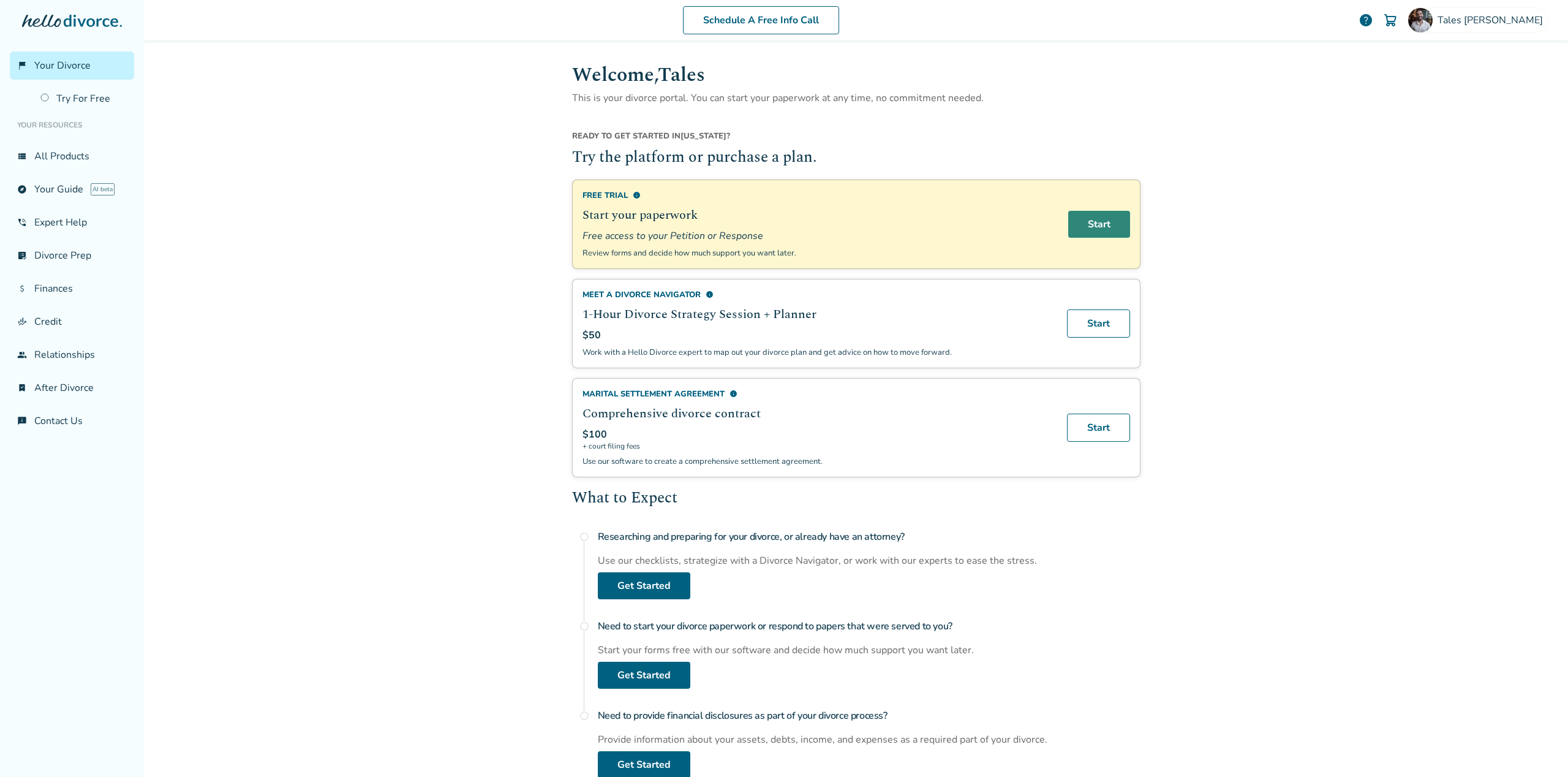
click at [1114, 221] on link "Start" at bounding box center [1099, 224] width 62 height 27
click at [317, 278] on div "Schedule A Free Info Call Tales Couto help Schedule A Free Call Tales Couto tad…" at bounding box center [856, 388] width 1424 height 777
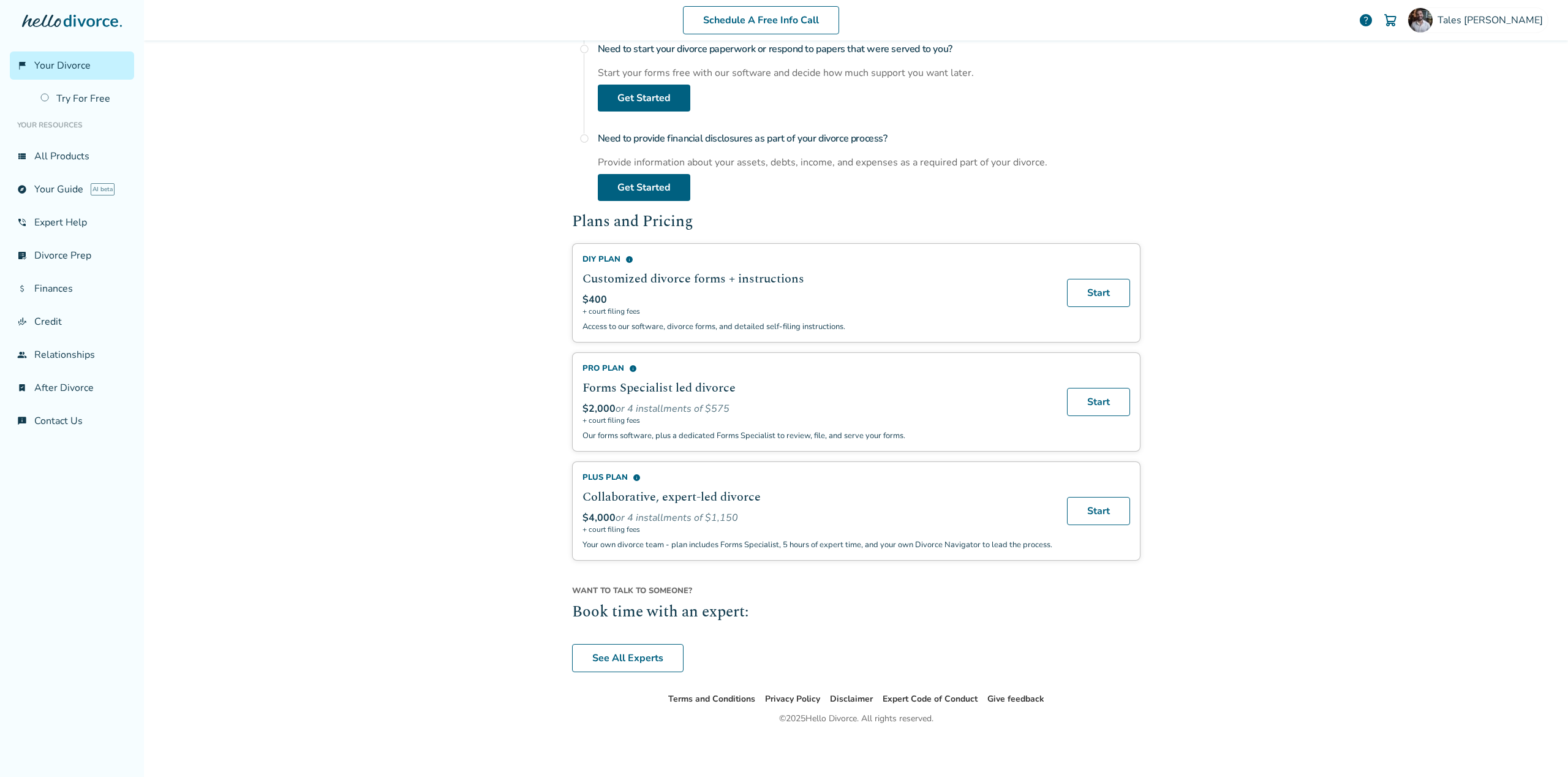
scroll to position [581, 0]
click at [611, 658] on link "See All Experts" at bounding box center [628, 657] width 111 height 28
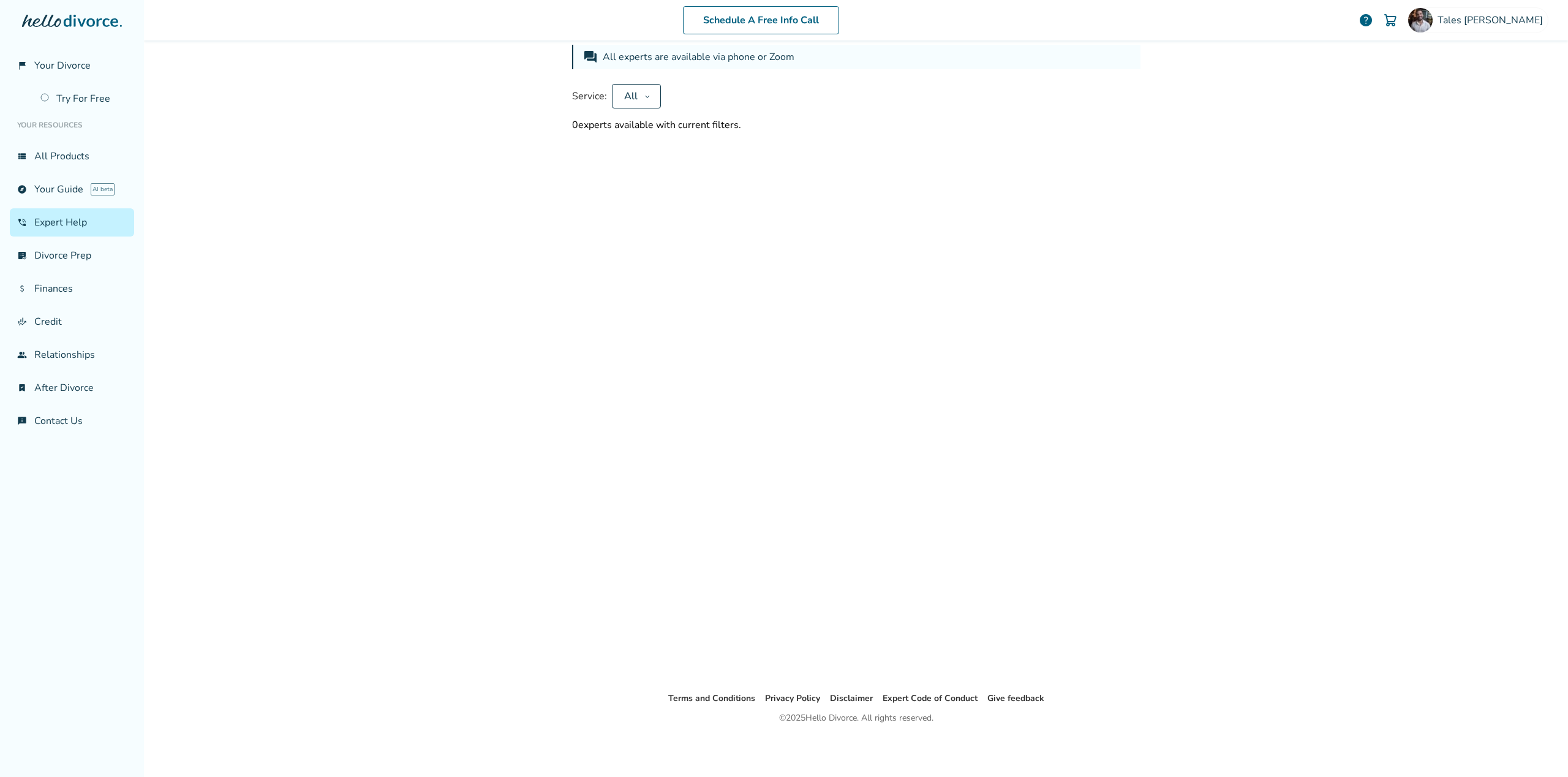
scroll to position [60, 0]
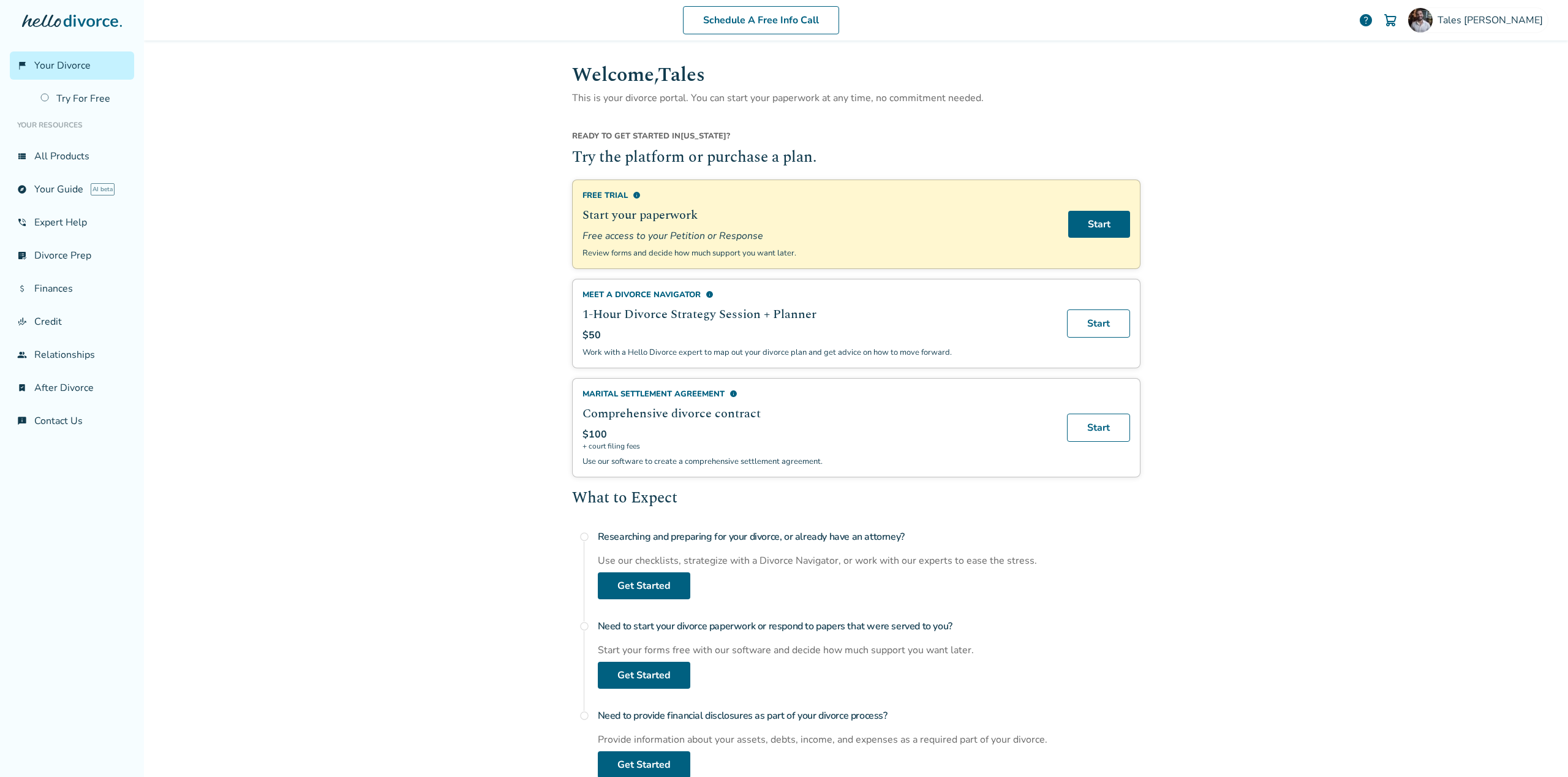
click at [729, 391] on span "info" at bounding box center [733, 393] width 8 height 8
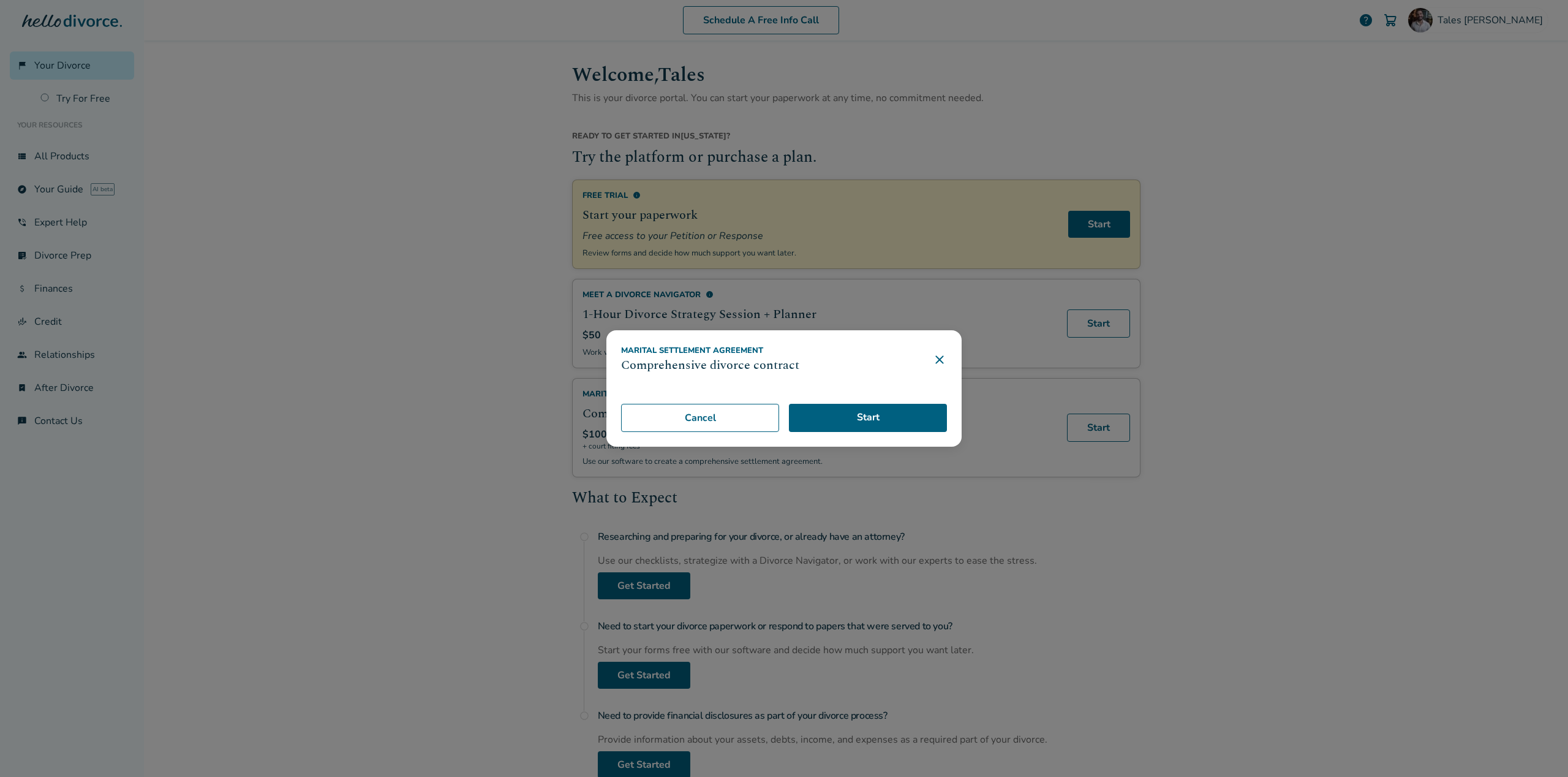
click at [942, 356] on icon at bounding box center [939, 359] width 8 height 8
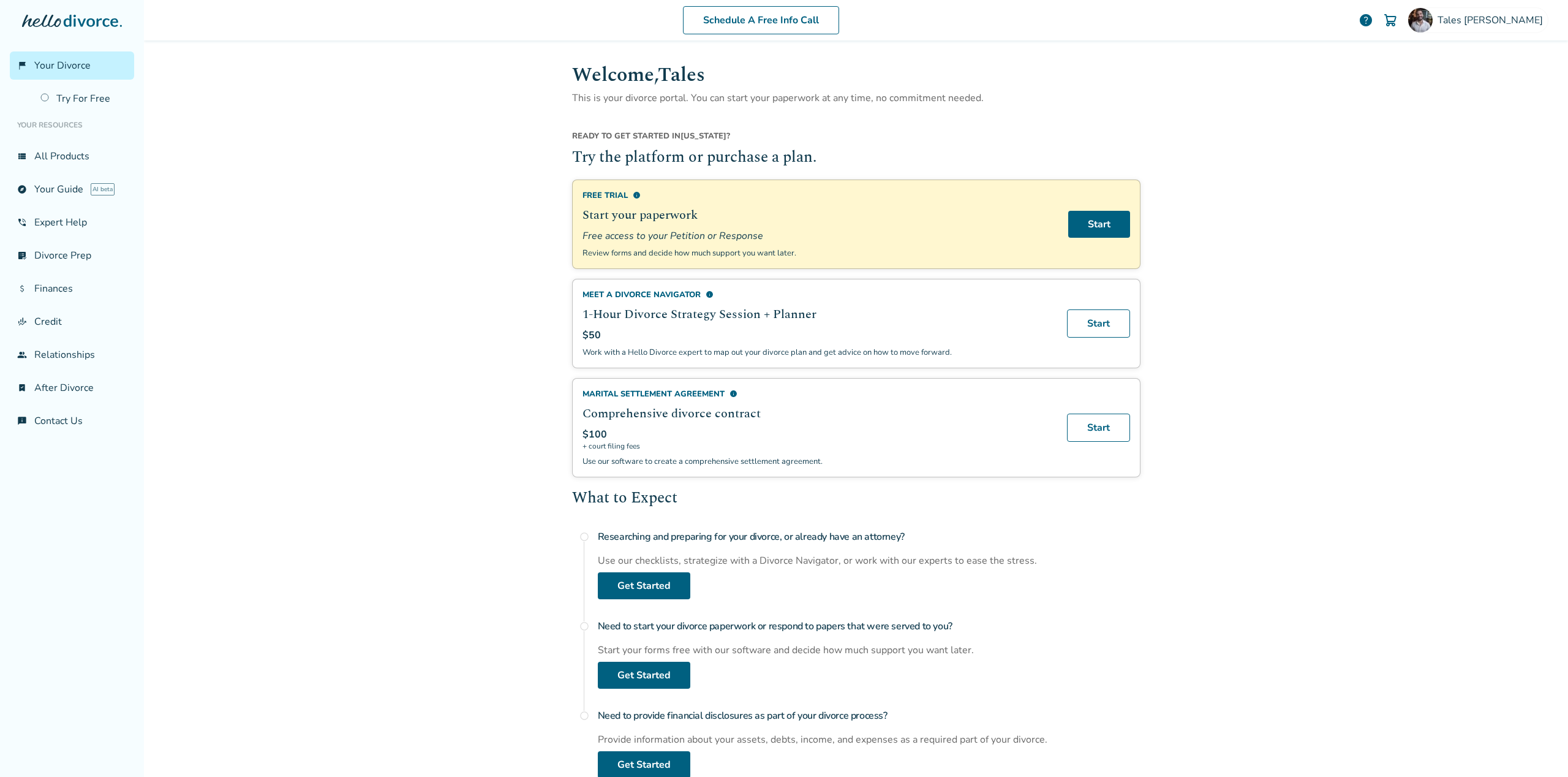
drag, startPoint x: 1120, startPoint y: 450, endPoint x: 1116, endPoint y: 446, distance: 5.7
click at [1120, 450] on div "Marital Settlement Agreement info Comprehensive divorce contract $100 + court f…" at bounding box center [856, 427] width 569 height 100
click at [1111, 434] on link "Start" at bounding box center [1098, 427] width 63 height 28
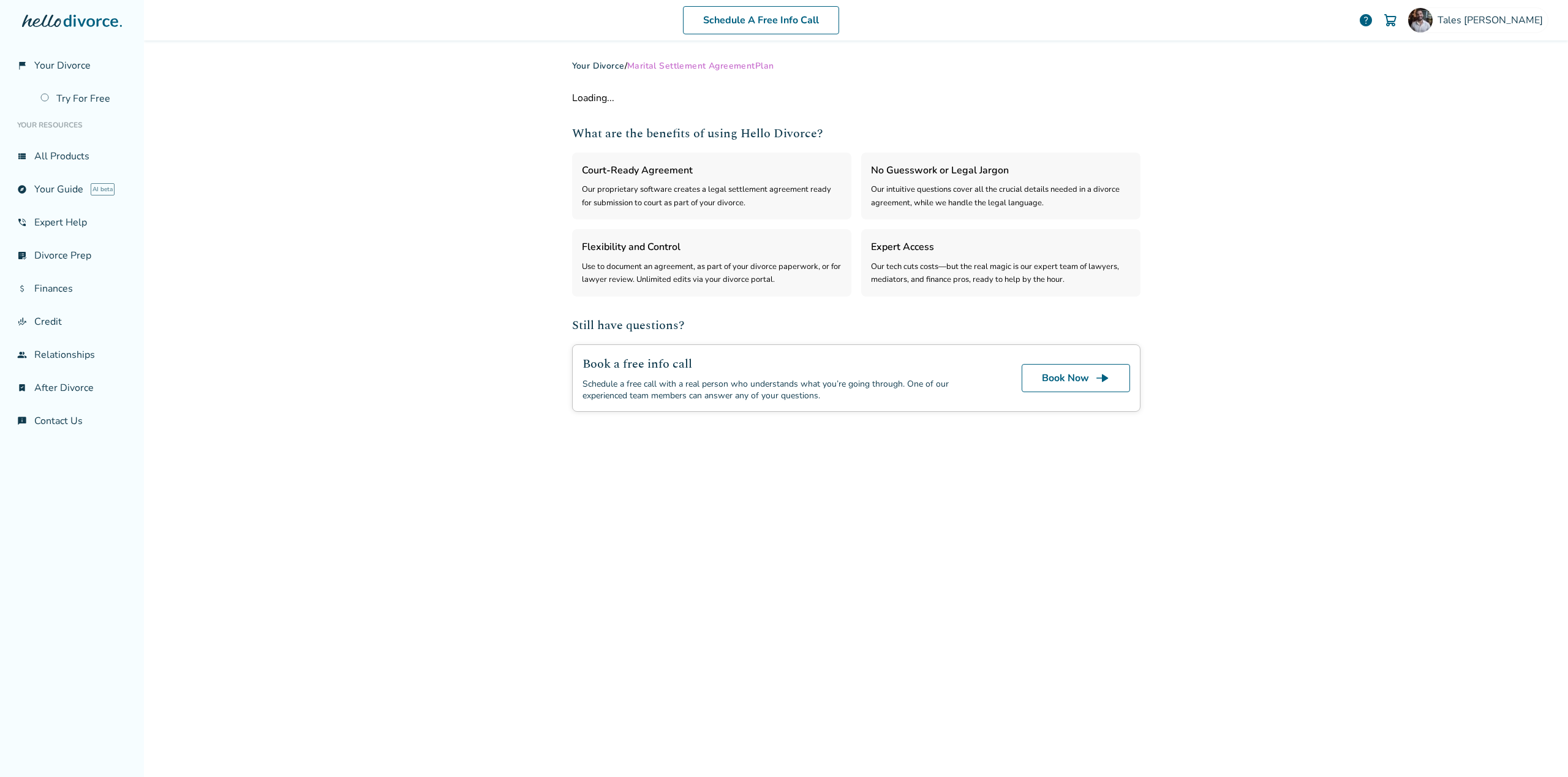
select select "***"
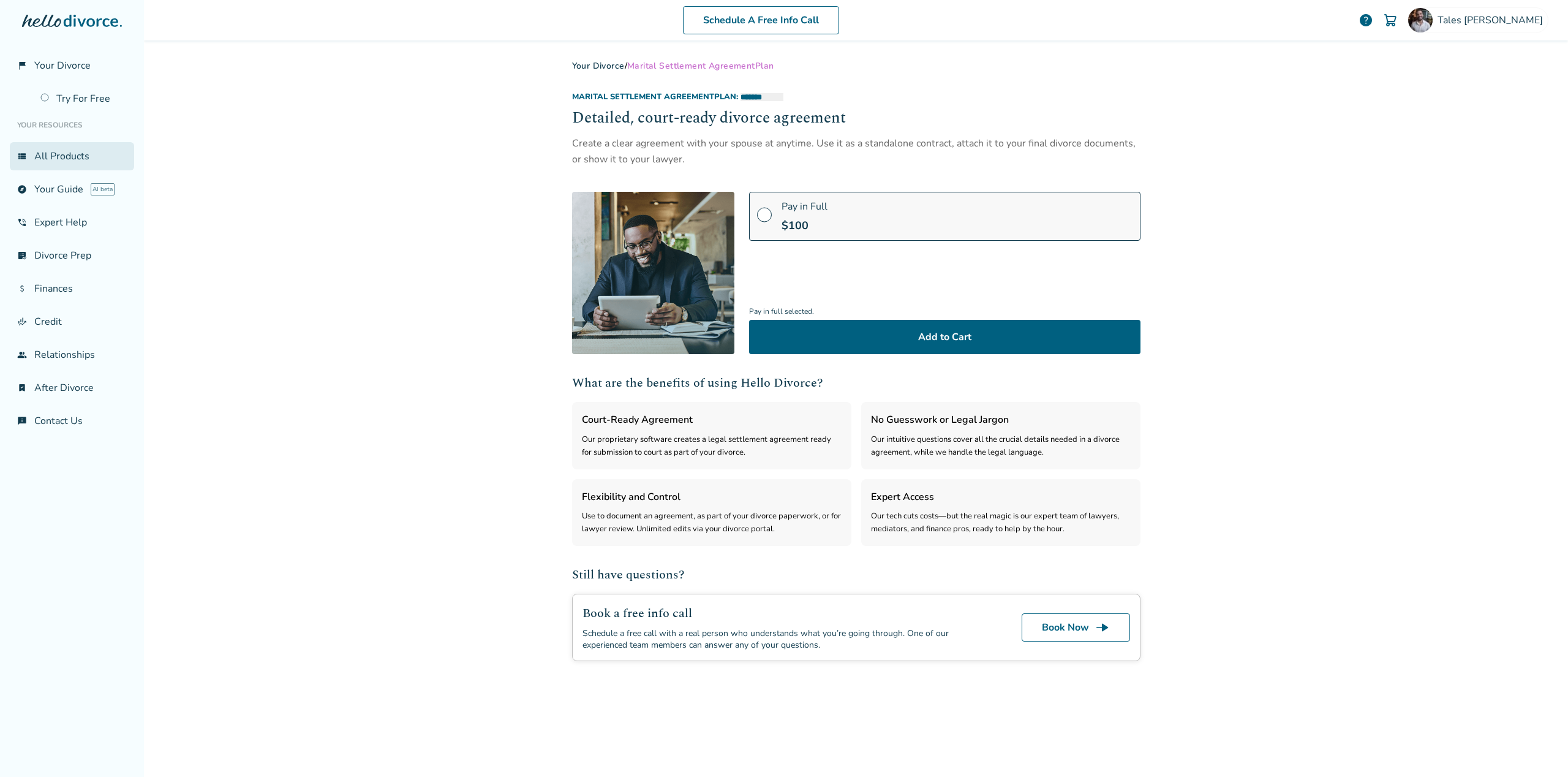
click at [65, 156] on link "view_list All Products" at bounding box center [72, 156] width 125 height 28
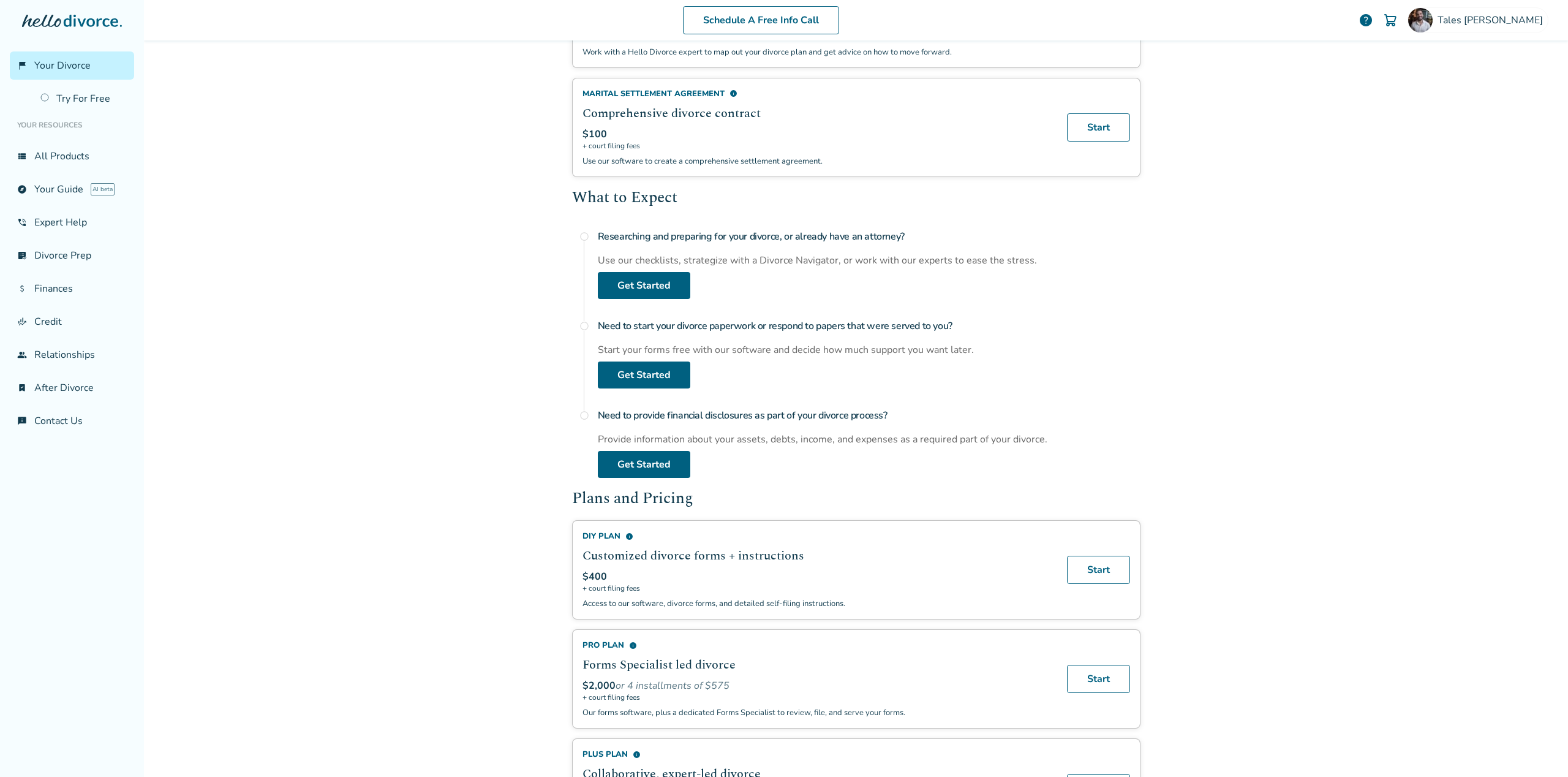
scroll to position [296, 0]
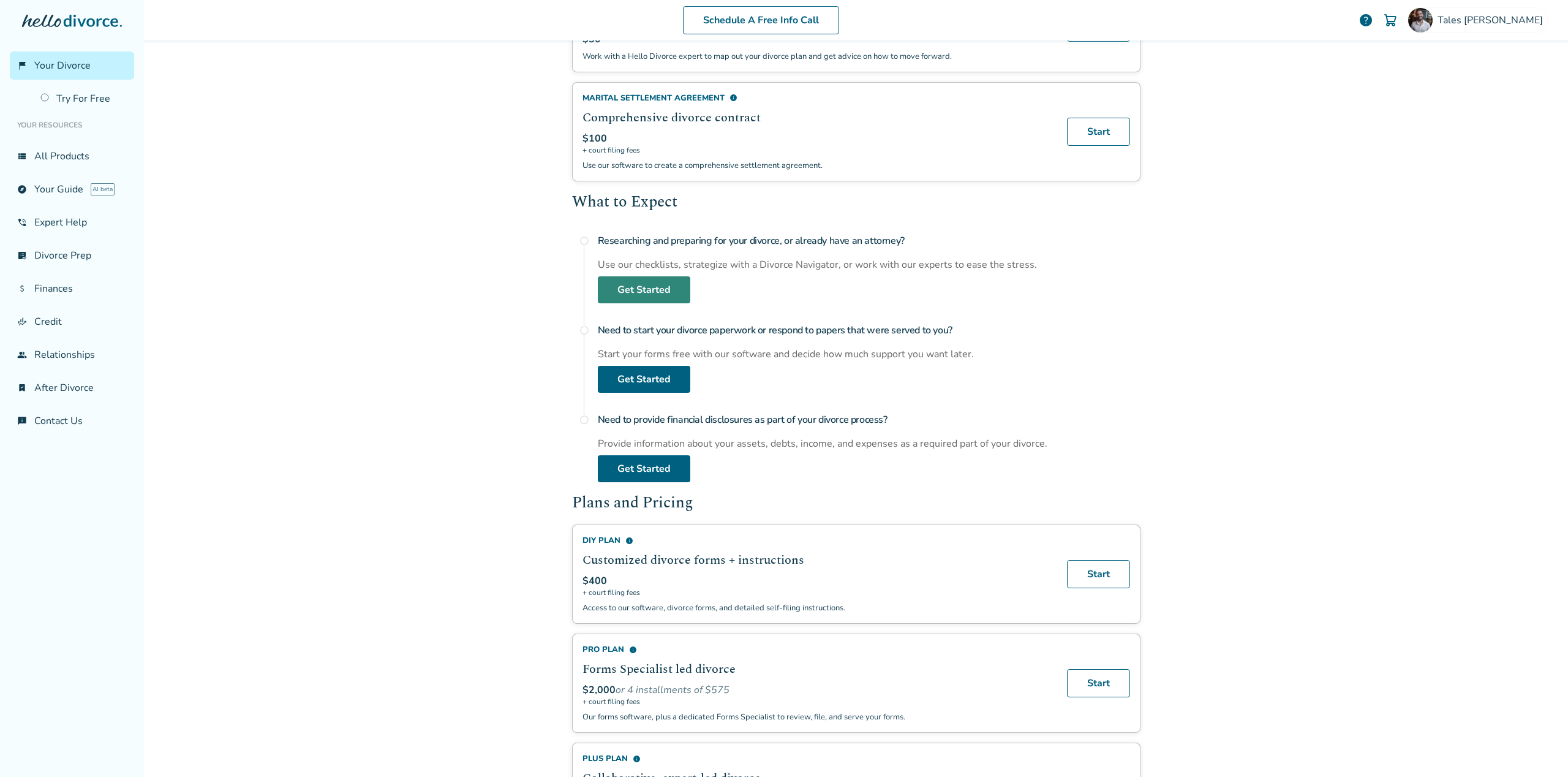
click at [636, 292] on link "Get Started" at bounding box center [644, 290] width 93 height 27
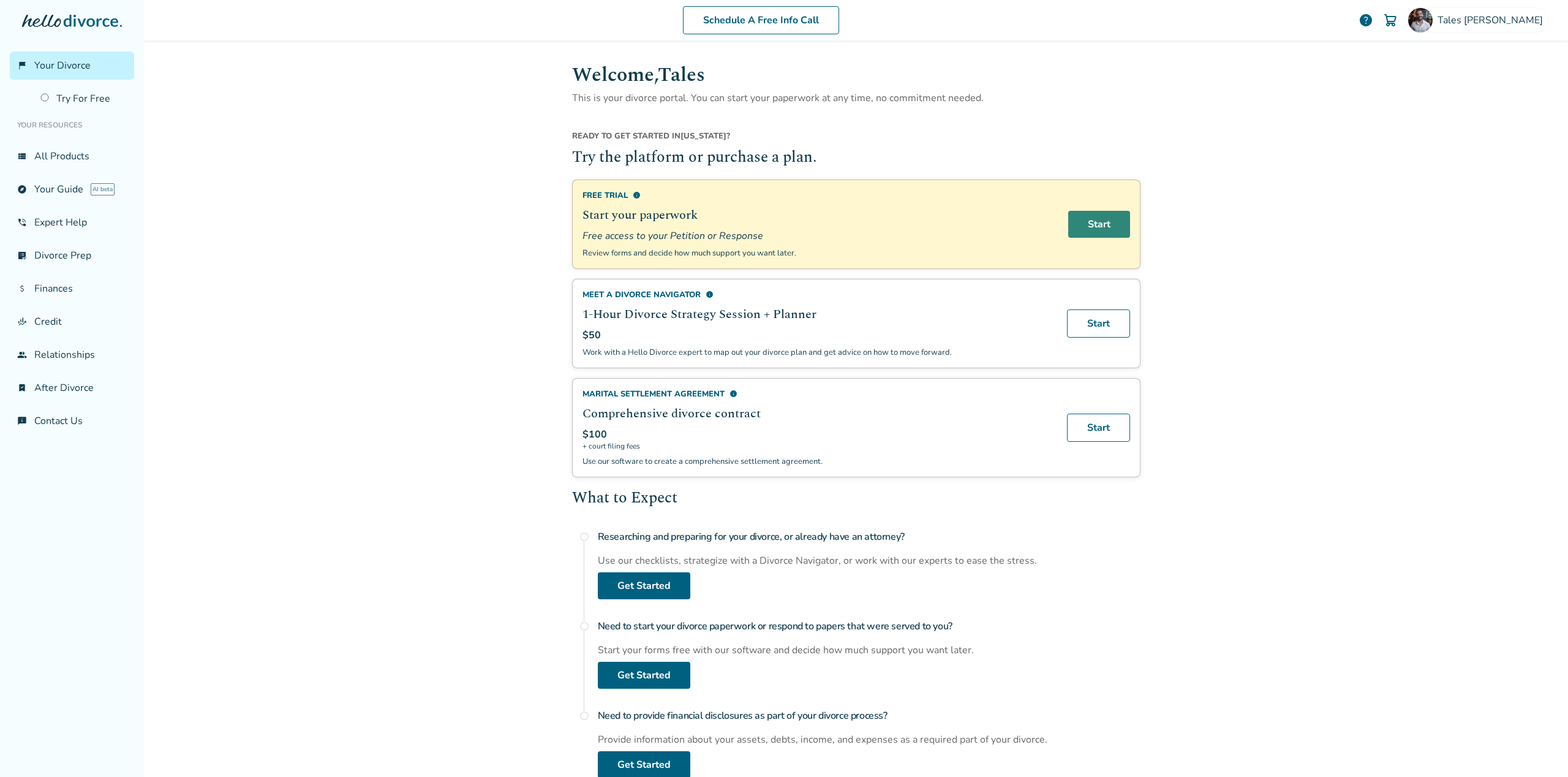
click at [1105, 222] on link "Start" at bounding box center [1099, 224] width 62 height 27
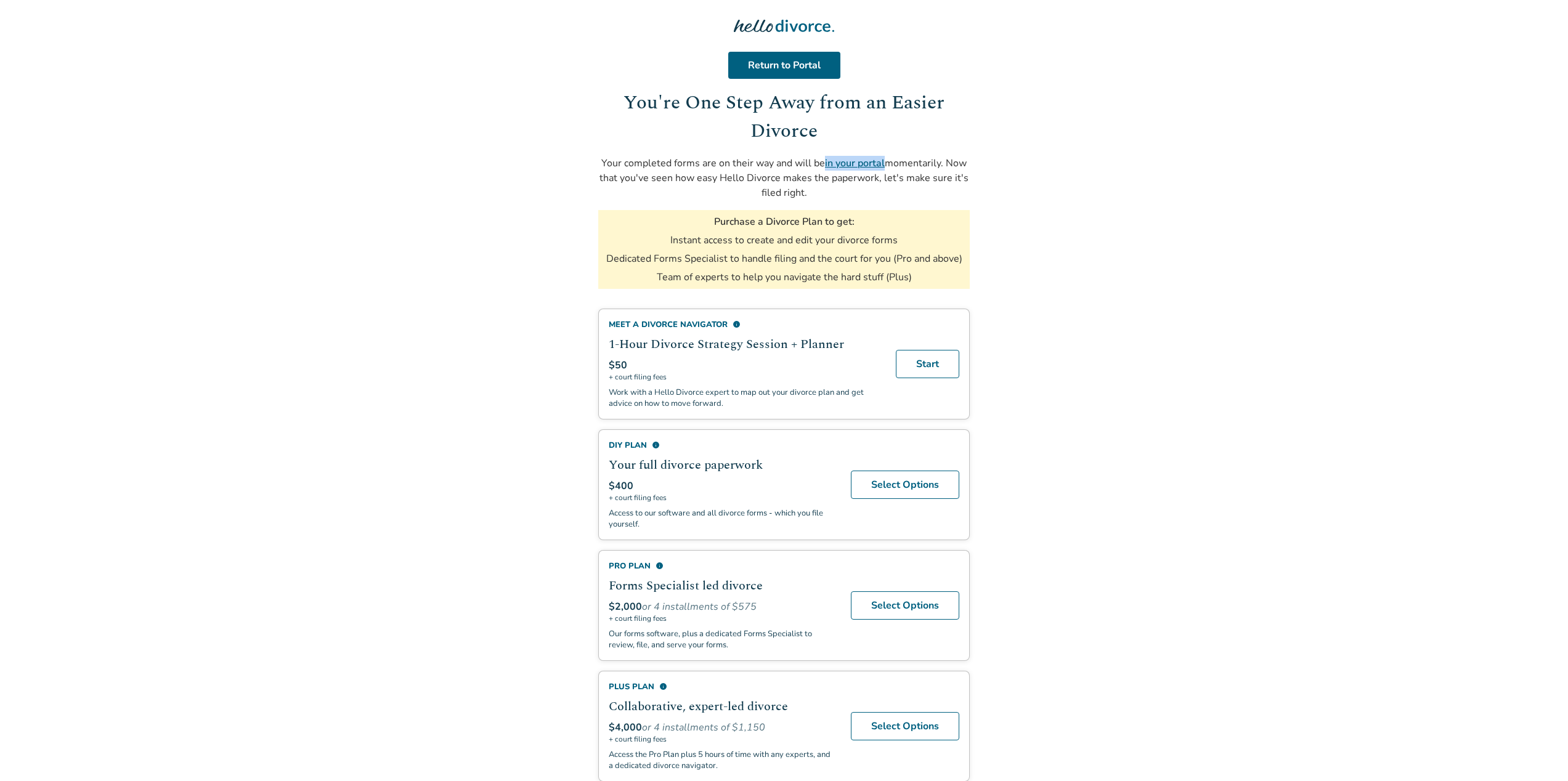
scroll to position [15, 0]
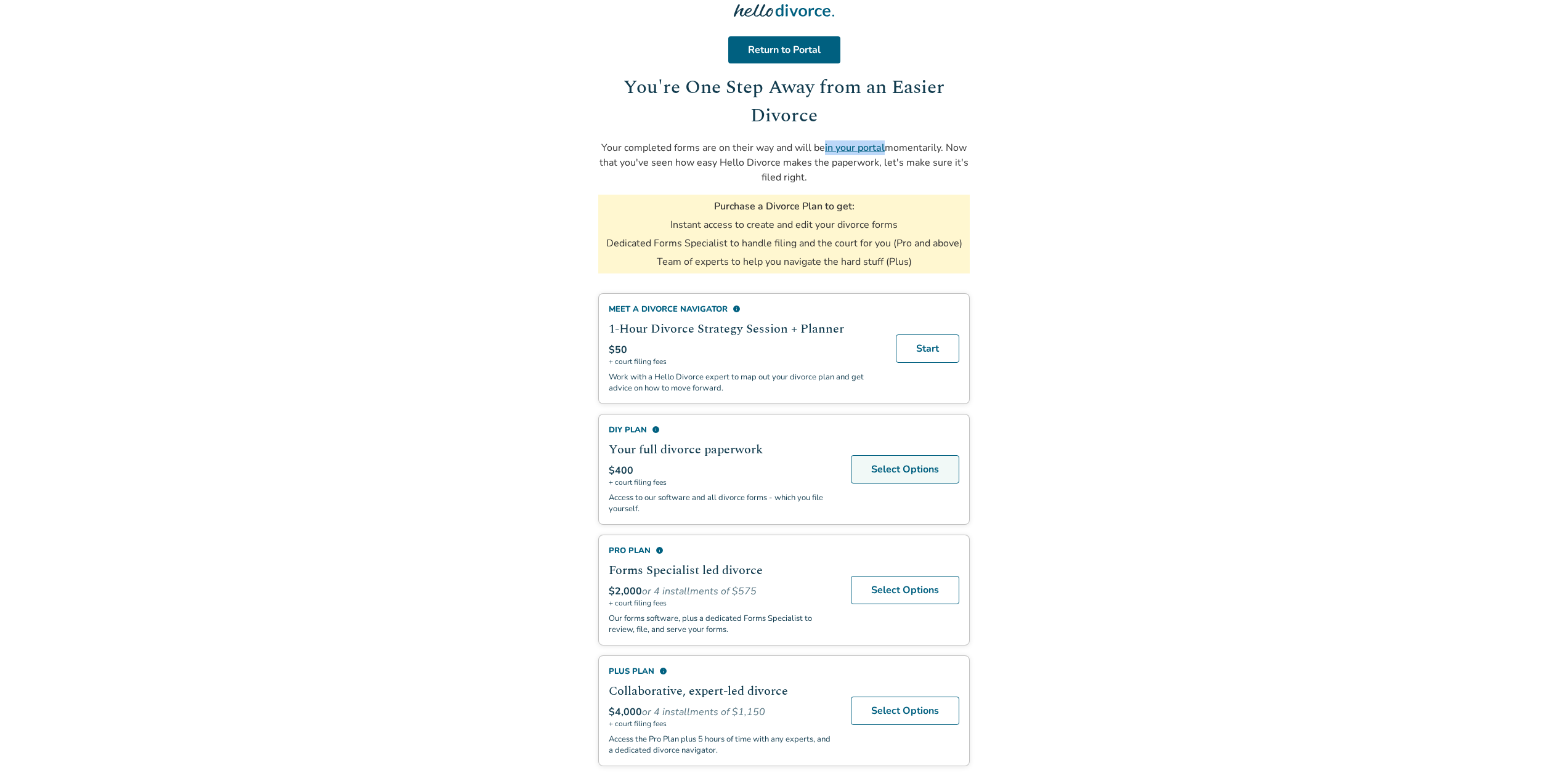
click at [907, 463] on link "Select Options" at bounding box center [904, 469] width 108 height 28
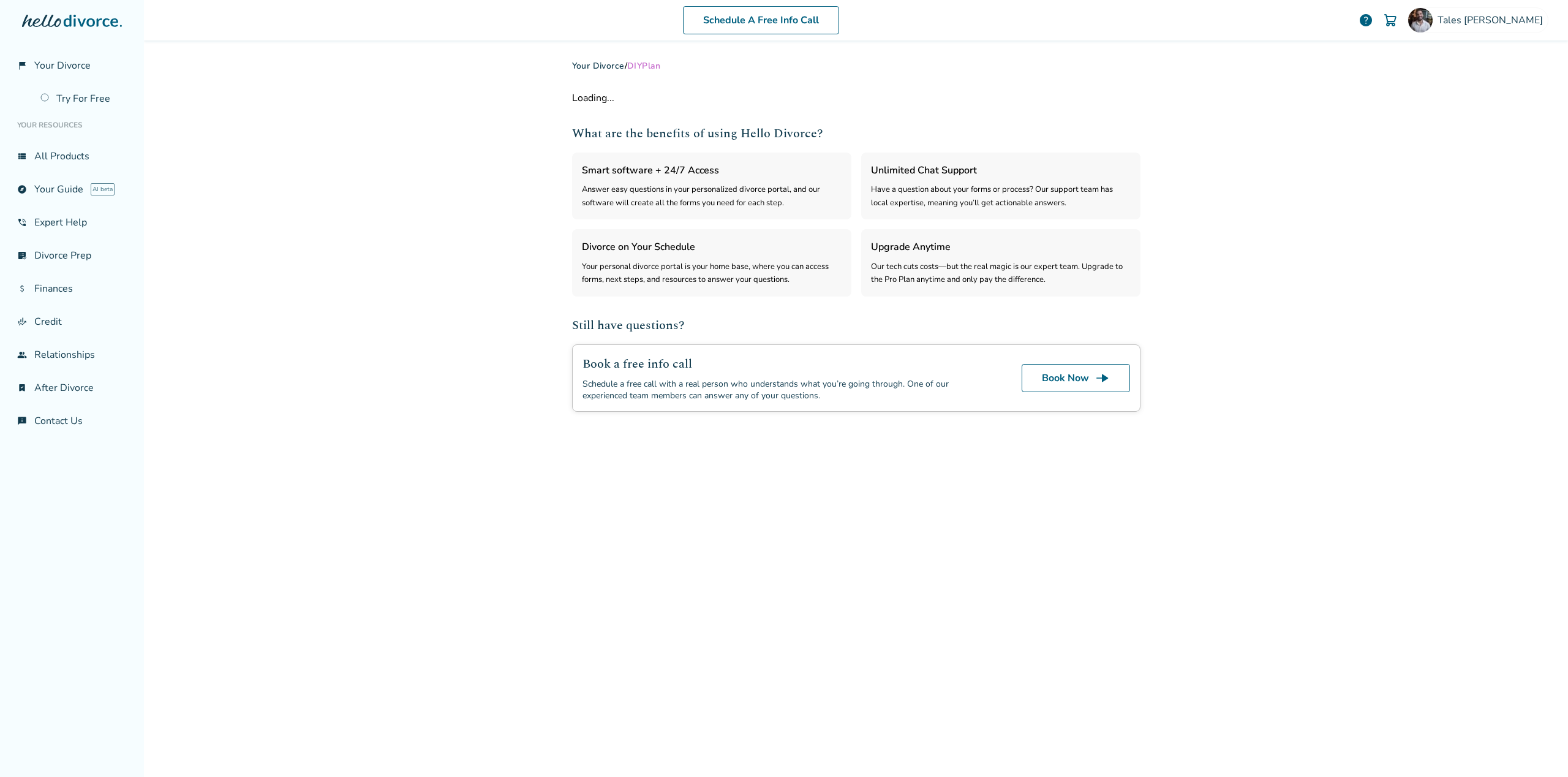
select select "***"
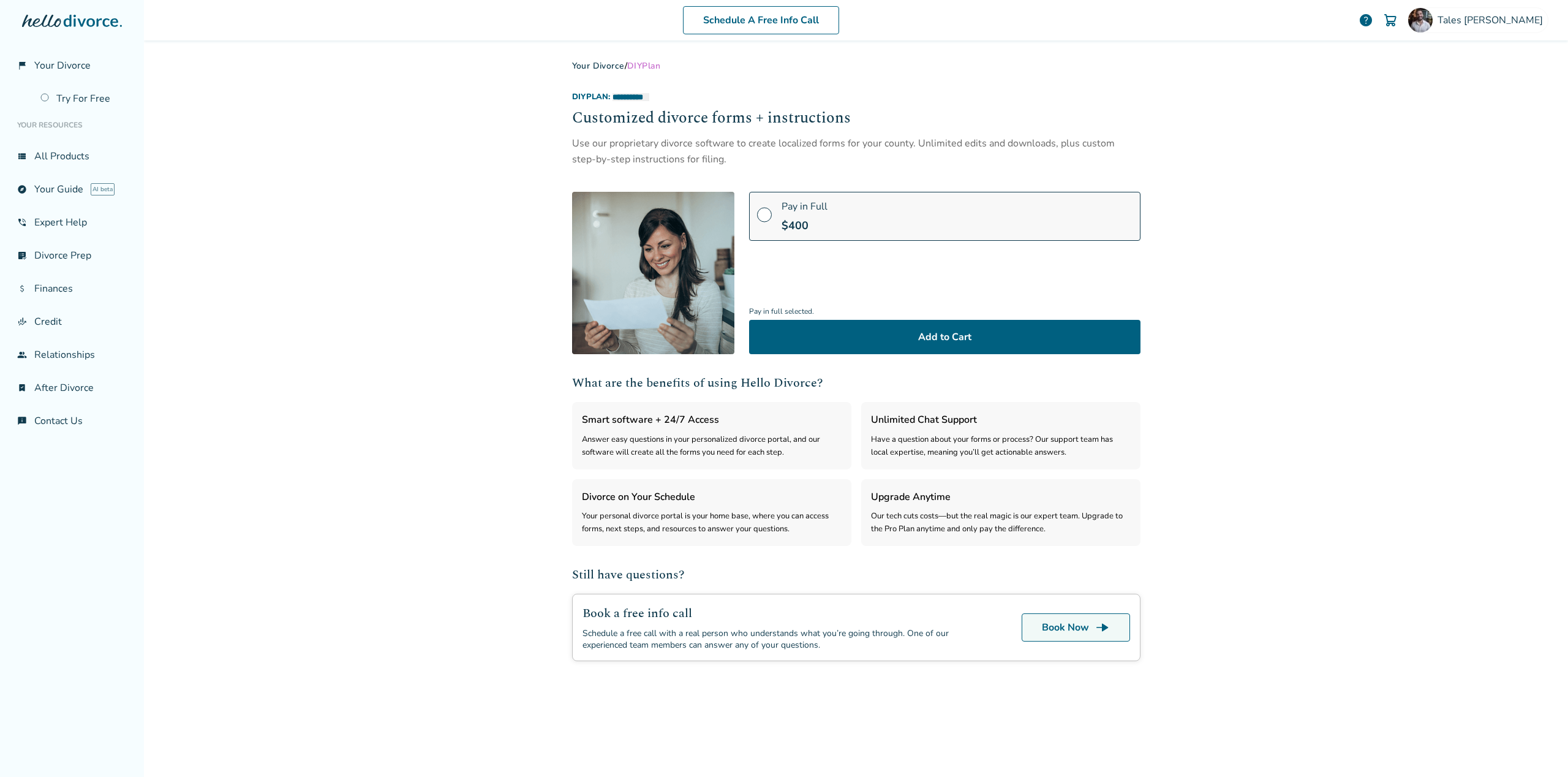
click at [1077, 631] on link "Book Now line_end_arrow" at bounding box center [1076, 627] width 109 height 28
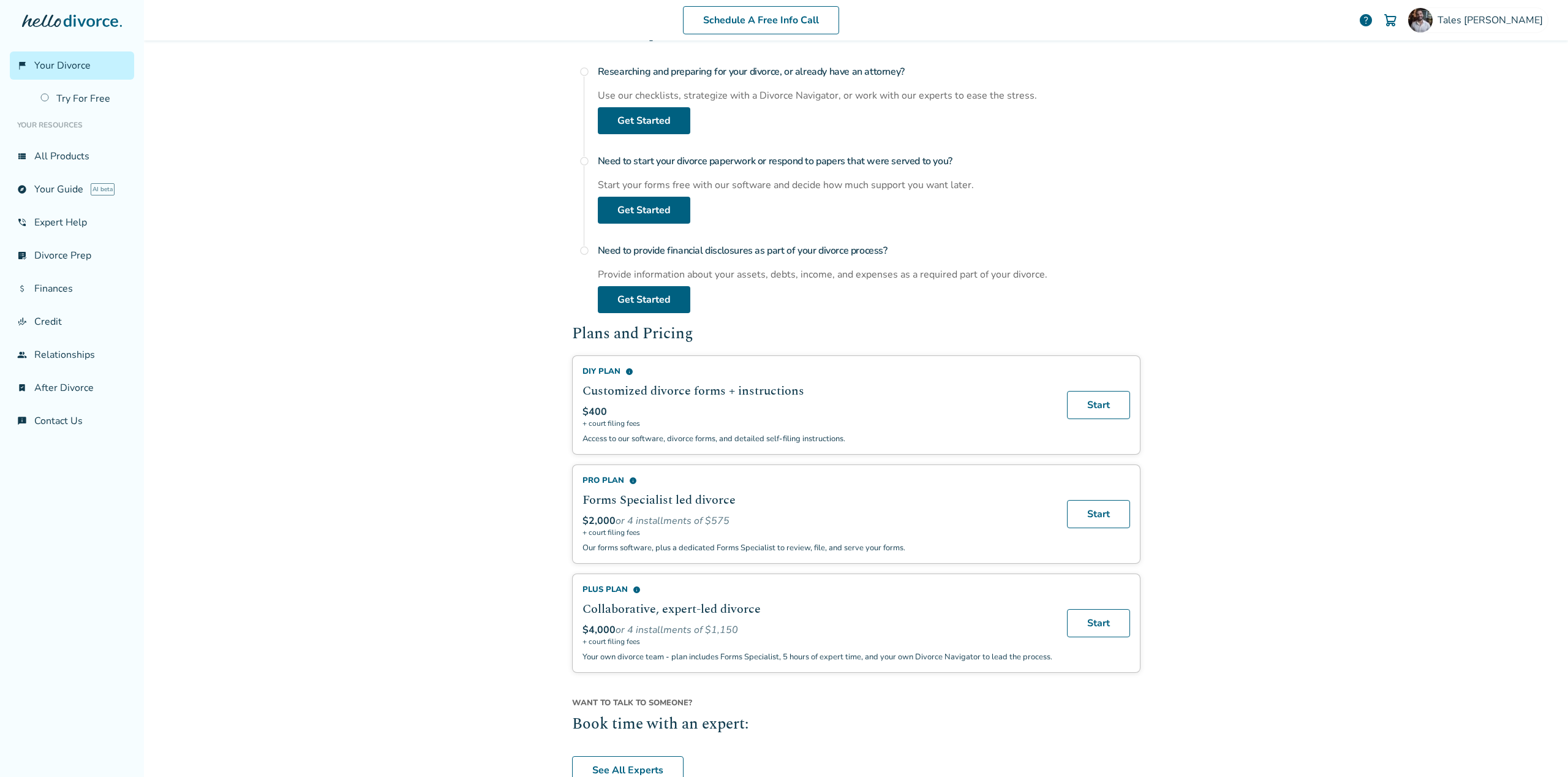
scroll to position [462, 0]
click at [630, 479] on span "info" at bounding box center [633, 482] width 8 height 8
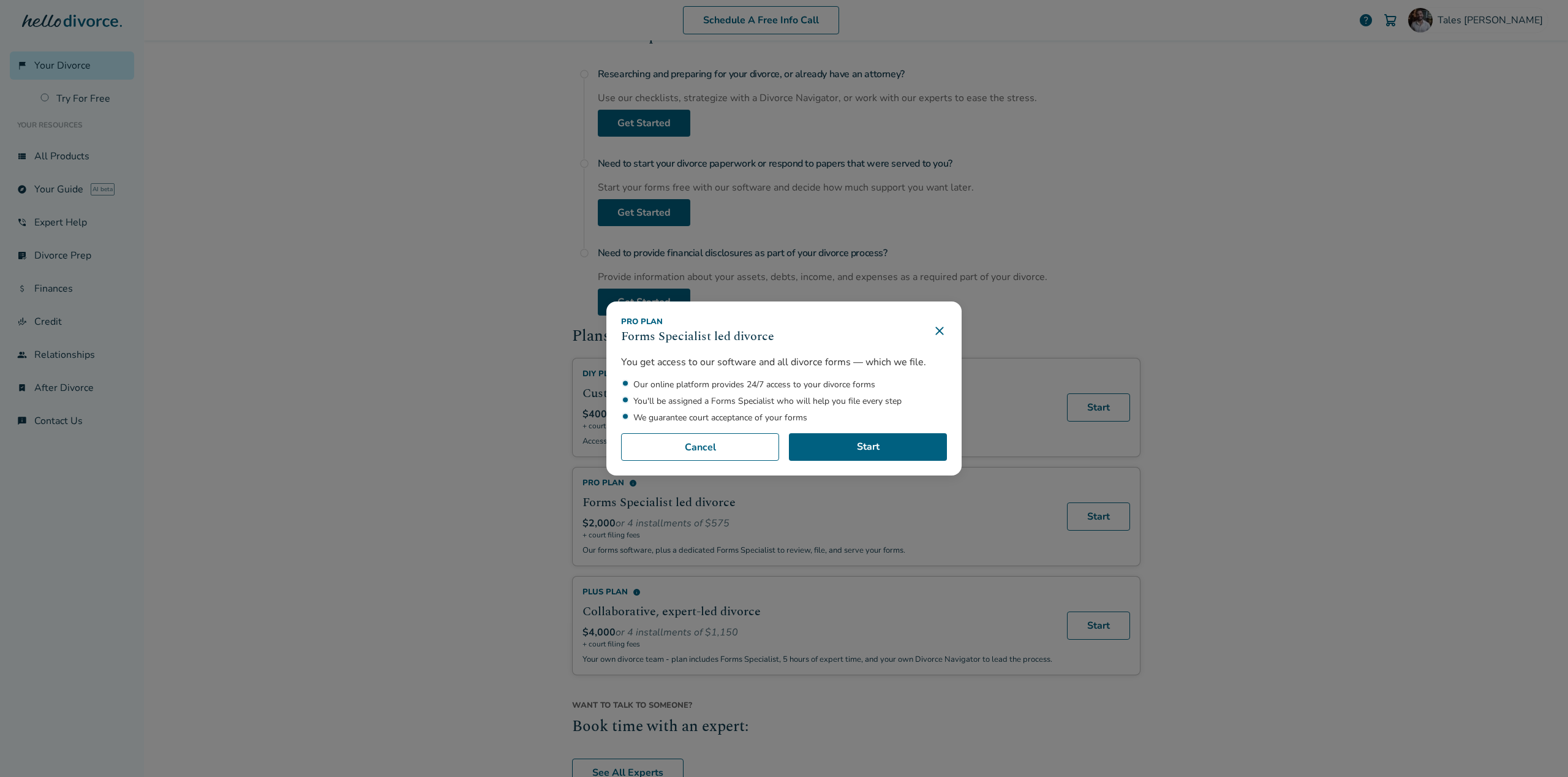
click at [441, 400] on div "Pro Plan Forms Specialist led divorce You get access to our software and all di…" at bounding box center [784, 388] width 1568 height 777
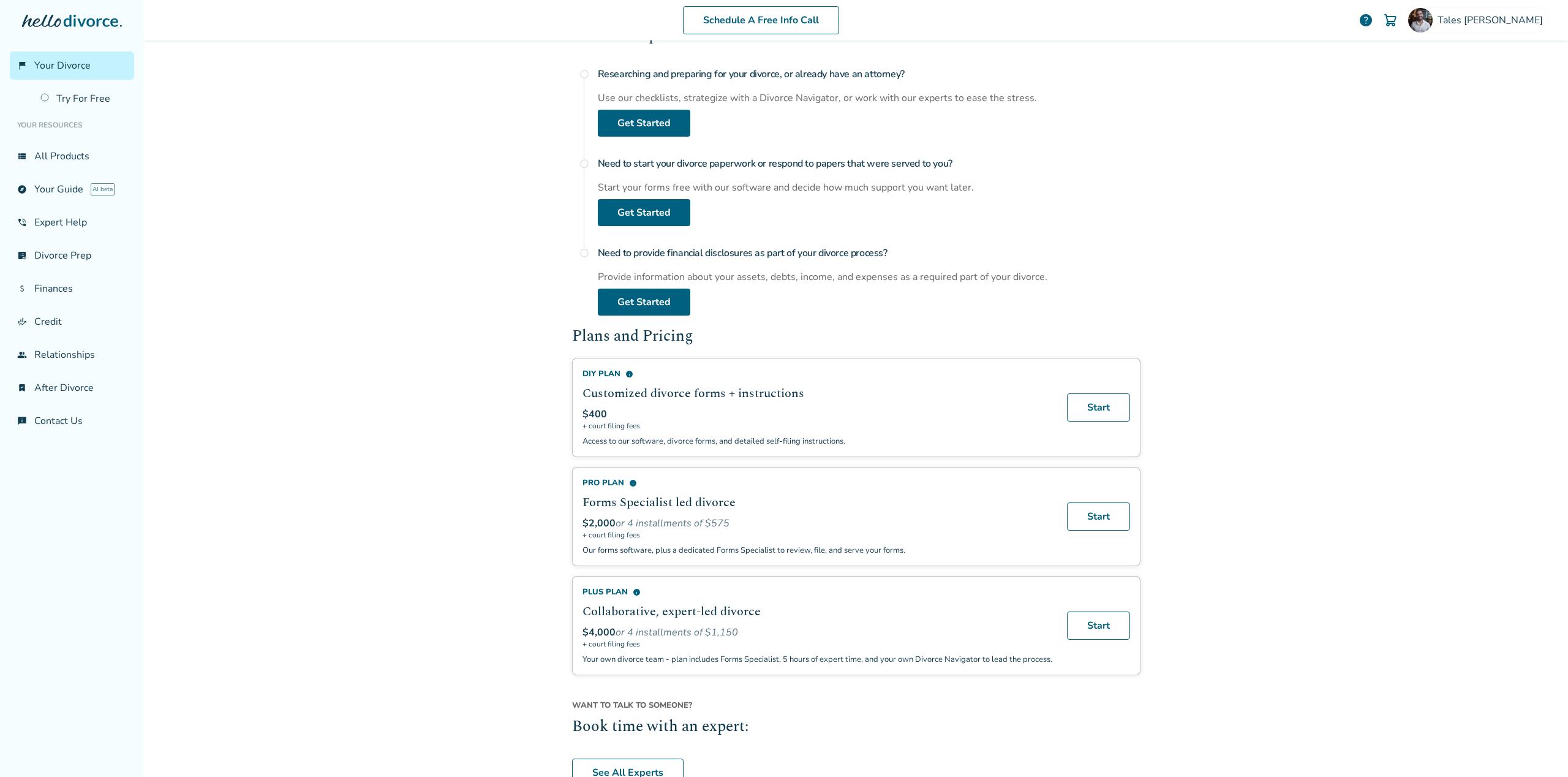
click at [627, 370] on span "info" at bounding box center [629, 374] width 8 height 8
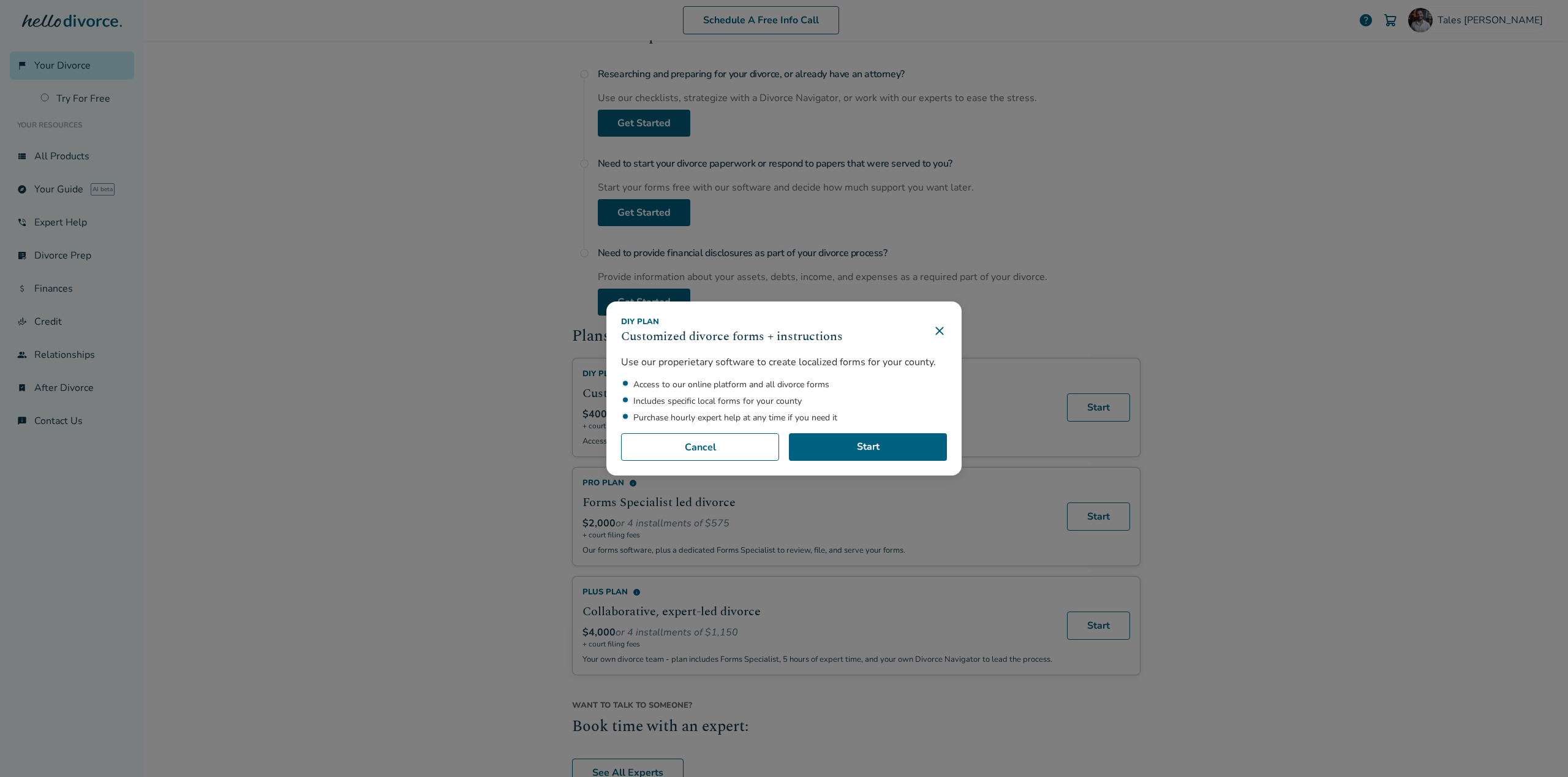
click at [318, 343] on div "DIY Plan Customized divorce forms + instructions Use our properietary software …" at bounding box center [784, 388] width 1568 height 777
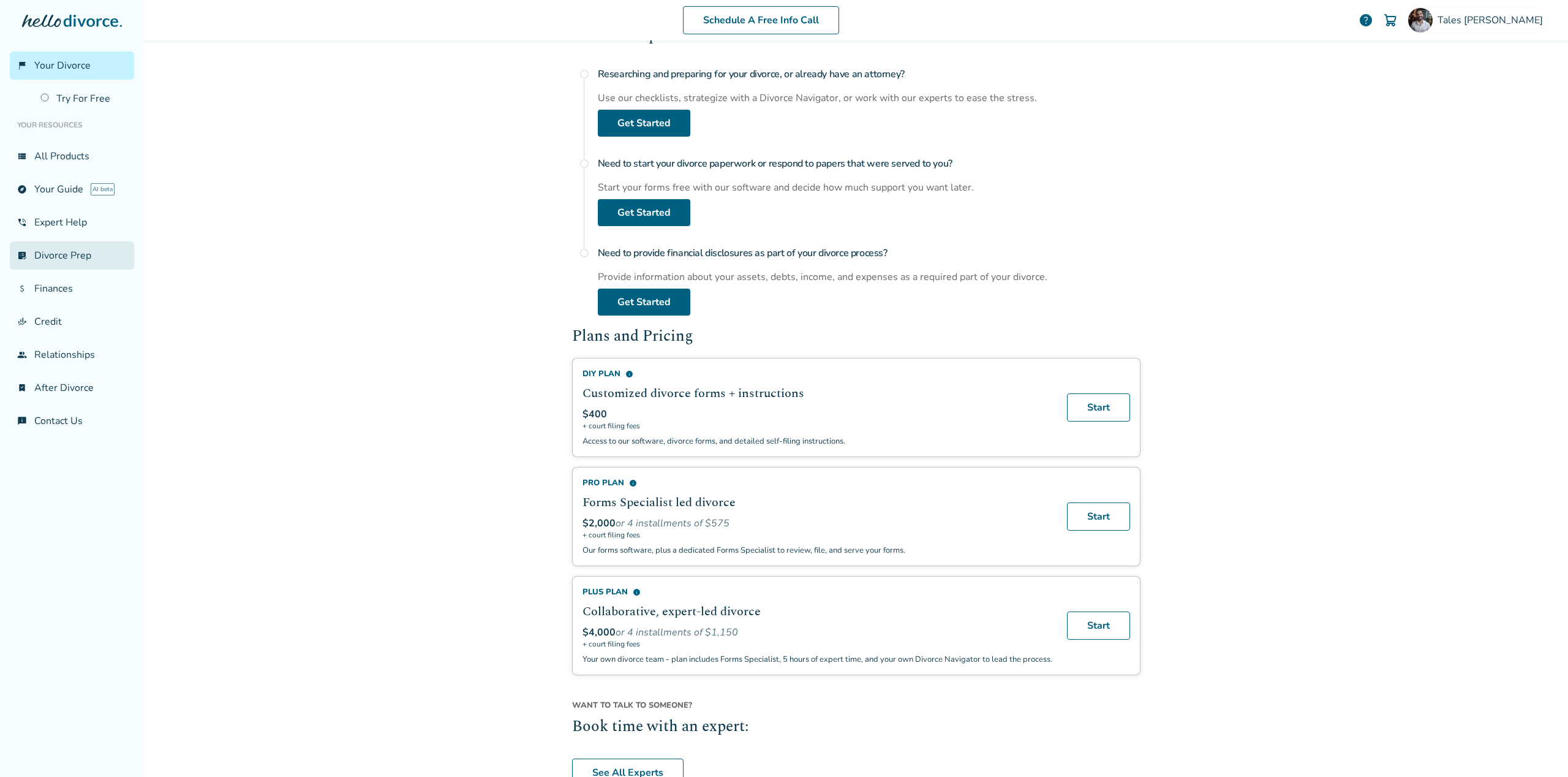
click at [54, 254] on link "list_alt_check Divorce Prep" at bounding box center [72, 256] width 125 height 28
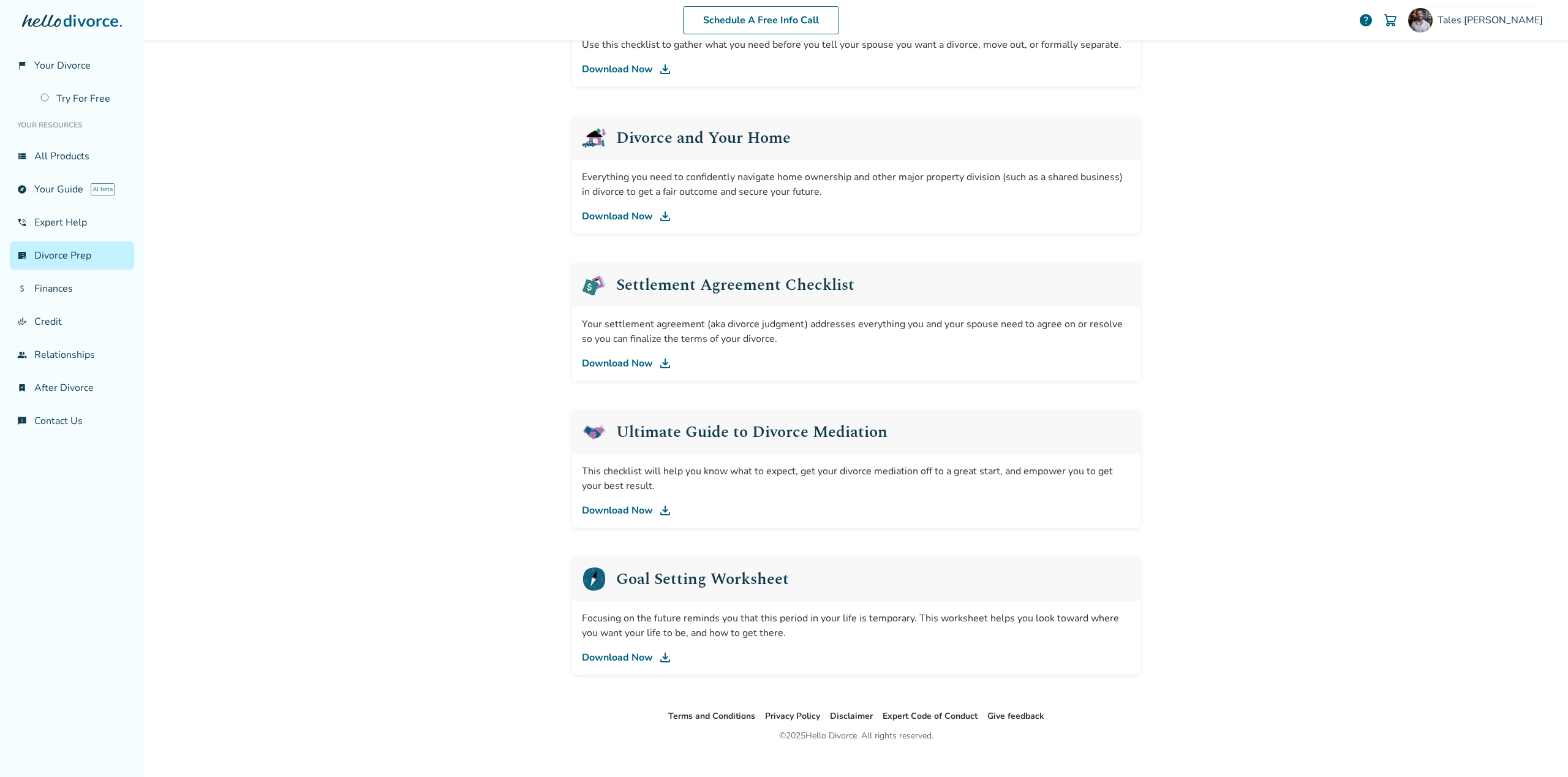
scroll to position [421, 0]
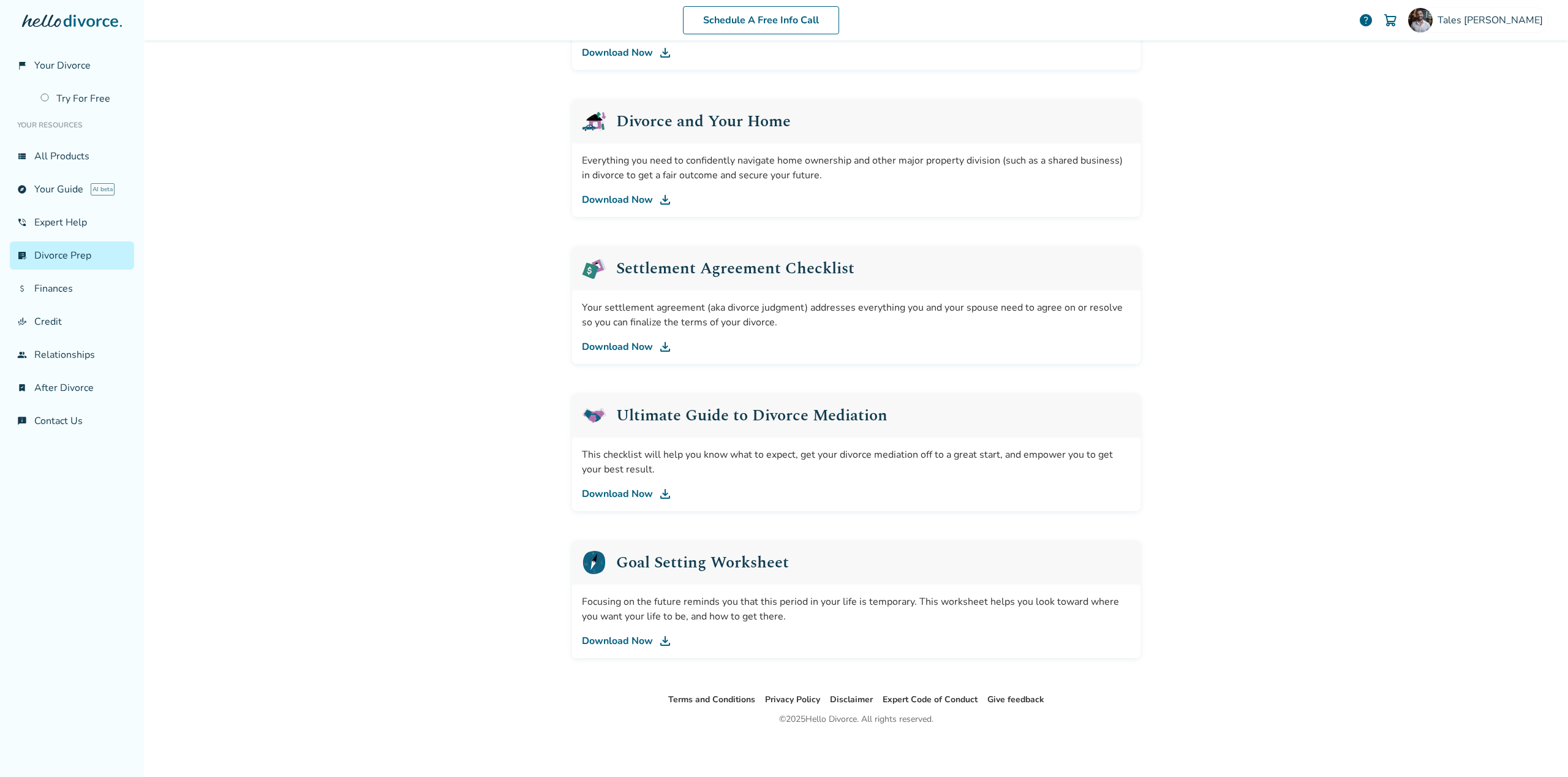
click at [612, 345] on link "Download Now" at bounding box center [856, 347] width 549 height 15
